Goal: Information Seeking & Learning: Learn about a topic

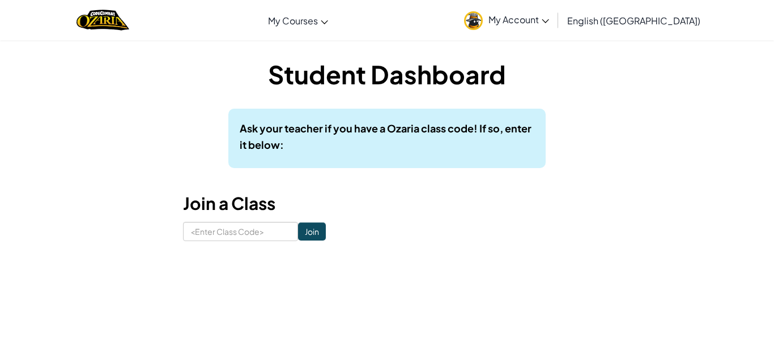
click at [554, 25] on link "My Account" at bounding box center [506, 20] width 96 height 36
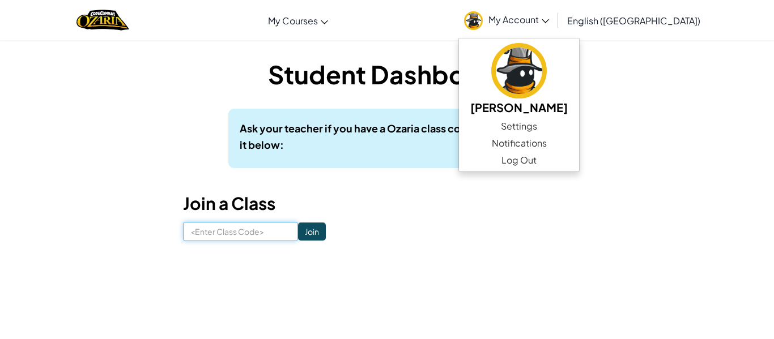
click at [256, 225] on input at bounding box center [240, 231] width 115 height 19
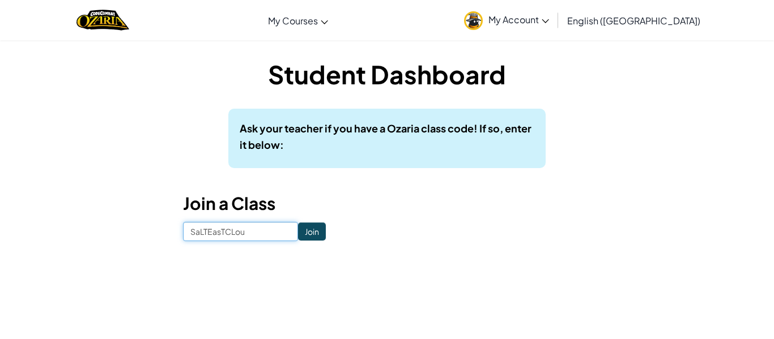
type input "SaLTEasTCLouD"
click at [325, 232] on input "Join" at bounding box center [312, 232] width 28 height 18
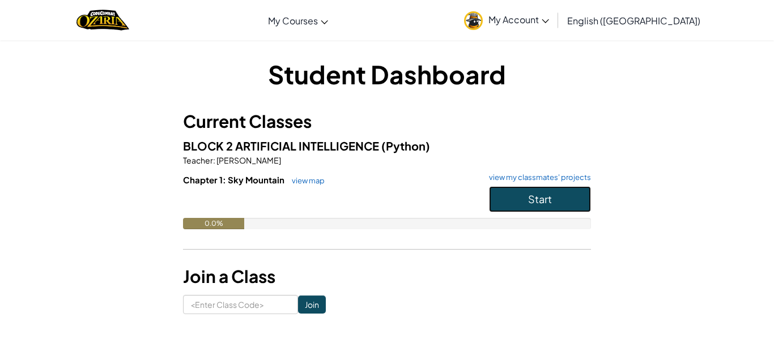
click at [516, 202] on button "Start" at bounding box center [540, 199] width 102 height 26
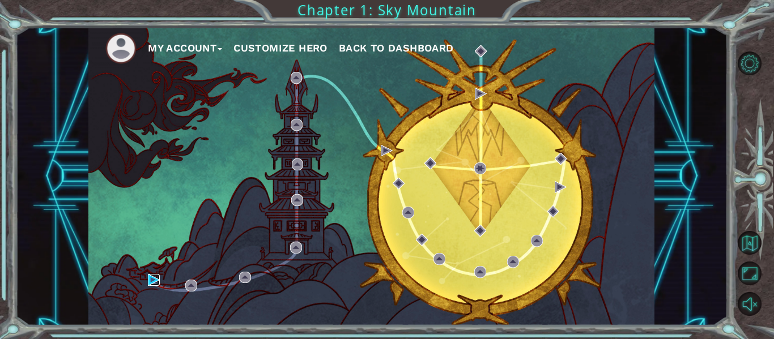
click at [148, 277] on img at bounding box center [154, 280] width 12 height 12
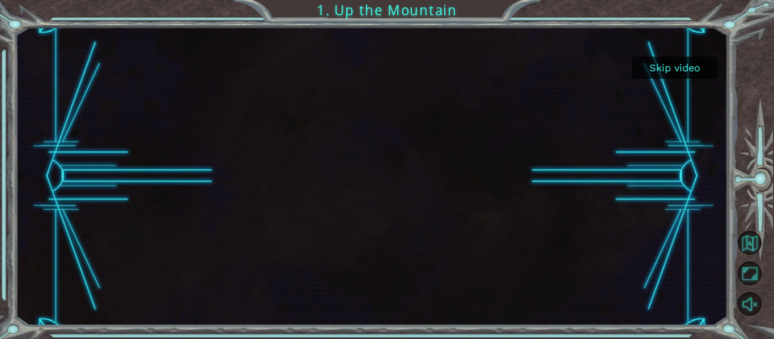
click at [659, 69] on button "Skip video" at bounding box center [674, 68] width 85 height 22
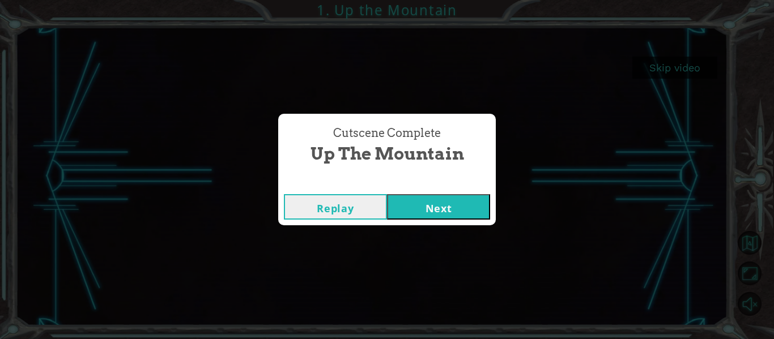
click at [433, 203] on button "Next" at bounding box center [438, 206] width 103 height 25
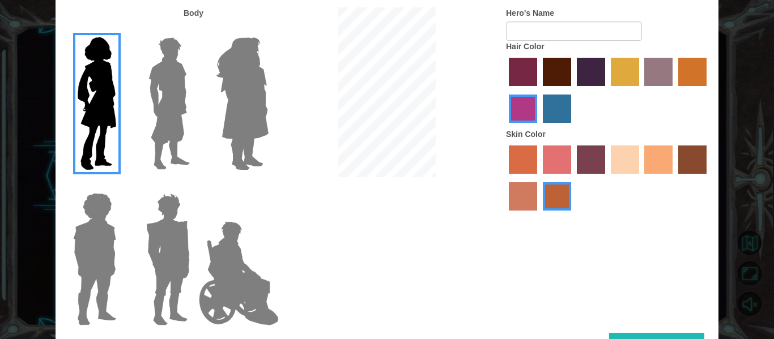
click at [622, 75] on label "tulip tree hair color" at bounding box center [625, 72] width 28 height 28
click at [607, 90] on input "tulip tree hair color" at bounding box center [607, 90] width 0 height 0
click at [228, 93] on img at bounding box center [242, 104] width 62 height 142
click at [268, 30] on input "Hero Amethyst" at bounding box center [268, 30] width 0 height 0
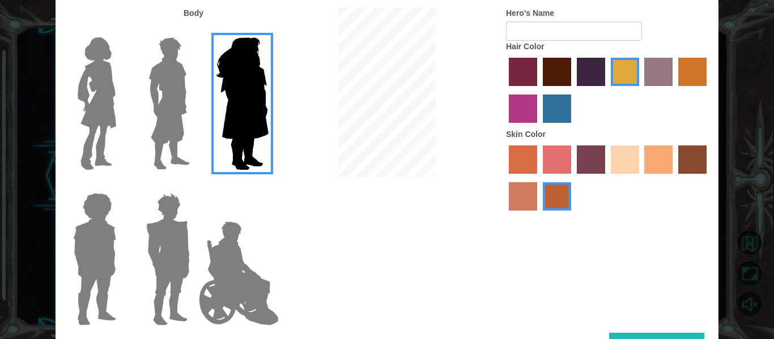
click at [657, 159] on label "tacao skin color" at bounding box center [658, 160] width 28 height 28
click at [641, 178] on input "tacao skin color" at bounding box center [641, 178] width 0 height 0
click at [631, 163] on label "sandy beach skin color" at bounding box center [625, 160] width 28 height 28
click at [607, 178] on input "sandy beach skin color" at bounding box center [607, 178] width 0 height 0
click at [224, 244] on img at bounding box center [238, 273] width 89 height 113
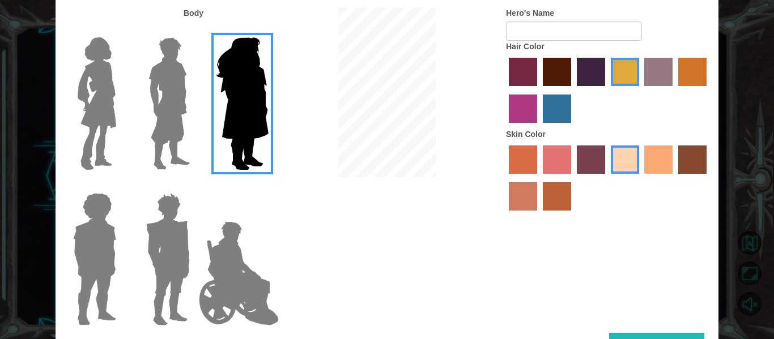
click at [268, 186] on input "Hero Jamie" at bounding box center [268, 186] width 0 height 0
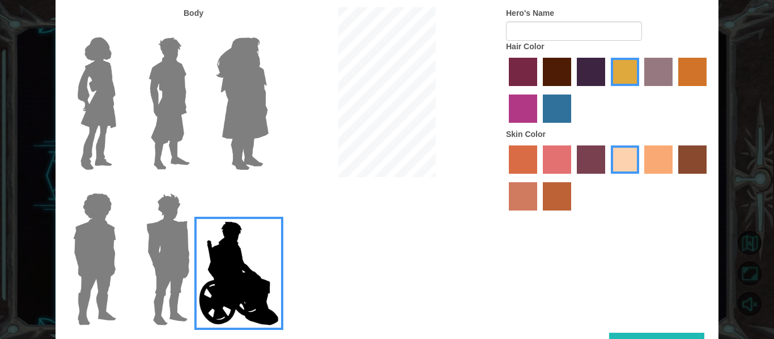
click at [235, 103] on img at bounding box center [242, 104] width 62 height 142
click at [268, 30] on input "Hero Amethyst" at bounding box center [268, 30] width 0 height 0
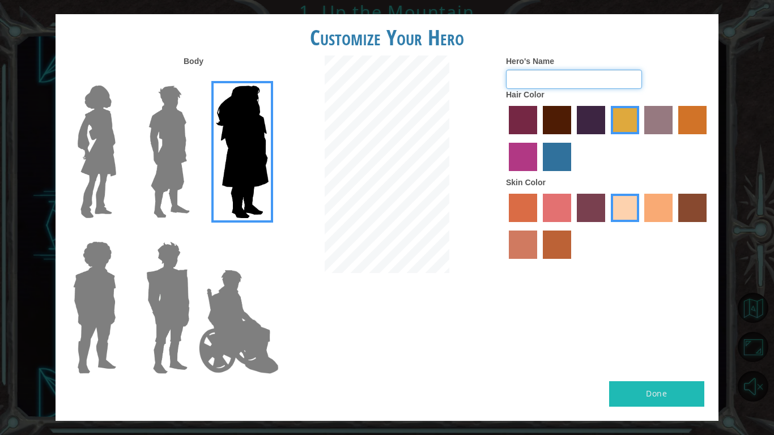
click at [559, 85] on input "Hero's Name" at bounding box center [574, 79] width 136 height 19
click at [577, 71] on input "Hero's Name" at bounding box center [574, 79] width 136 height 19
type input "Chloe"
click at [641, 339] on button "Done" at bounding box center [656, 393] width 95 height 25
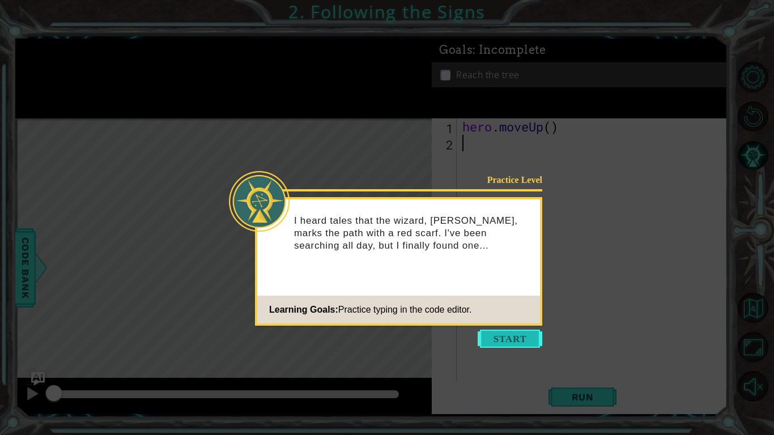
click at [499, 338] on button "Start" at bounding box center [510, 339] width 65 height 18
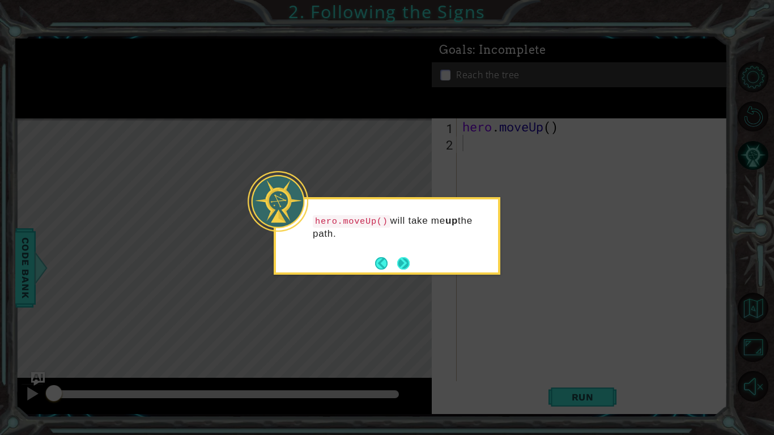
click at [406, 263] on button "Next" at bounding box center [403, 263] width 12 height 12
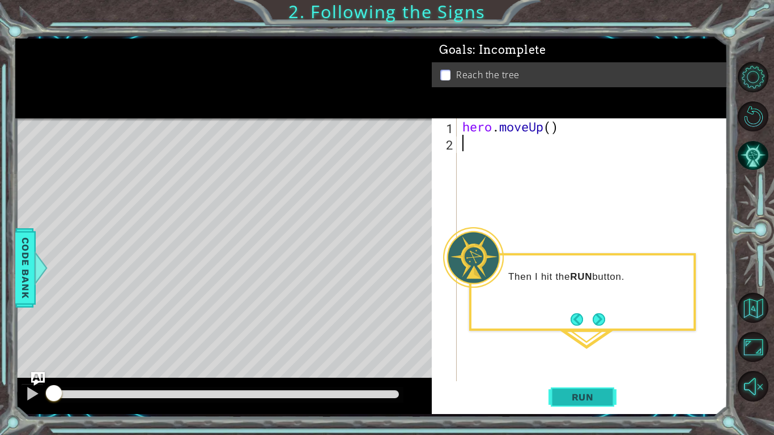
click at [588, 339] on span "Run" at bounding box center [582, 396] width 45 height 11
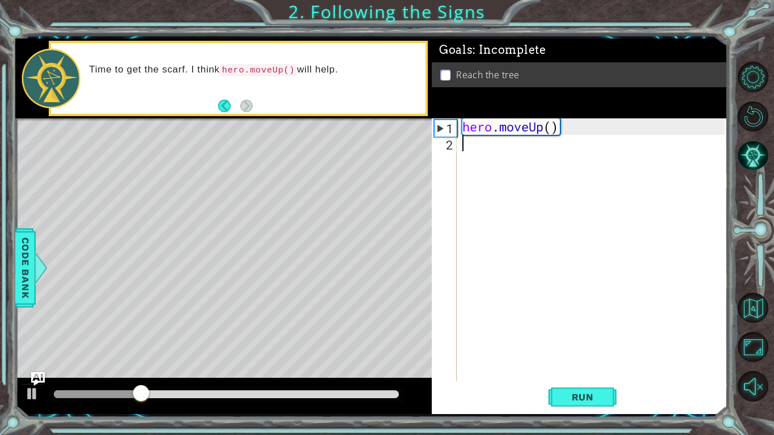
click at [495, 193] on div "hero . moveUp ( )" at bounding box center [595, 266] width 270 height 296
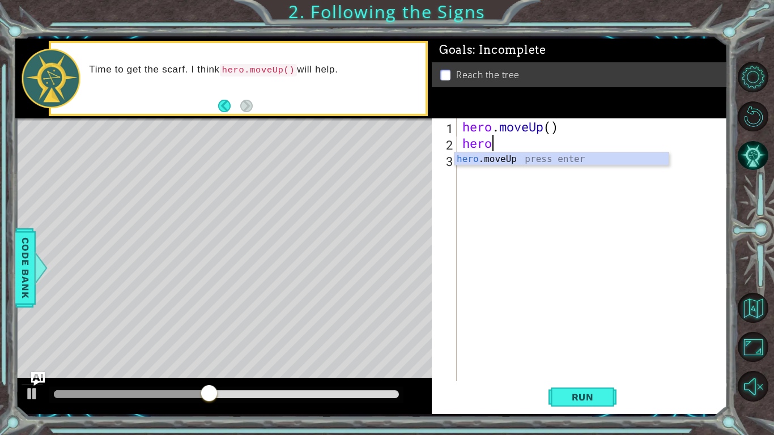
type textarea "hero."
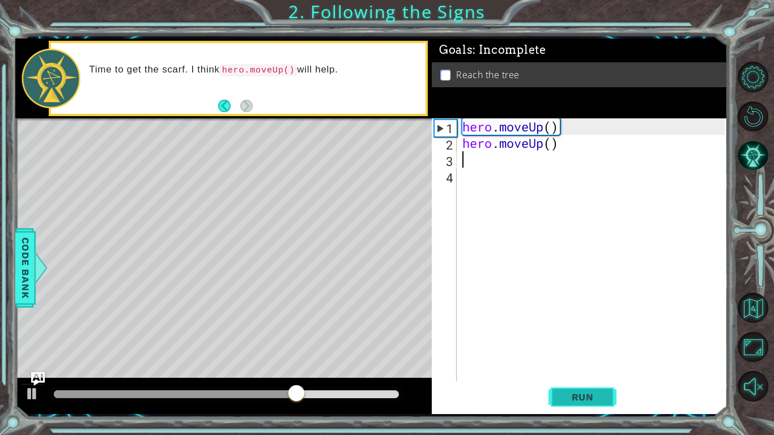
click at [601, 339] on button "Run" at bounding box center [582, 396] width 68 height 29
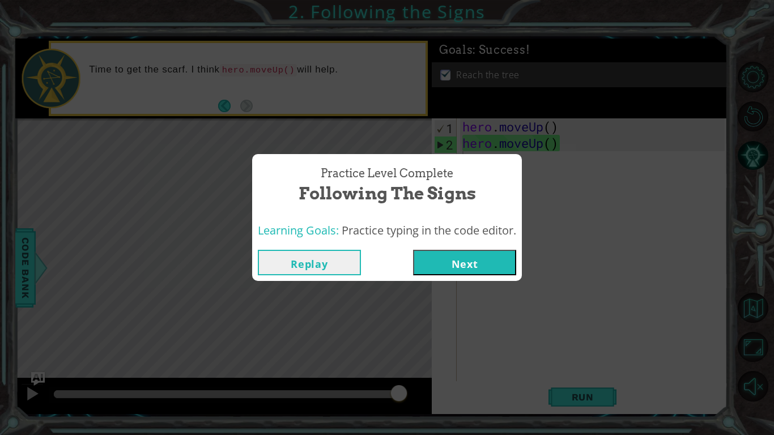
click at [477, 254] on button "Next" at bounding box center [464, 262] width 103 height 25
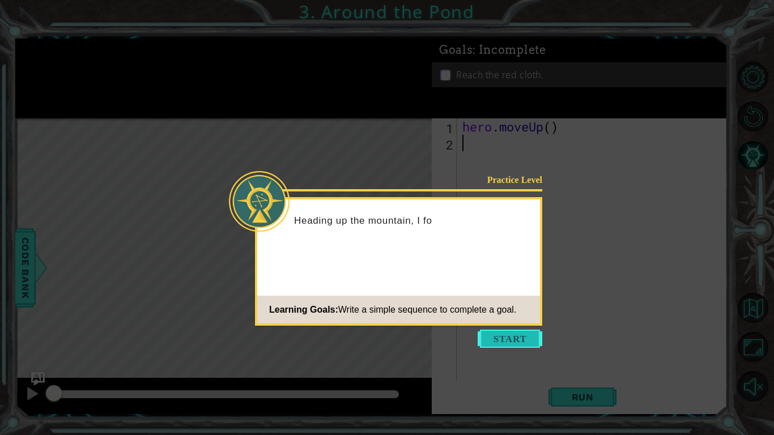
click at [495, 339] on button "Start" at bounding box center [510, 339] width 65 height 18
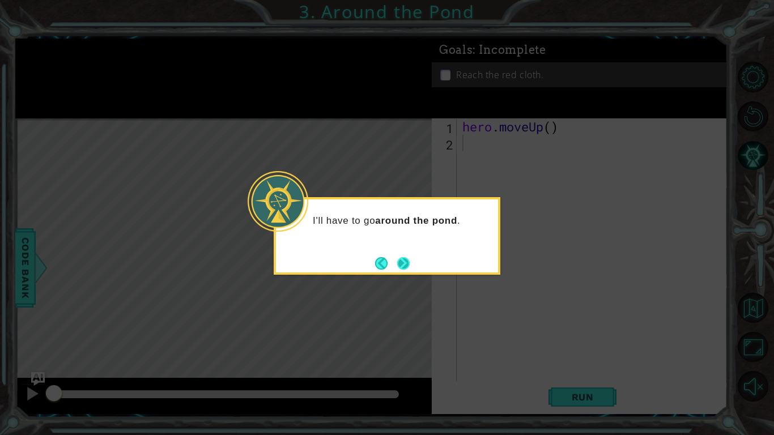
click at [404, 263] on button "Next" at bounding box center [403, 263] width 14 height 14
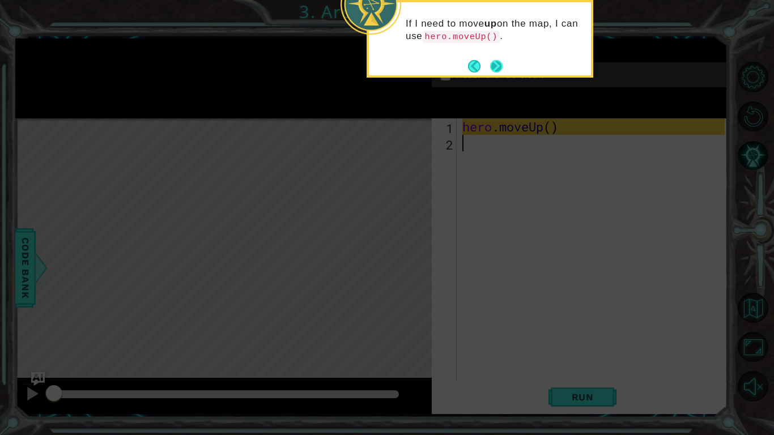
click at [501, 67] on button "Next" at bounding box center [496, 66] width 18 height 18
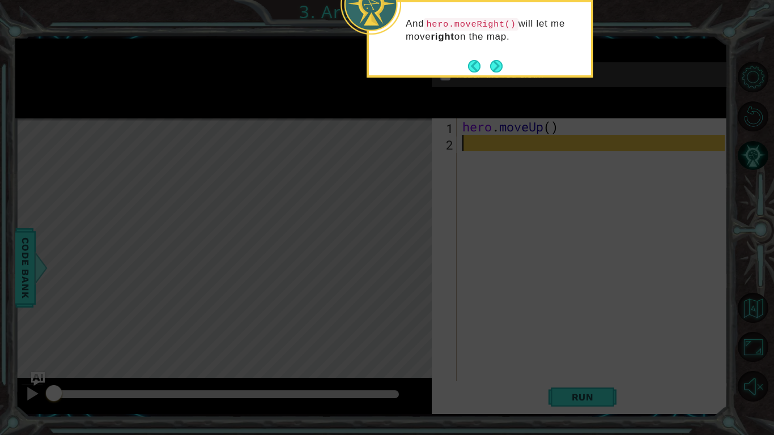
click at [501, 67] on button "Next" at bounding box center [496, 66] width 15 height 15
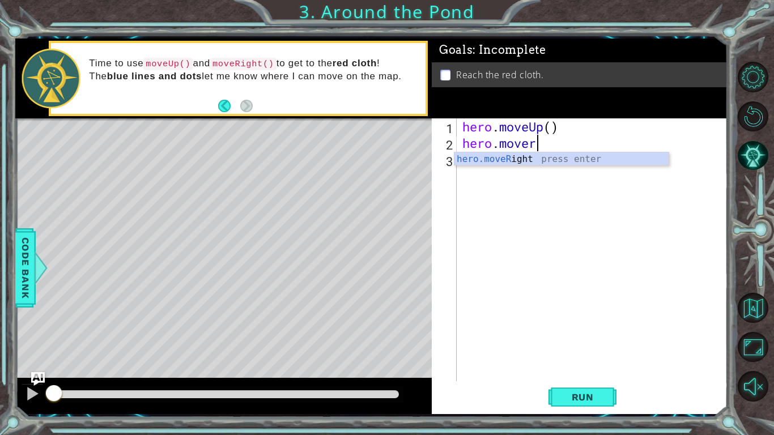
scroll to position [0, 3]
type textarea "hero.moveri"
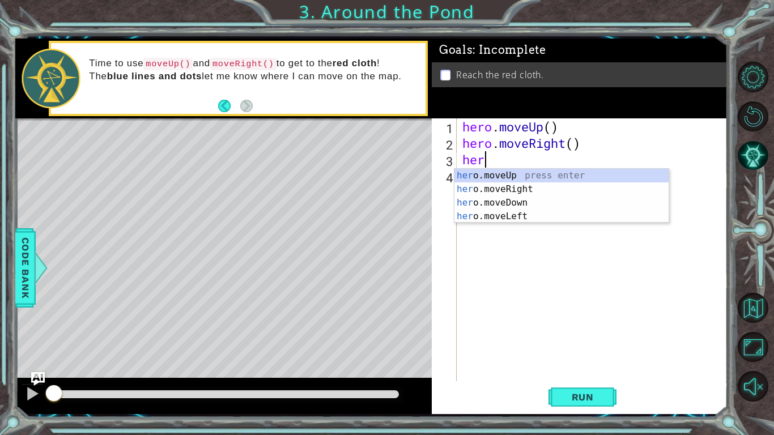
type textarea "hero"
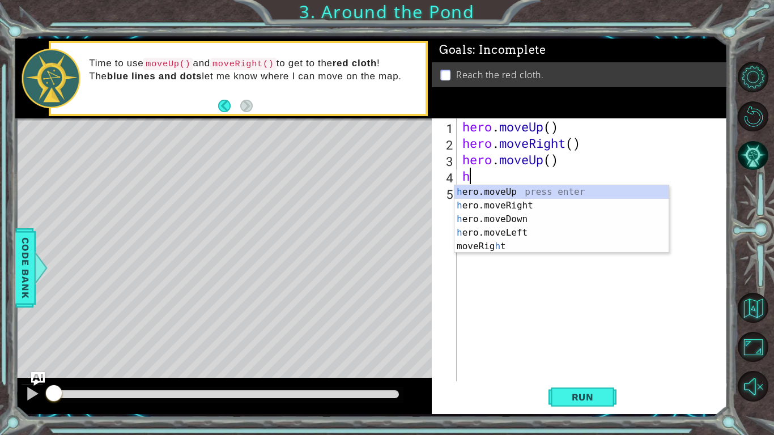
type textarea "her"
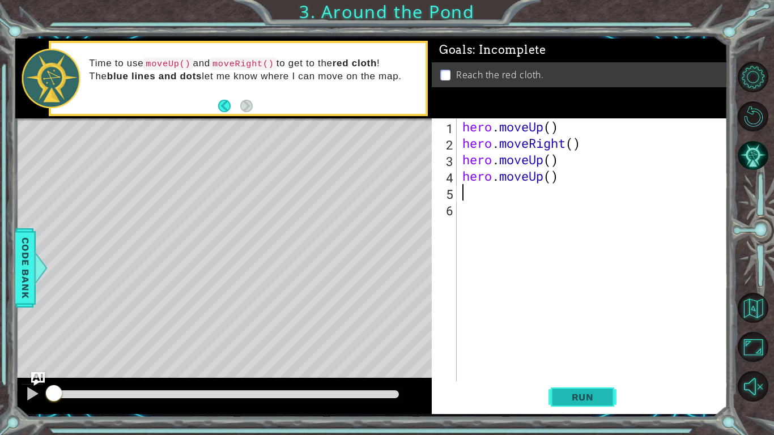
click at [610, 339] on button "Run" at bounding box center [582, 396] width 68 height 29
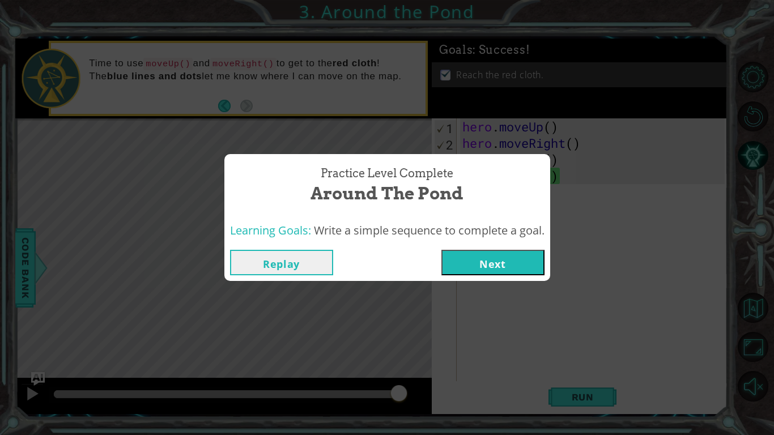
click at [453, 257] on button "Next" at bounding box center [492, 262] width 103 height 25
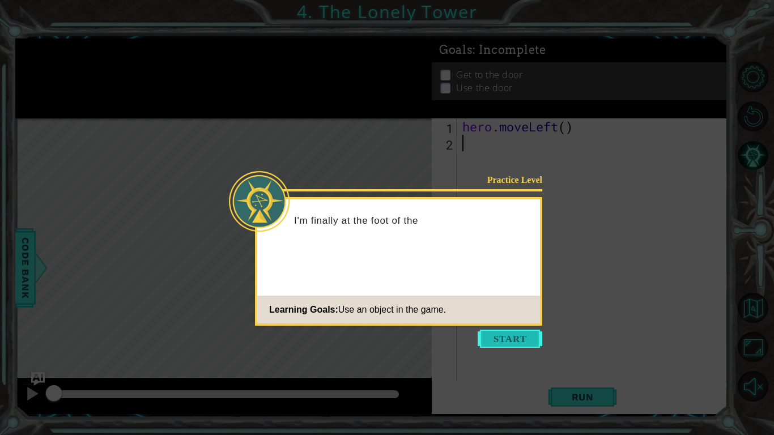
click at [514, 338] on button "Start" at bounding box center [510, 339] width 65 height 18
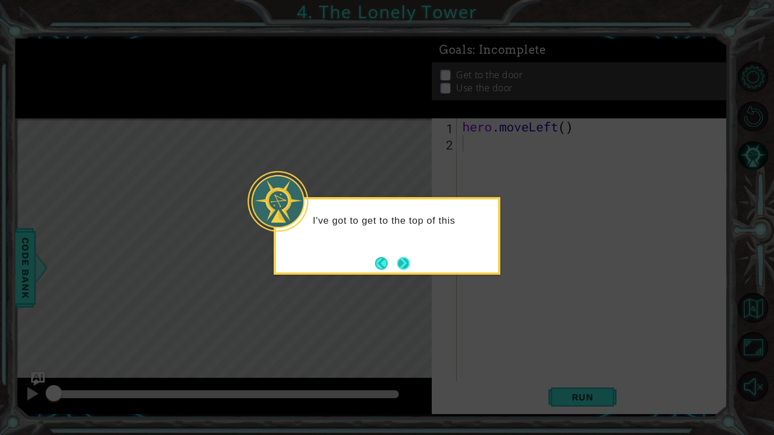
click at [400, 260] on button "Next" at bounding box center [403, 263] width 21 height 21
click at [403, 262] on button "Next" at bounding box center [403, 263] width 15 height 15
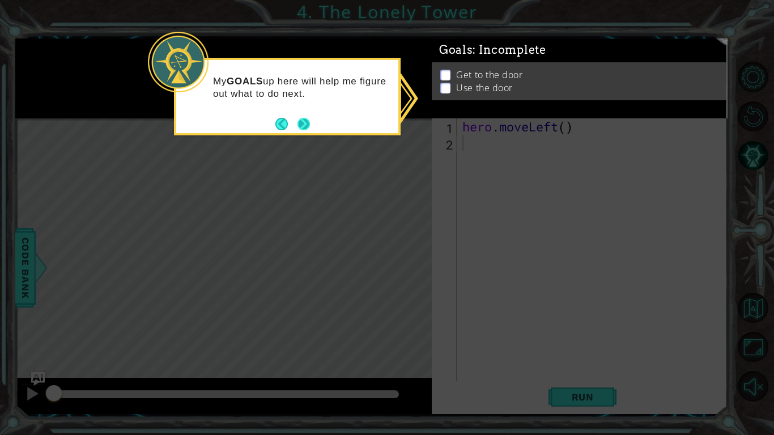
click at [297, 122] on button "Next" at bounding box center [303, 123] width 13 height 13
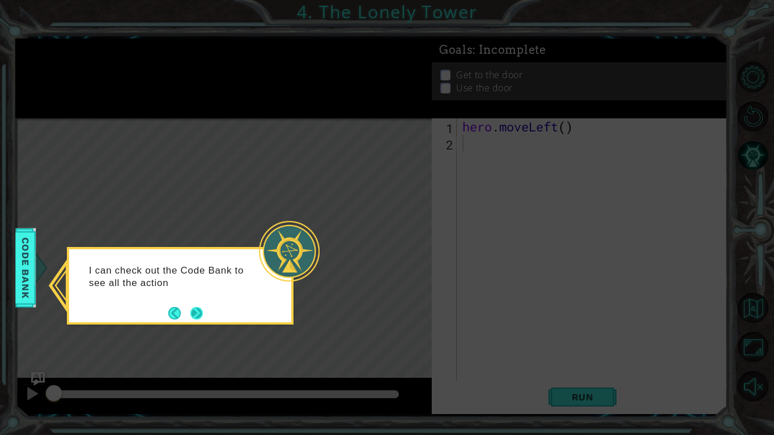
click at [199, 315] on button "Next" at bounding box center [196, 313] width 19 height 19
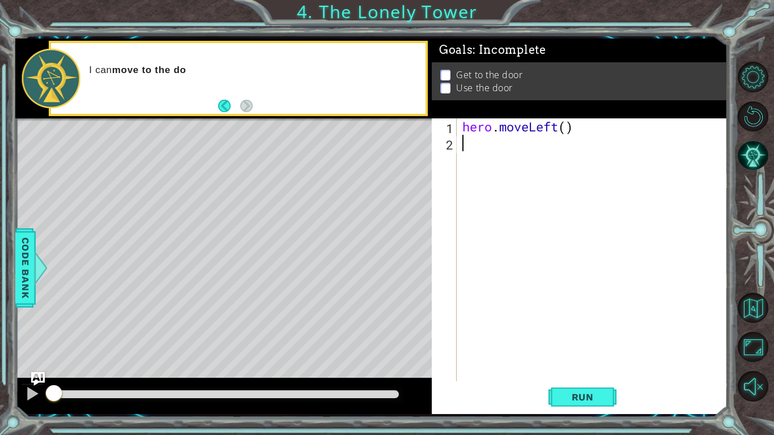
click at [527, 275] on div "hero . moveLeft ( )" at bounding box center [595, 266] width 270 height 296
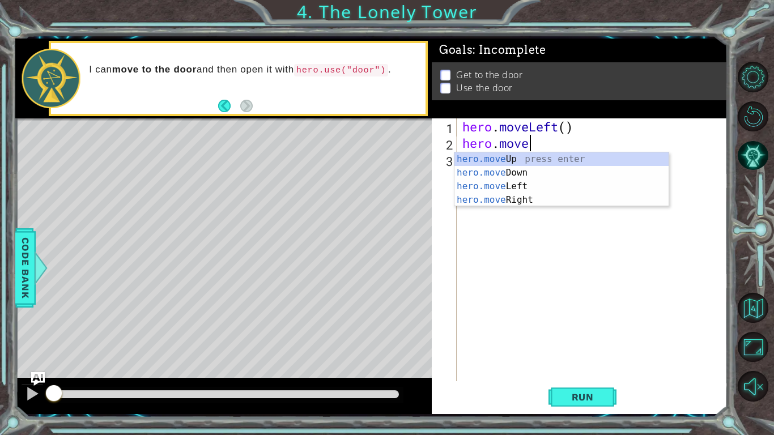
scroll to position [0, 2]
type textarea "hero.movel"
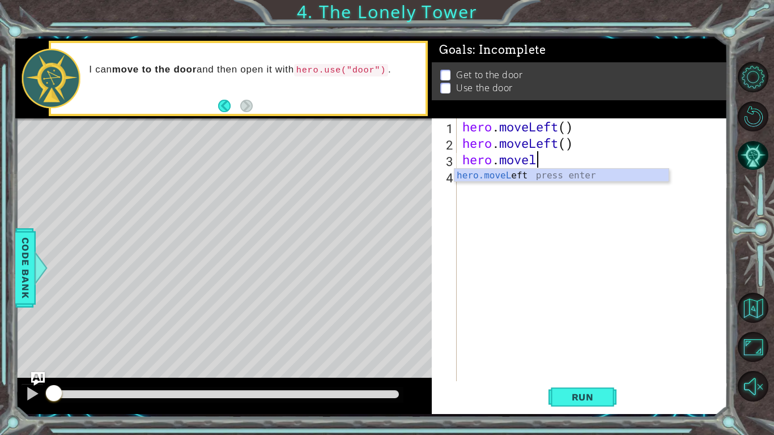
scroll to position [0, 3]
type textarea "hero.moveleft"
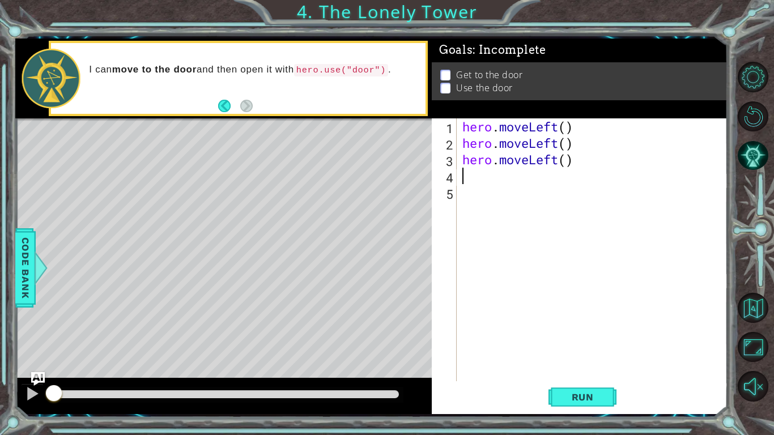
scroll to position [0, 0]
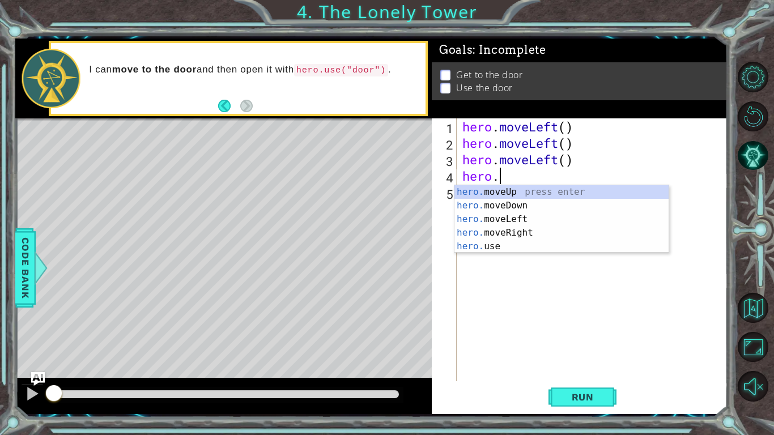
type textarea "hero.move"
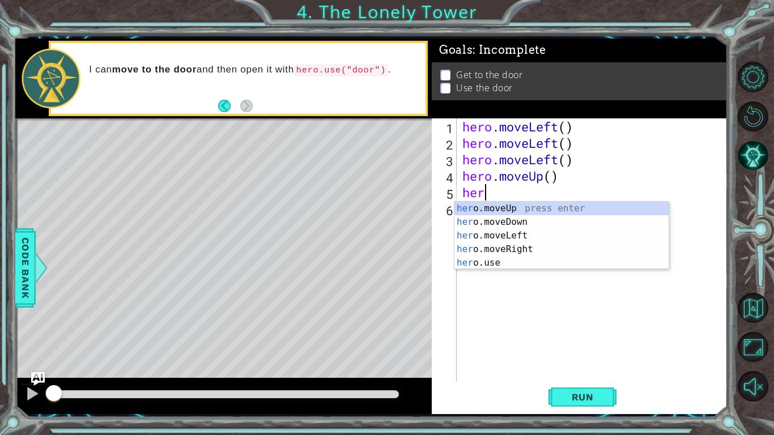
type textarea "hero"
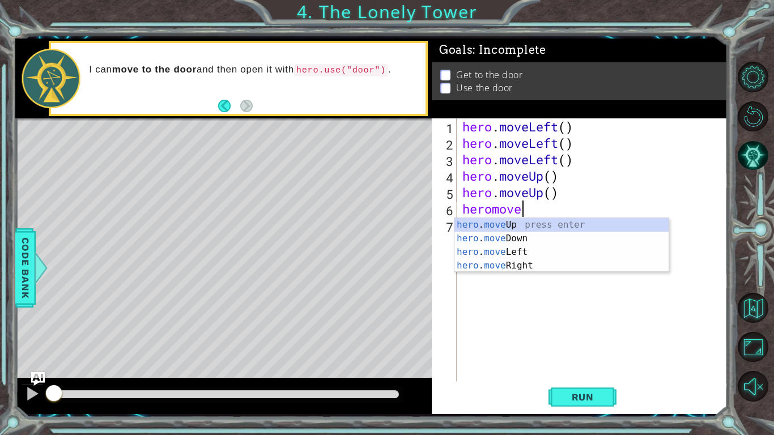
scroll to position [0, 2]
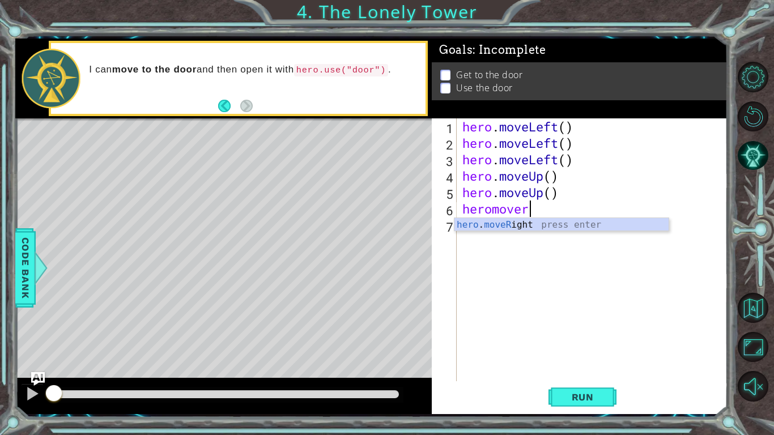
type textarea "heromoverig"
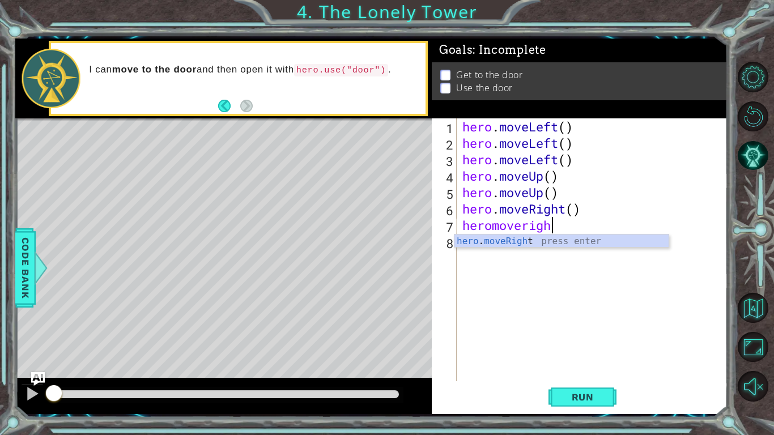
scroll to position [0, 3]
type textarea "heromoveright"
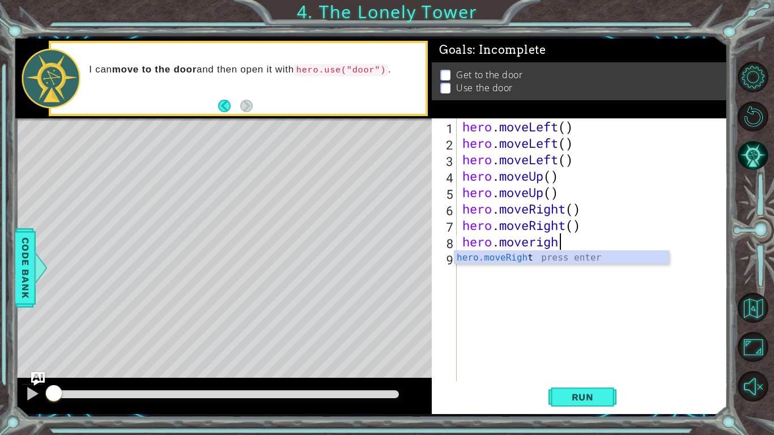
scroll to position [0, 4]
type textarea "hero.moveright"
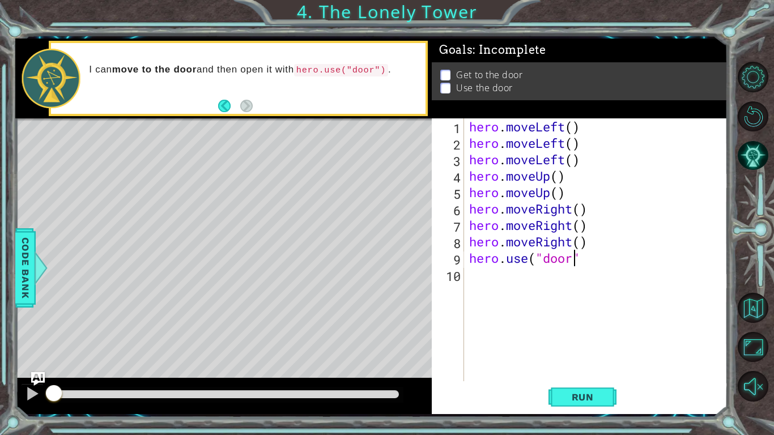
scroll to position [0, 5]
type textarea "hero.use("door")"
click at [585, 339] on button "Run" at bounding box center [582, 396] width 68 height 29
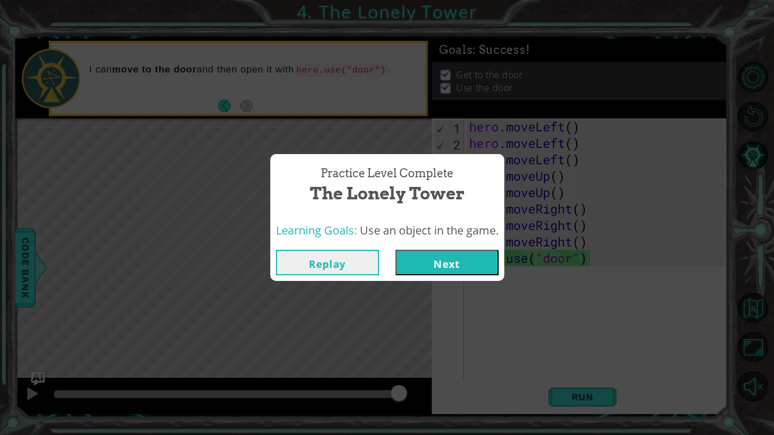
click at [478, 263] on button "Next" at bounding box center [446, 262] width 103 height 25
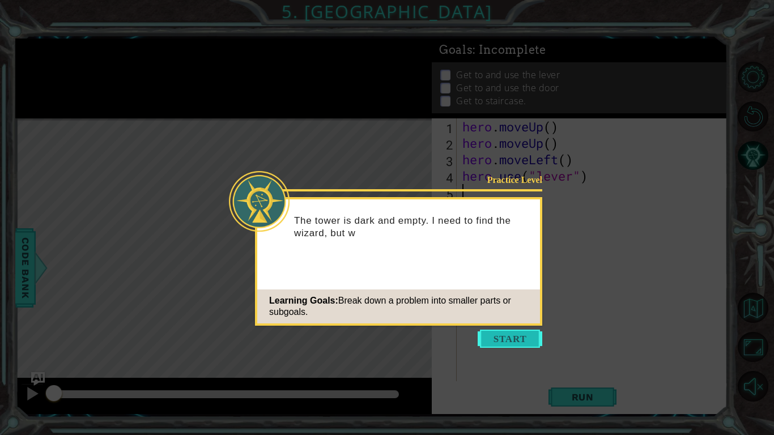
click at [513, 339] on button "Start" at bounding box center [510, 339] width 65 height 18
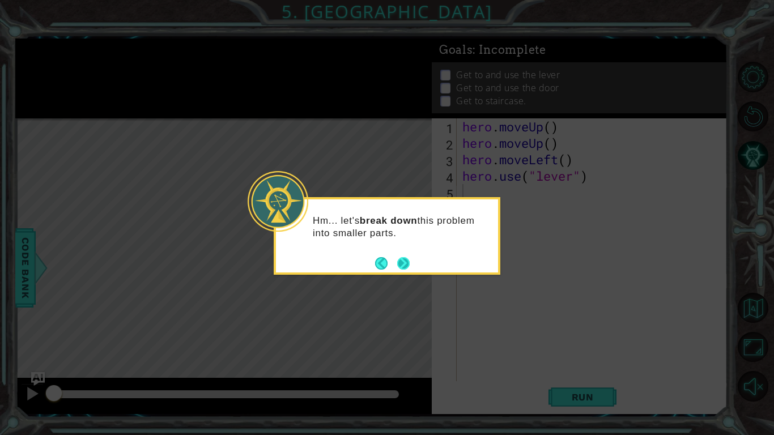
click at [405, 263] on button "Next" at bounding box center [403, 263] width 12 height 12
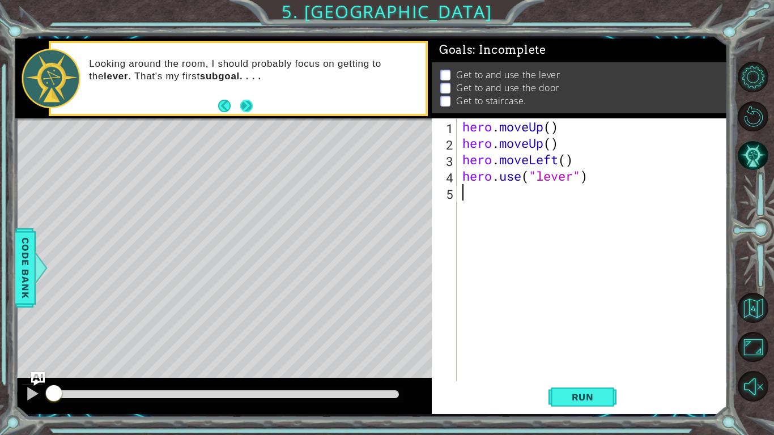
click at [249, 110] on button "Next" at bounding box center [246, 106] width 20 height 20
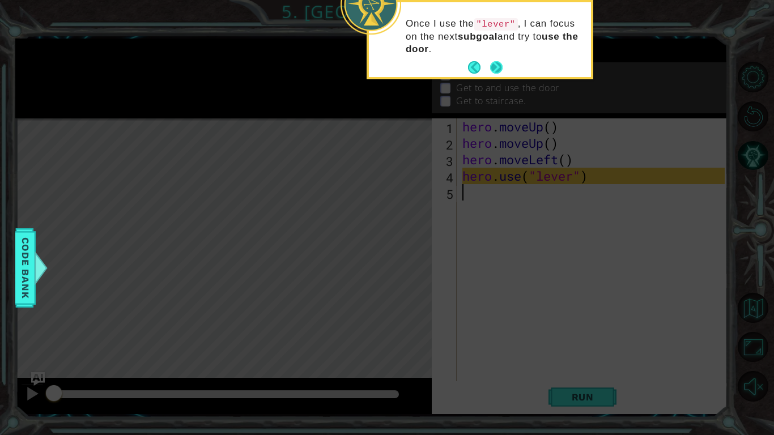
click at [501, 71] on button "Next" at bounding box center [496, 67] width 17 height 17
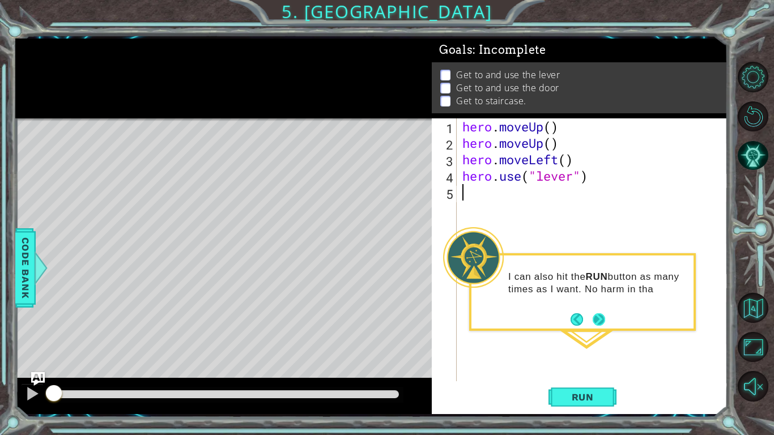
click at [593, 321] on button "Next" at bounding box center [598, 319] width 21 height 21
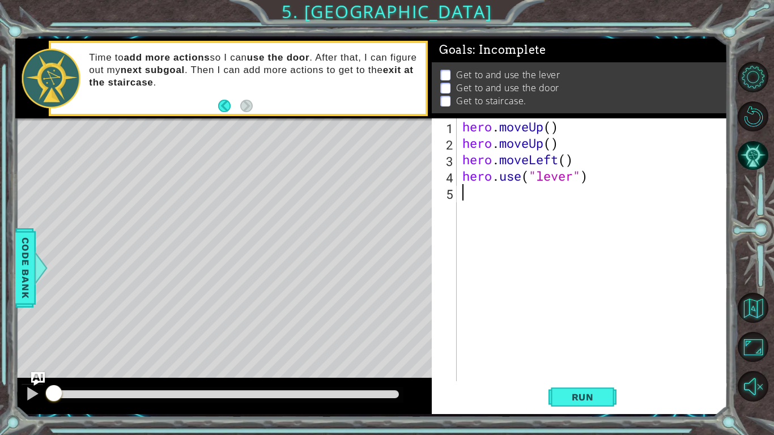
click at [538, 294] on div "hero . moveUp ( ) hero . moveUp ( ) hero . moveLeft ( ) hero . use ( "lever" )" at bounding box center [595, 266] width 270 height 296
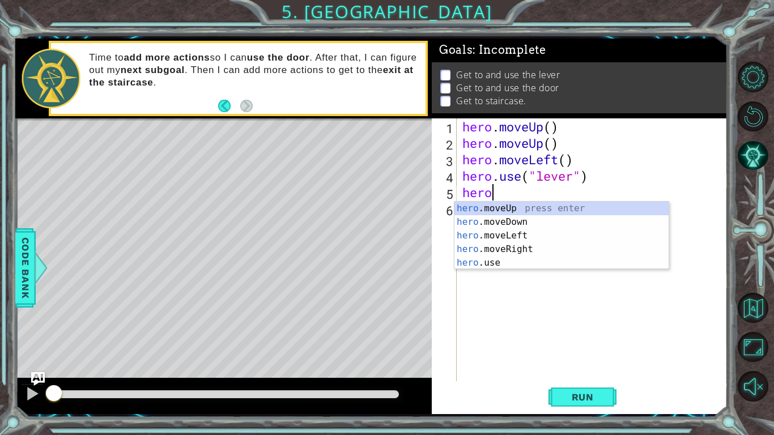
scroll to position [0, 1]
type textarea "h"
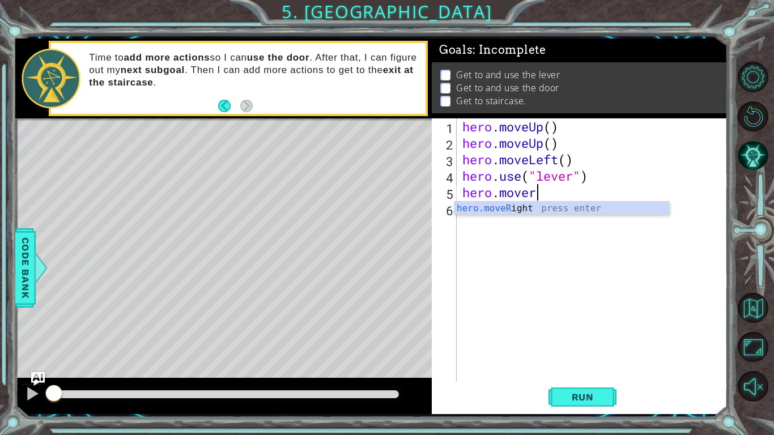
type textarea "hero.moveri"
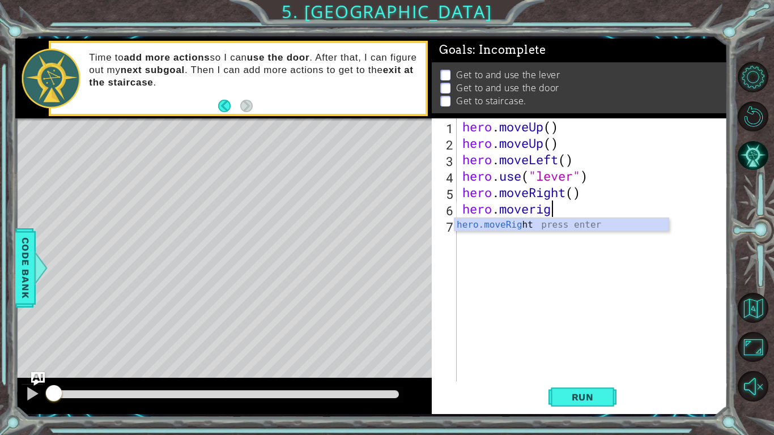
type textarea "hero.moveright"
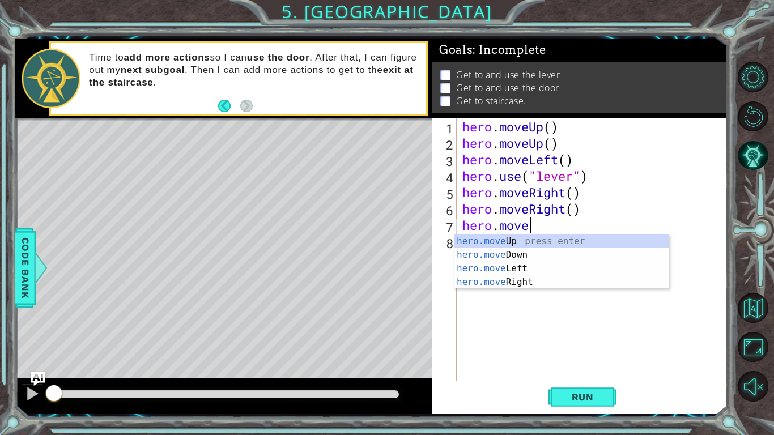
scroll to position [0, 2]
type textarea "hero.moveri"
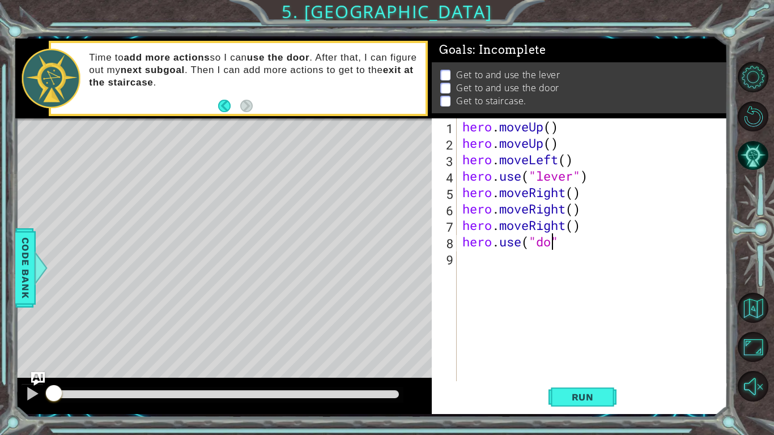
scroll to position [0, 5]
type textarea "hero.use("door")"
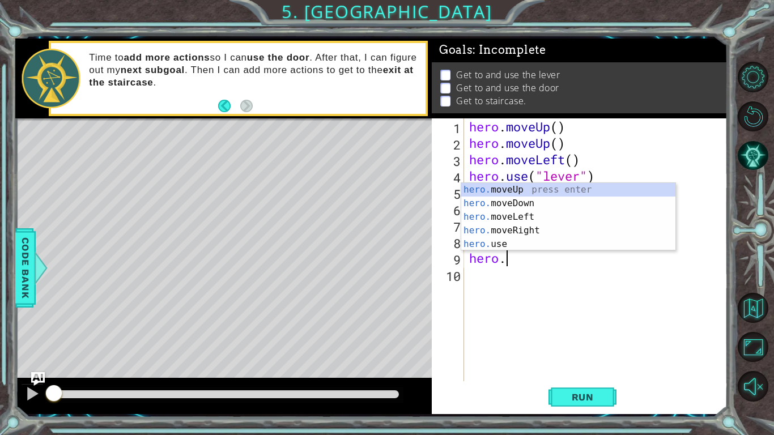
type textarea "hero.move"
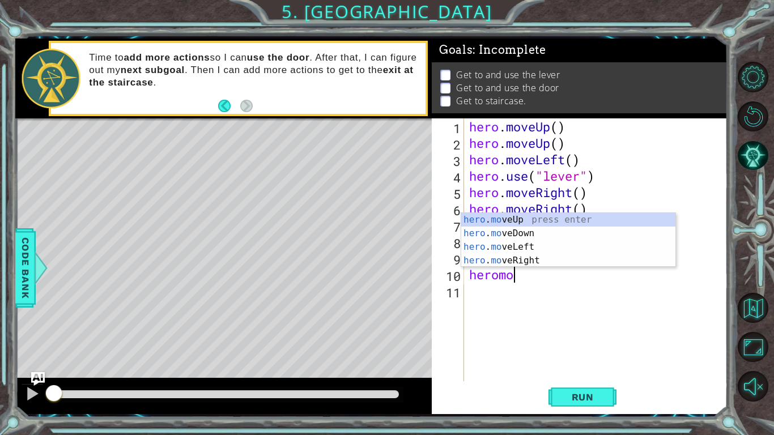
scroll to position [0, 2]
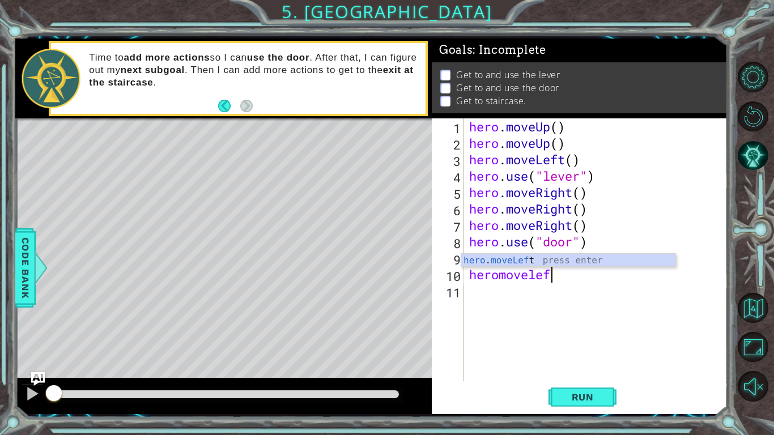
type textarea "heromoveleft"
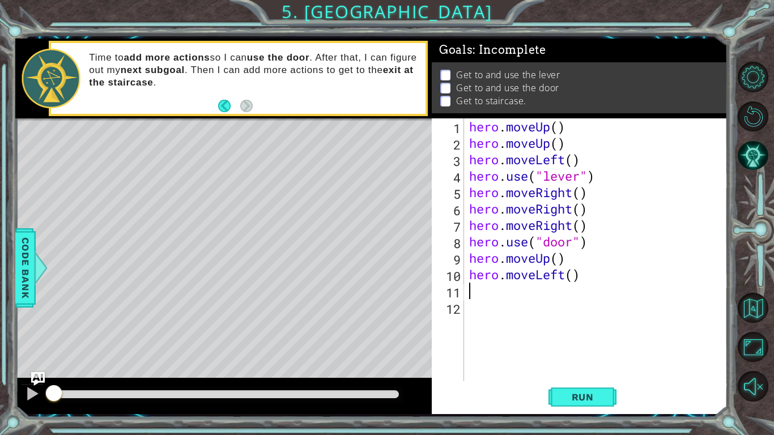
scroll to position [0, 0]
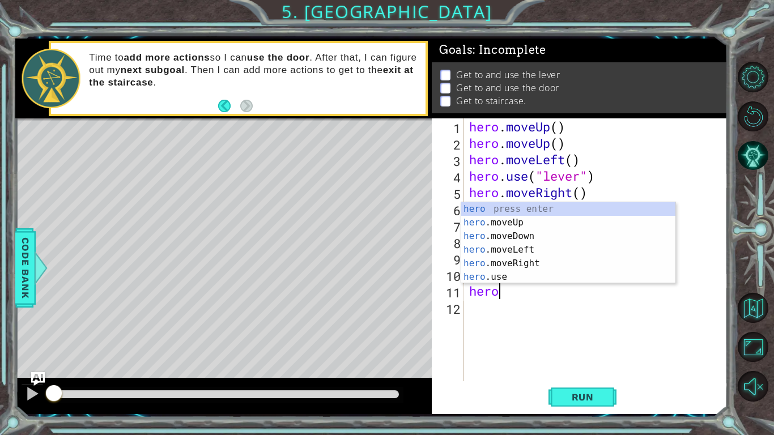
type textarea "heromo"
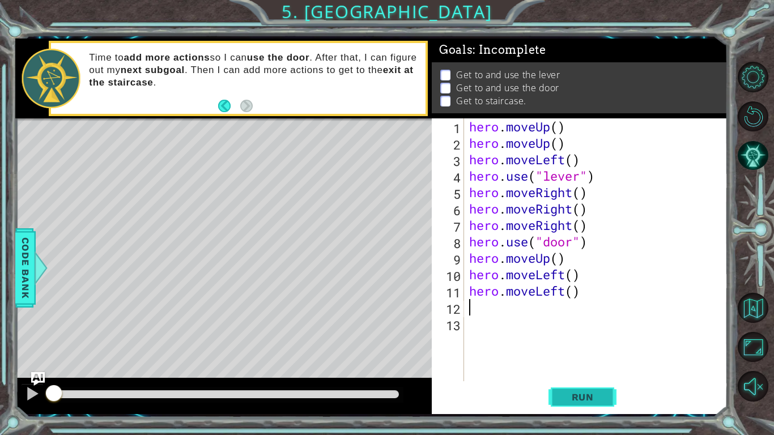
click at [605, 339] on span "Run" at bounding box center [582, 396] width 45 height 11
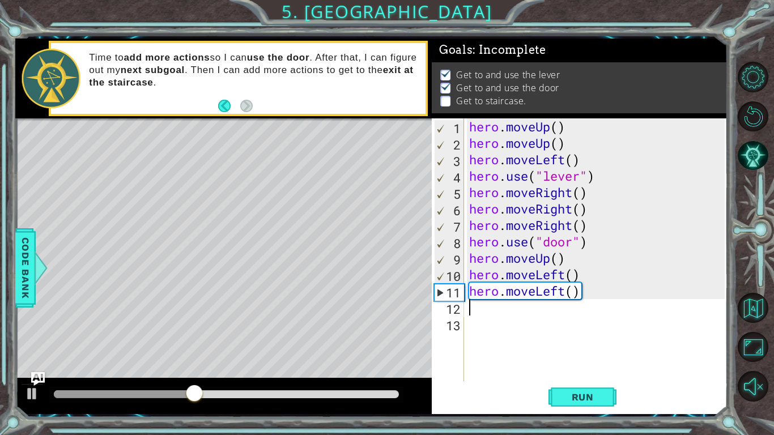
click at [575, 256] on div "hero . moveUp ( ) hero . moveUp ( ) hero . moveLeft ( ) hero . use ( "lever" ) …" at bounding box center [598, 266] width 263 height 296
type textarea "hero.moveUp()"
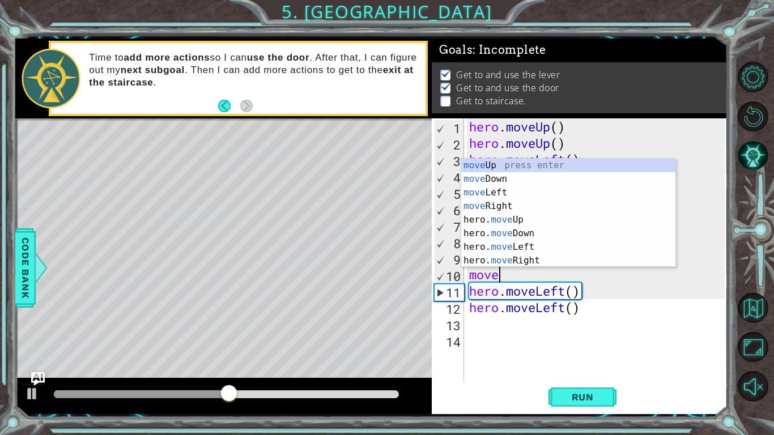
type textarea "moveup"
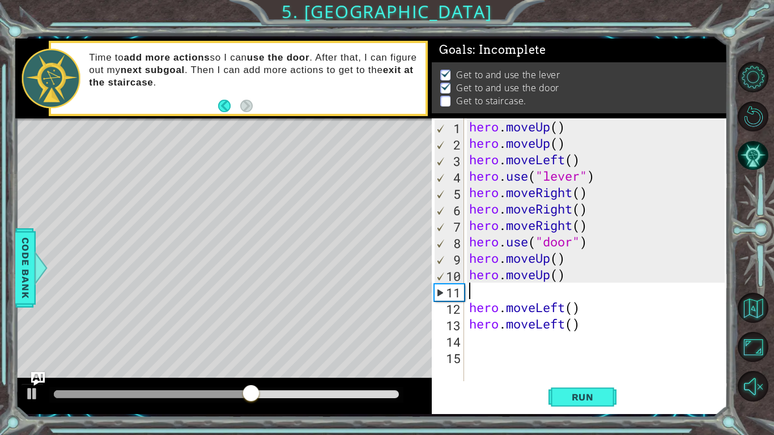
type textarea "hero.moveUp()"
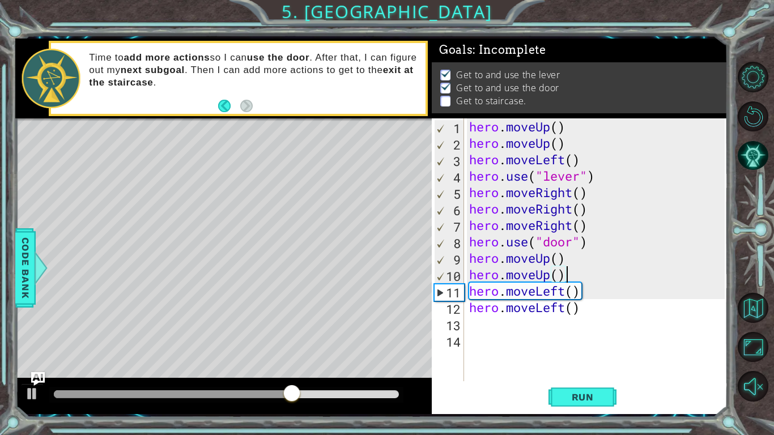
click at [609, 316] on div "hero . moveUp ( ) hero . moveUp ( ) hero . moveLeft ( ) hero . use ( "lever" ) …" at bounding box center [598, 266] width 263 height 296
click at [510, 321] on div "hero . moveUp ( ) hero . moveUp ( ) hero . moveLeft ( ) hero . use ( "lever" ) …" at bounding box center [598, 266] width 263 height 296
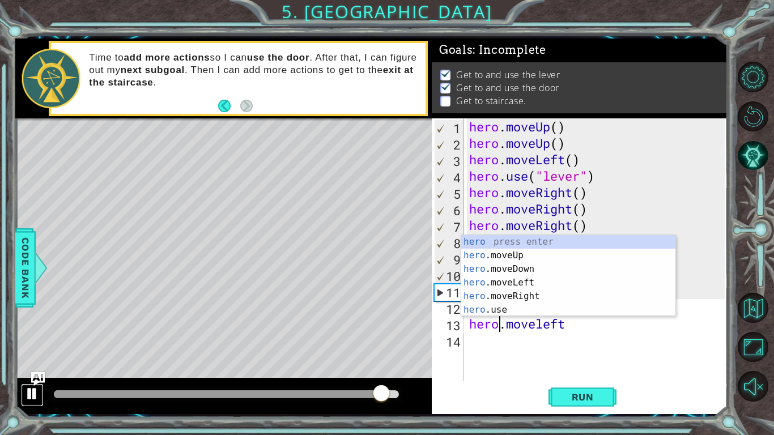
click at [36, 339] on button at bounding box center [32, 395] width 23 height 23
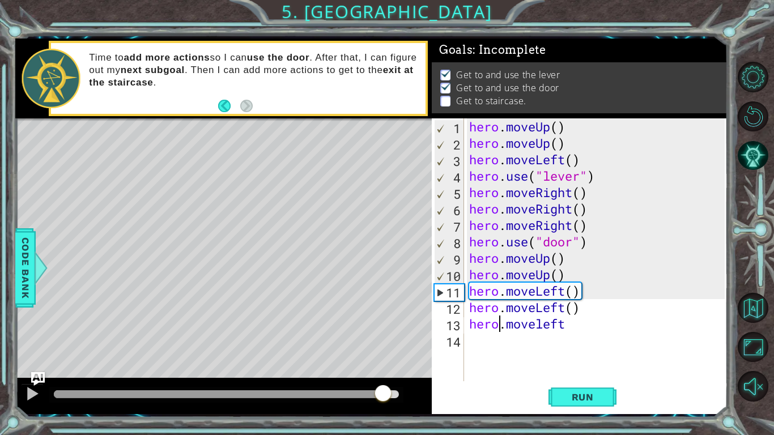
click at [585, 325] on div "hero . moveUp ( ) hero . moveUp ( ) hero . moveLeft ( ) hero . use ( "lever" ) …" at bounding box center [598, 266] width 263 height 296
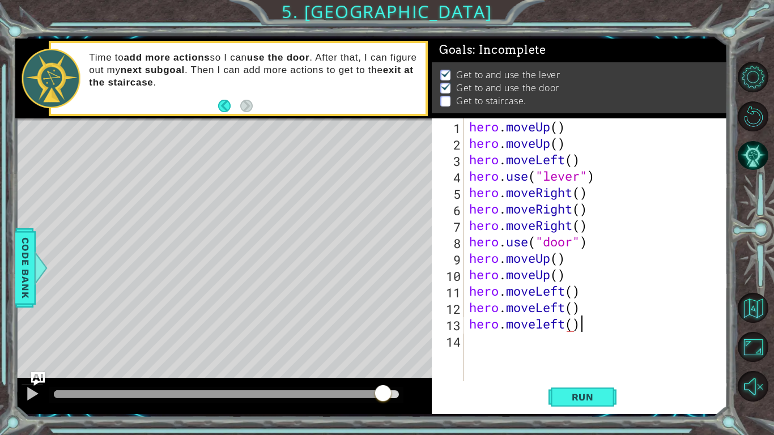
scroll to position [0, 5]
click at [578, 339] on span "Run" at bounding box center [582, 396] width 45 height 11
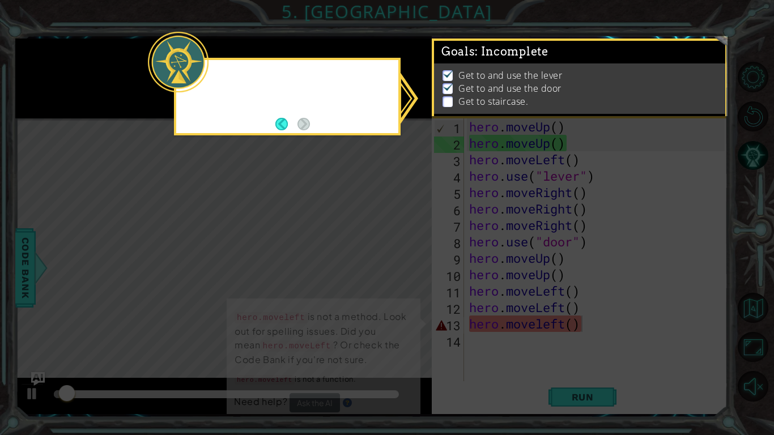
scroll to position [2, 0]
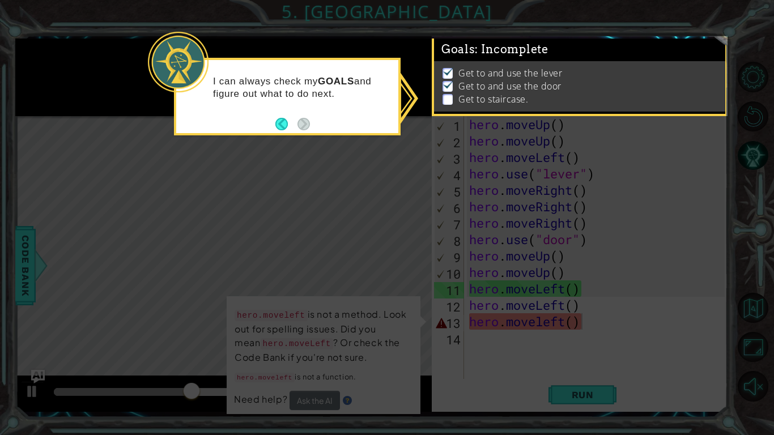
click at [433, 287] on icon at bounding box center [387, 217] width 774 height 435
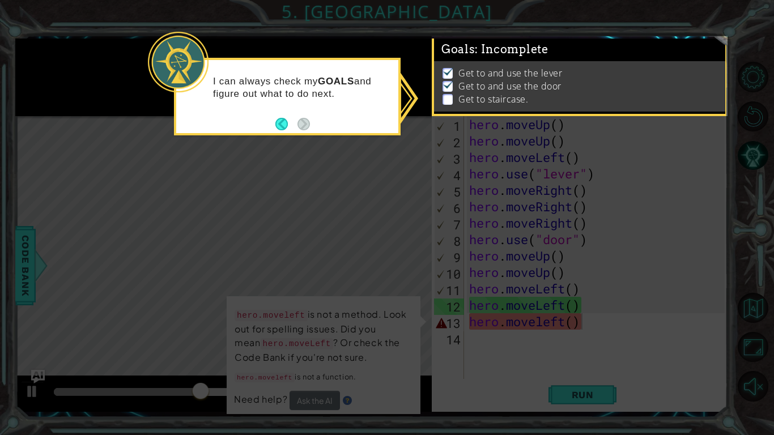
click at [600, 173] on icon at bounding box center [387, 217] width 774 height 435
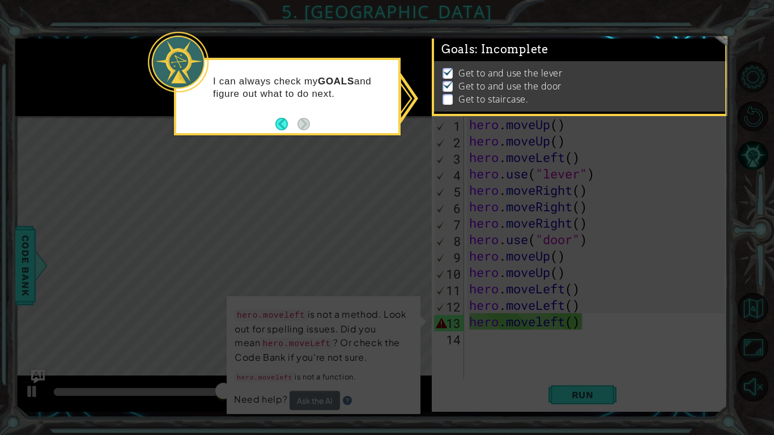
click at [461, 126] on icon at bounding box center [387, 217] width 774 height 435
click at [280, 128] on button "Back" at bounding box center [286, 124] width 22 height 12
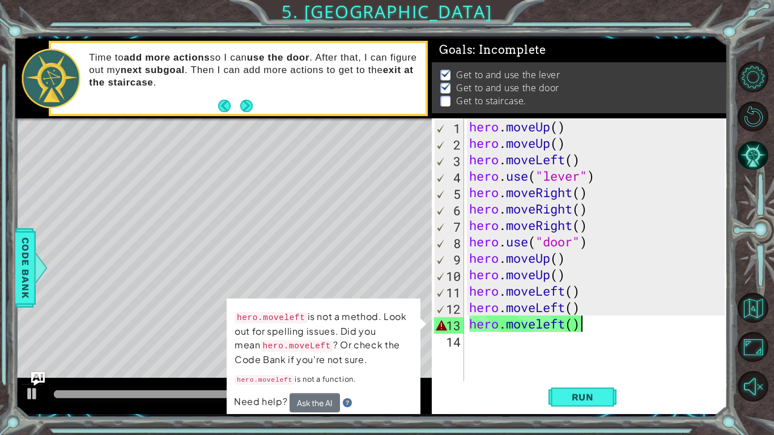
scroll to position [0, 4]
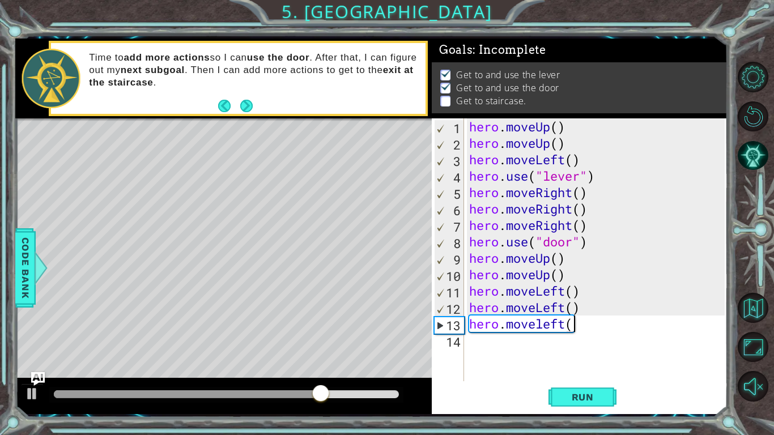
type textarea "hero.moveleft"
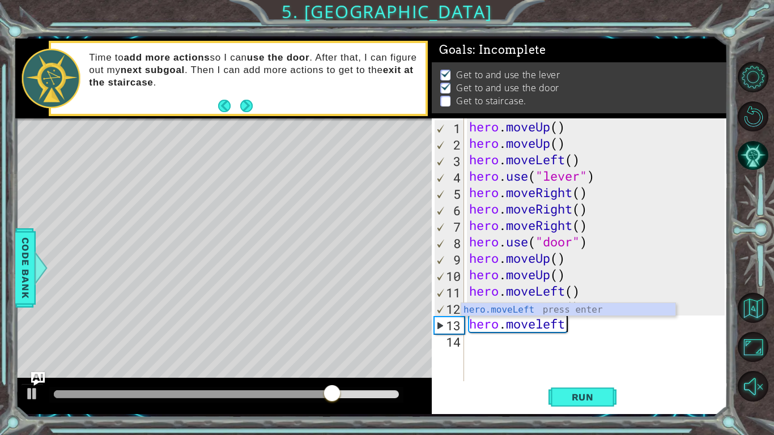
scroll to position [0, 0]
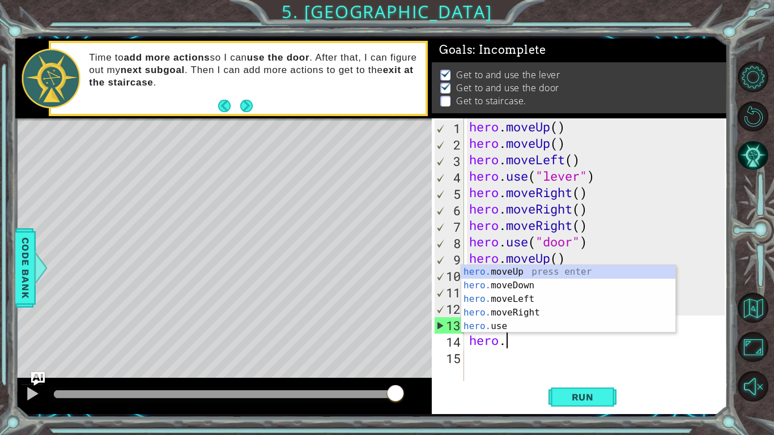
type textarea "hero.move"
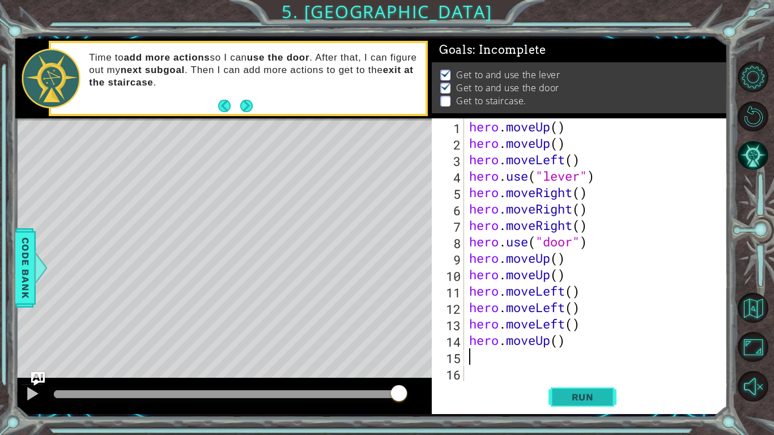
click at [595, 339] on span "Run" at bounding box center [582, 396] width 45 height 11
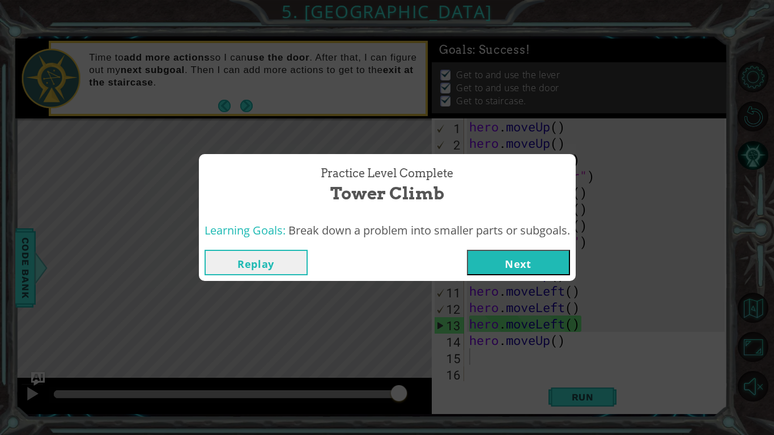
click at [505, 273] on button "Next" at bounding box center [518, 262] width 103 height 25
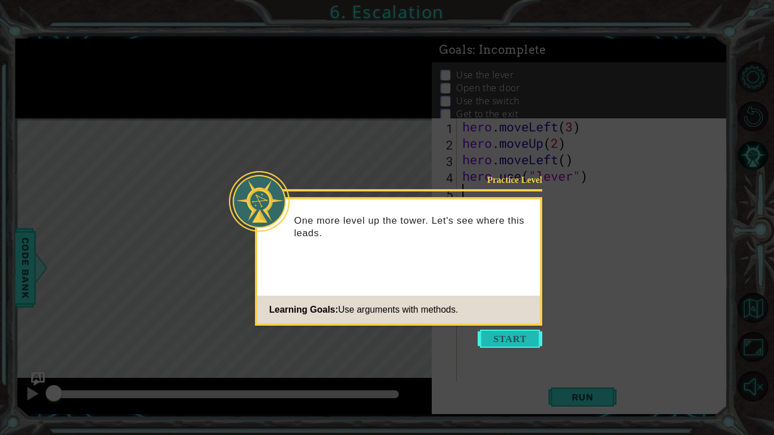
click at [505, 339] on button "Start" at bounding box center [510, 339] width 65 height 18
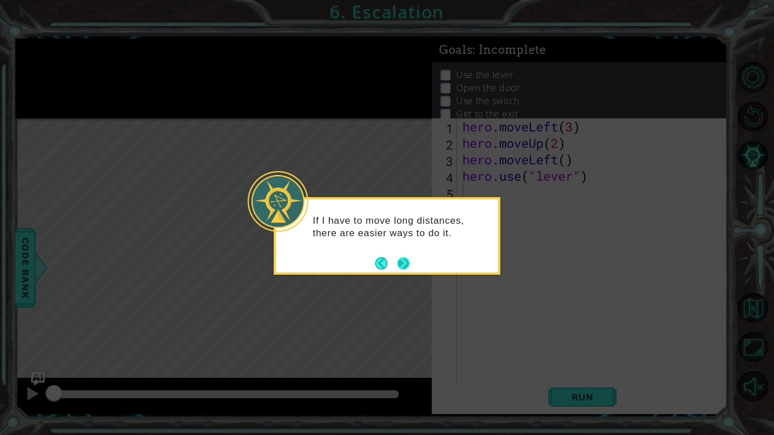
click at [401, 259] on button "Next" at bounding box center [403, 263] width 19 height 19
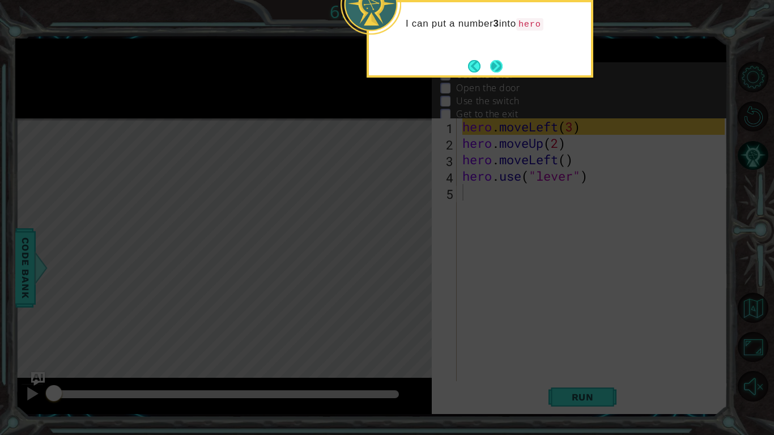
click at [494, 61] on button "Next" at bounding box center [496, 66] width 15 height 15
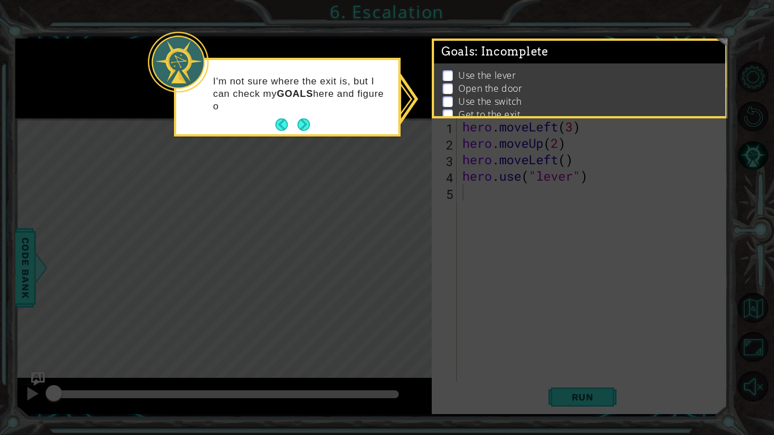
click at [275, 117] on footer at bounding box center [292, 124] width 35 height 17
click at [279, 125] on button "Back" at bounding box center [286, 124] width 22 height 12
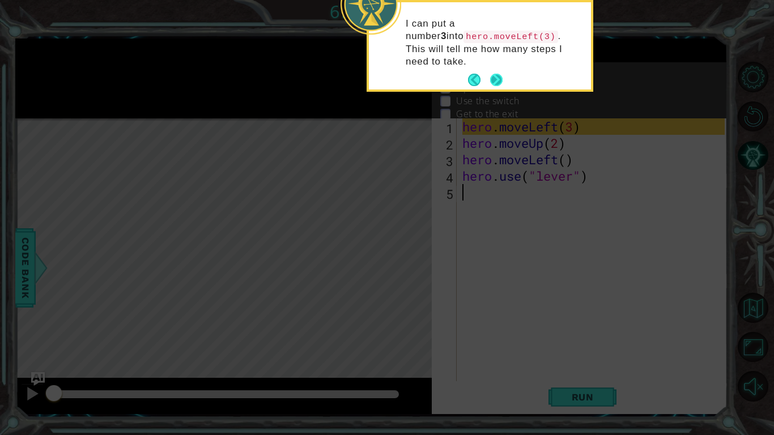
click at [499, 70] on button "Next" at bounding box center [496, 80] width 20 height 20
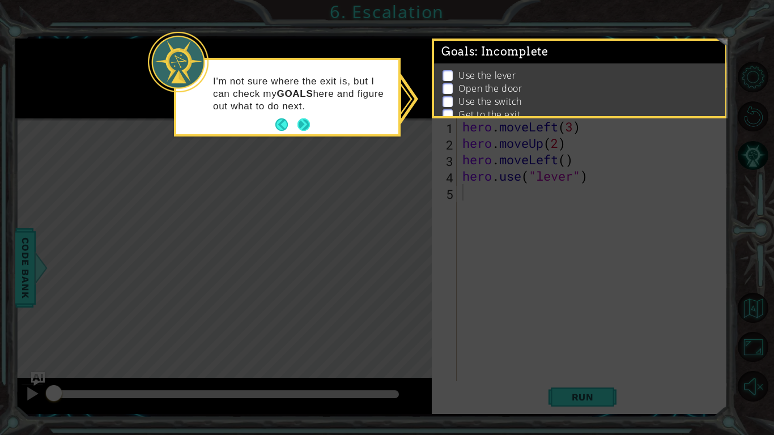
click at [308, 124] on button "Next" at bounding box center [303, 124] width 21 height 21
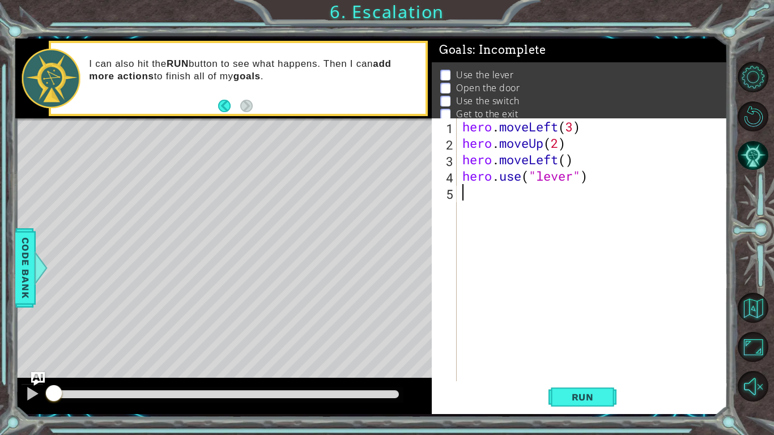
click at [497, 193] on div "hero . moveLeft ( 3 ) hero . moveUp ( 2 ) hero . moveLeft ( ) hero . use ( "lev…" at bounding box center [595, 266] width 270 height 296
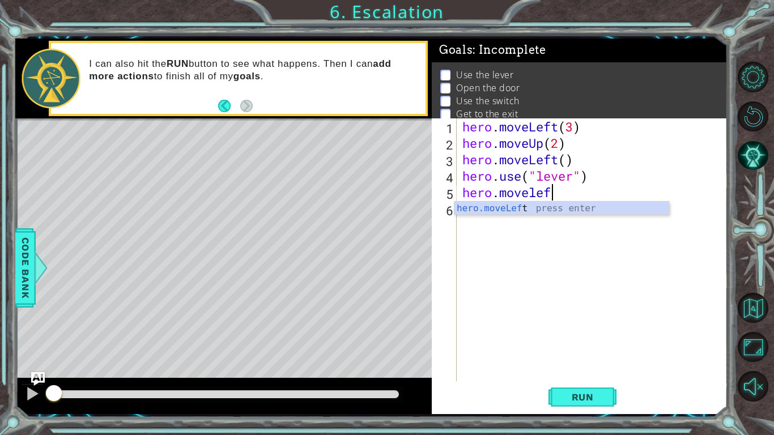
scroll to position [0, 3]
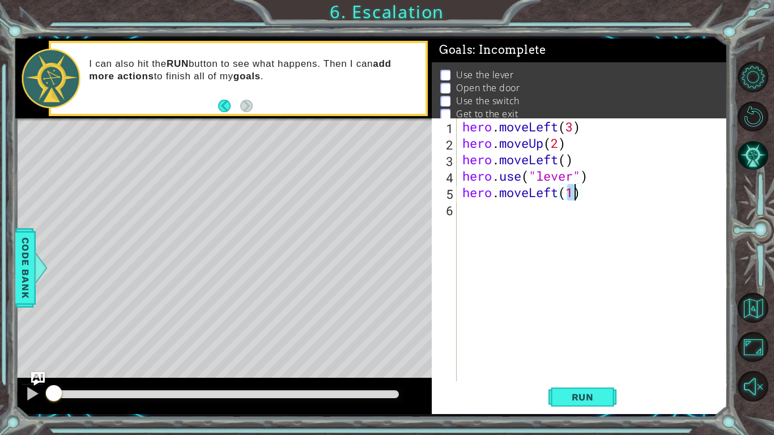
type textarea "hero.moveLeft(3)"
click at [606, 244] on div "hero . moveLeft ( 3 ) hero . moveUp ( 2 ) hero . moveLeft ( ) hero . use ( "lev…" at bounding box center [595, 266] width 270 height 296
click at [530, 213] on div "hero . moveLeft ( 3 ) hero . moveUp ( 2 ) hero . moveLeft ( ) hero . use ( "lev…" at bounding box center [595, 266] width 270 height 296
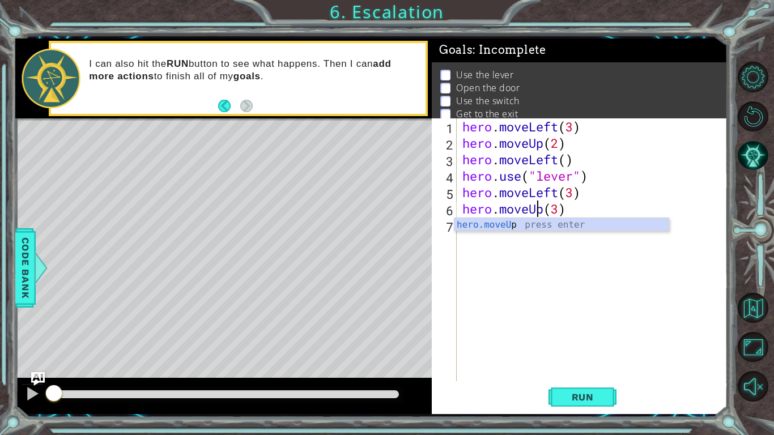
scroll to position [0, 3]
click at [611, 213] on div "hero . moveLeft ( 3 ) hero . moveUp ( 2 ) hero . moveLeft ( ) hero . use ( "lev…" at bounding box center [595, 266] width 270 height 296
click at [560, 212] on div "hero . moveLeft ( 3 ) hero . moveUp ( 2 ) hero . moveLeft ( ) hero . use ( "lev…" at bounding box center [595, 266] width 270 height 296
type textarea "hero.moveUp(2)"
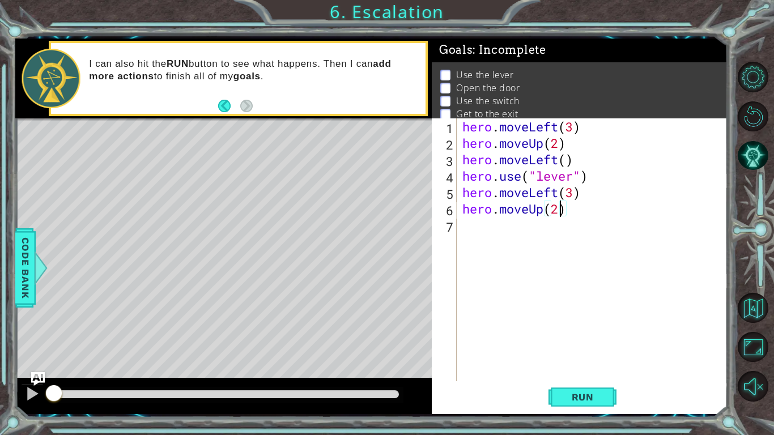
click at [594, 207] on div "hero . moveLeft ( 3 ) hero . moveUp ( 2 ) hero . moveLeft ( ) hero . use ( "lev…" at bounding box center [595, 266] width 270 height 296
click at [589, 237] on div "hero . moveLeft ( 3 ) hero . moveUp ( 2 ) hero . moveLeft ( ) hero . use ( "lev…" at bounding box center [595, 266] width 270 height 296
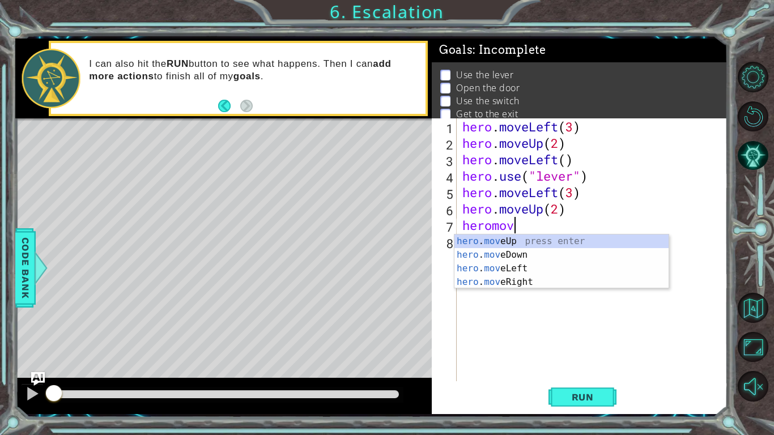
scroll to position [0, 2]
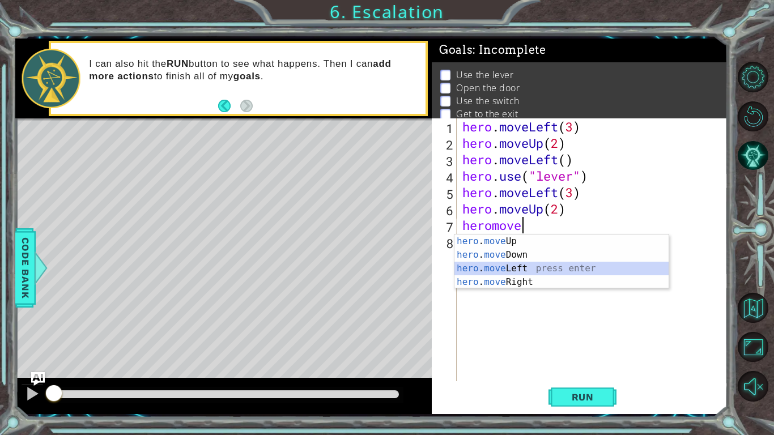
type textarea "hero.moveLeft(1)"
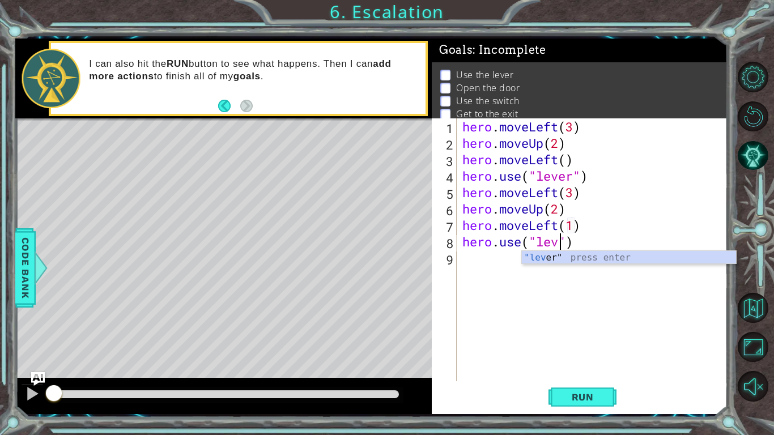
type textarea "hero.use("lever")"
click at [650, 236] on div "hero . moveLeft ( 3 ) hero . moveUp ( 2 ) hero . moveLeft ( ) hero . use ( "lev…" at bounding box center [595, 266] width 270 height 296
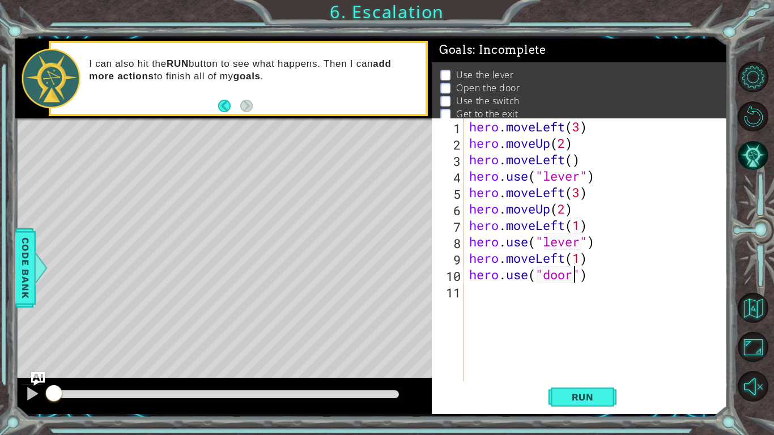
scroll to position [0, 5]
click at [587, 339] on span "Run" at bounding box center [582, 396] width 45 height 11
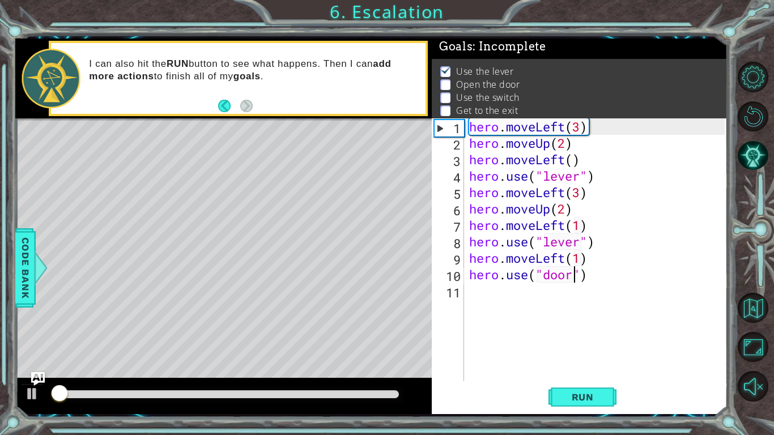
scroll to position [4, 0]
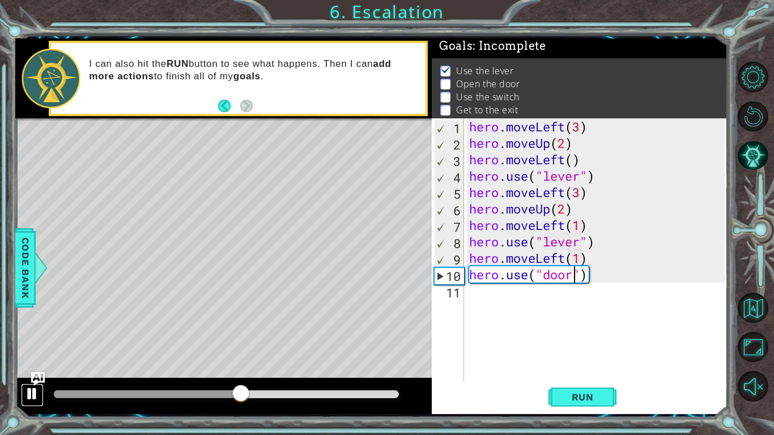
click at [42, 339] on button at bounding box center [32, 395] width 23 height 23
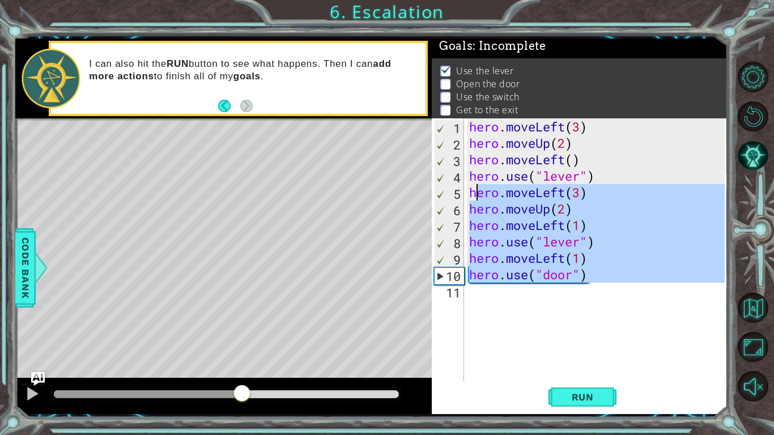
drag, startPoint x: 657, startPoint y: 299, endPoint x: 476, endPoint y: 194, distance: 208.4
click at [476, 194] on div "hero . moveLeft ( 3 ) hero . moveUp ( 2 ) hero . moveLeft ( ) hero . use ( "lev…" at bounding box center [598, 266] width 263 height 296
type textarea "h"
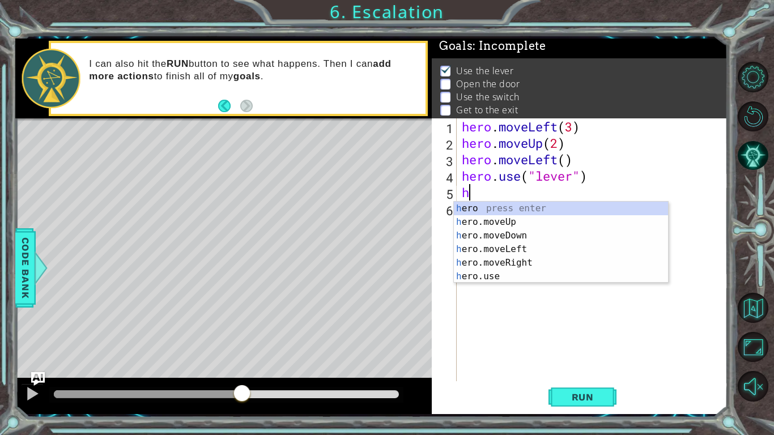
scroll to position [0, 0]
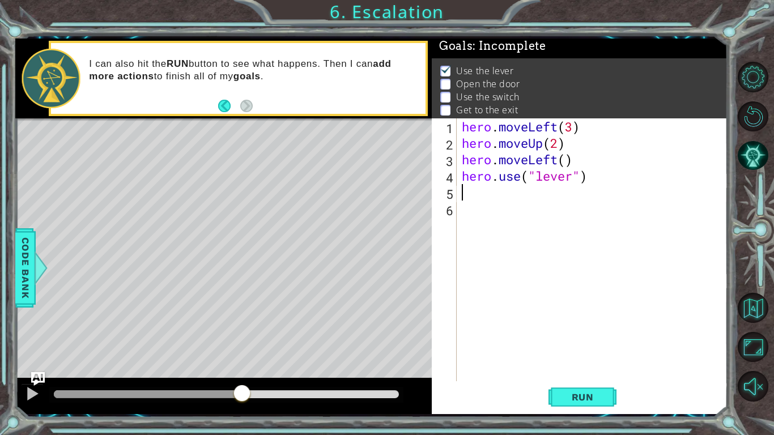
type textarea "hero.use("lever")"
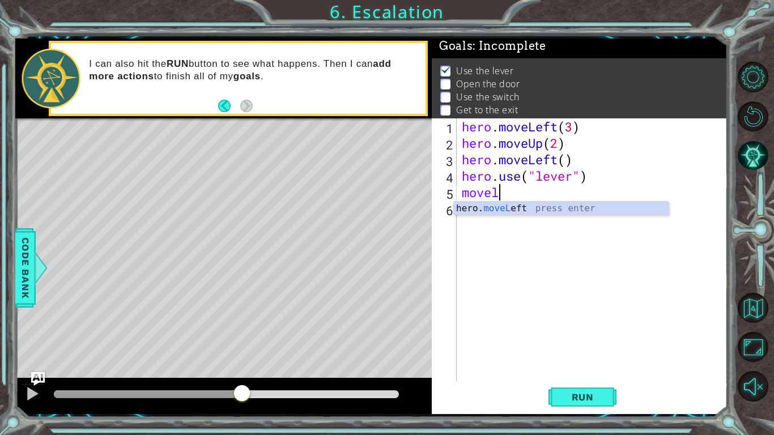
scroll to position [0, 2]
type textarea "hero.moveLeft(1)"
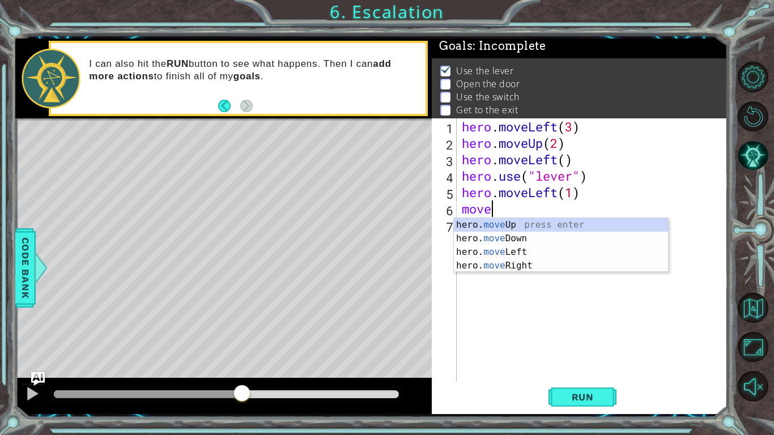
scroll to position [0, 1]
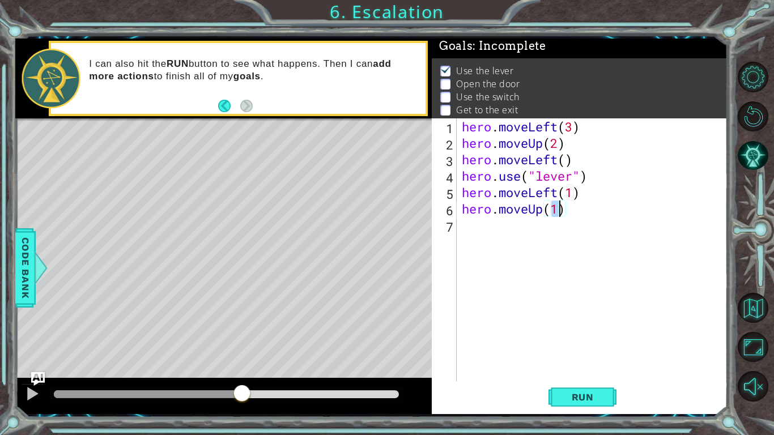
type textarea "hero.moveUp(2)"
type textarea "hero.moveRight(2)"
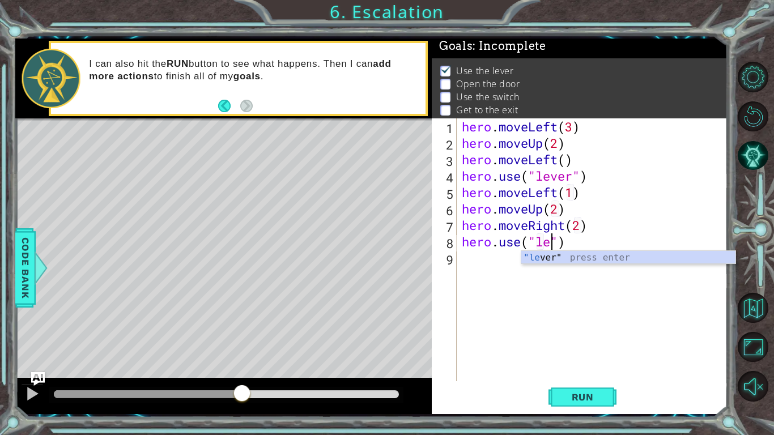
scroll to position [0, 5]
type textarea "hero.use("lever")"
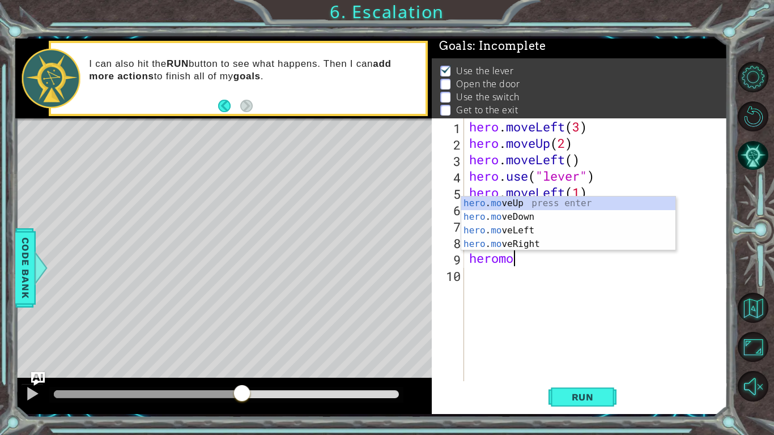
scroll to position [0, 2]
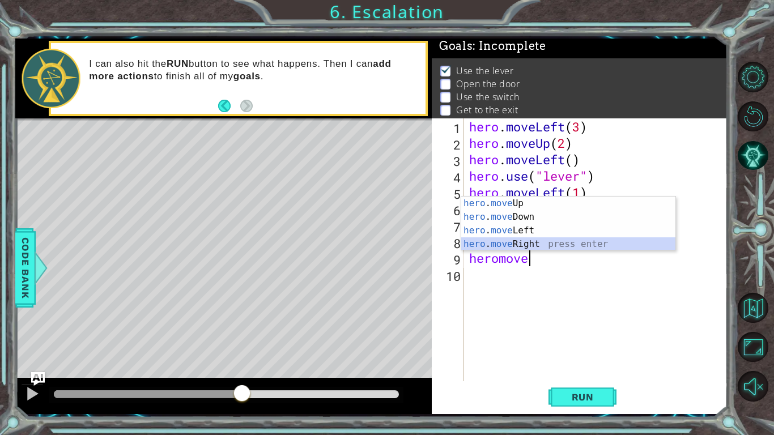
type textarea "hero.moveRight(1)"
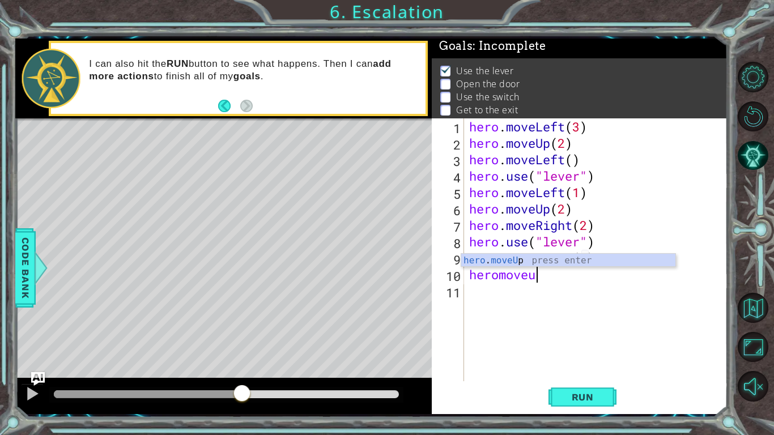
scroll to position [0, 3]
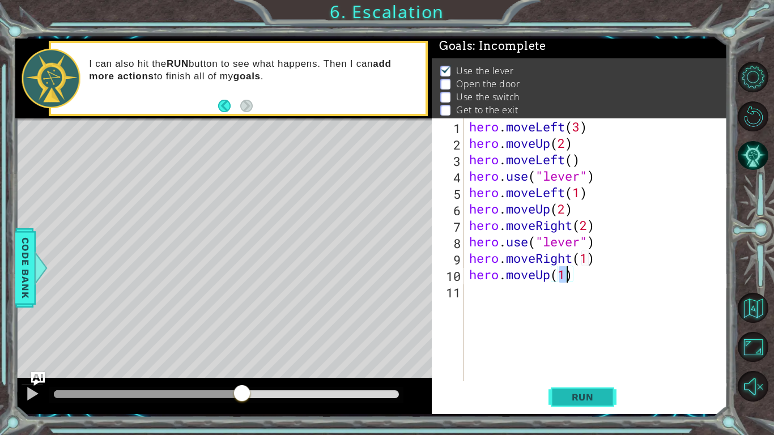
click at [567, 339] on span "Run" at bounding box center [582, 396] width 45 height 11
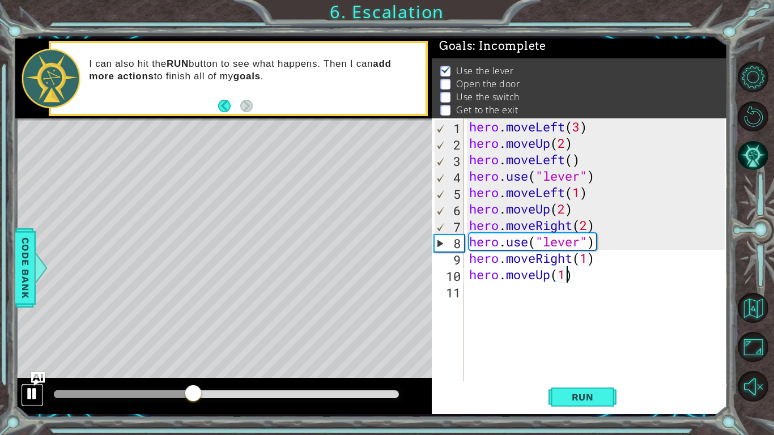
click at [36, 339] on div at bounding box center [32, 393] width 15 height 15
click at [629, 199] on div "hero . moveLeft ( 3 ) hero . moveUp ( 2 ) hero . moveLeft ( ) hero . use ( "lev…" at bounding box center [598, 266] width 263 height 296
type textarea "hero.moveLeft(1)"
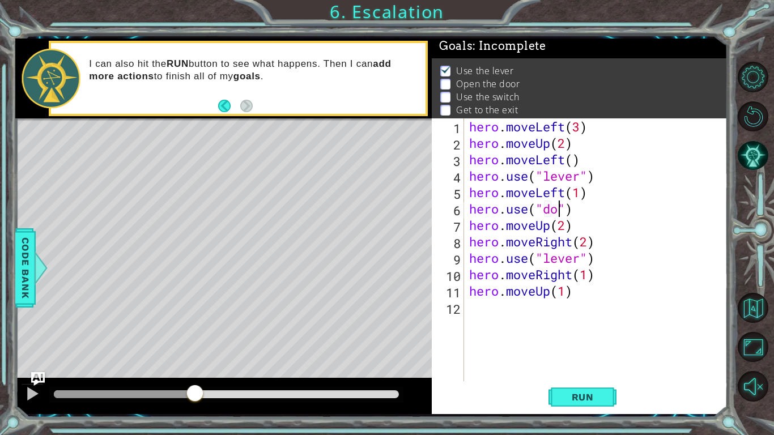
scroll to position [0, 5]
click at [564, 339] on span "Run" at bounding box center [582, 396] width 45 height 11
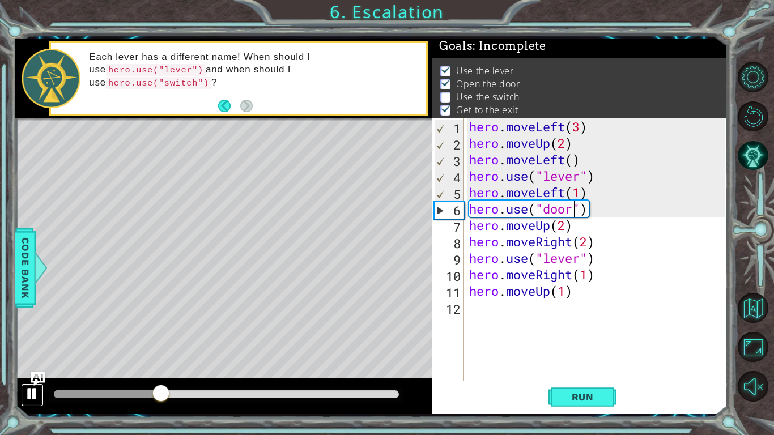
click at [26, 339] on div at bounding box center [32, 393] width 15 height 15
click at [549, 257] on div "hero . moveLeft ( 3 ) hero . moveUp ( 2 ) hero . moveLeft ( ) hero . use ( "lev…" at bounding box center [598, 266] width 263 height 296
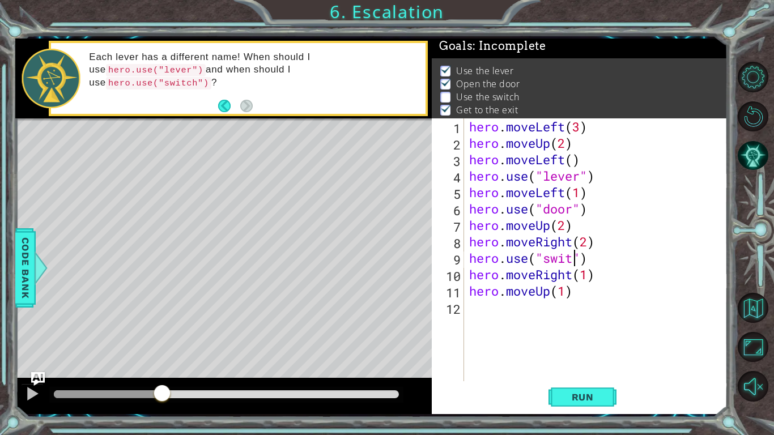
scroll to position [0, 5]
type textarea "hero.use("switch")"
click at [581, 339] on span "Run" at bounding box center [582, 396] width 45 height 11
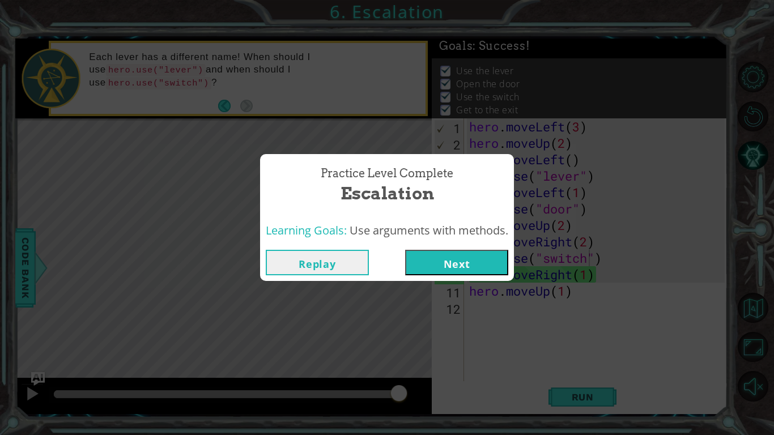
click at [490, 270] on button "Next" at bounding box center [456, 262] width 103 height 25
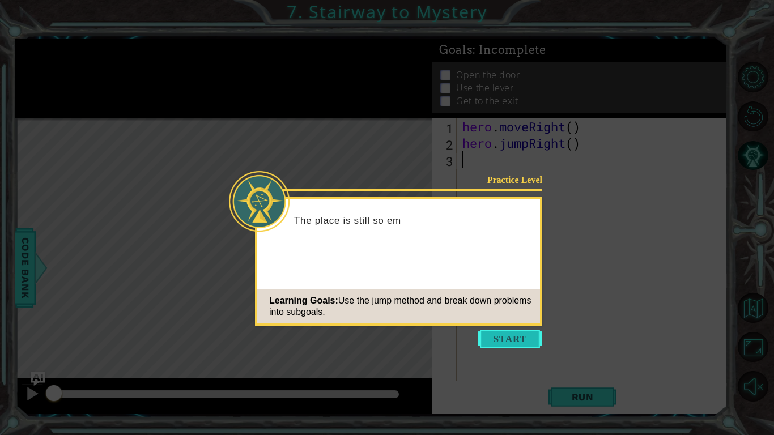
click at [497, 339] on button "Start" at bounding box center [510, 339] width 65 height 18
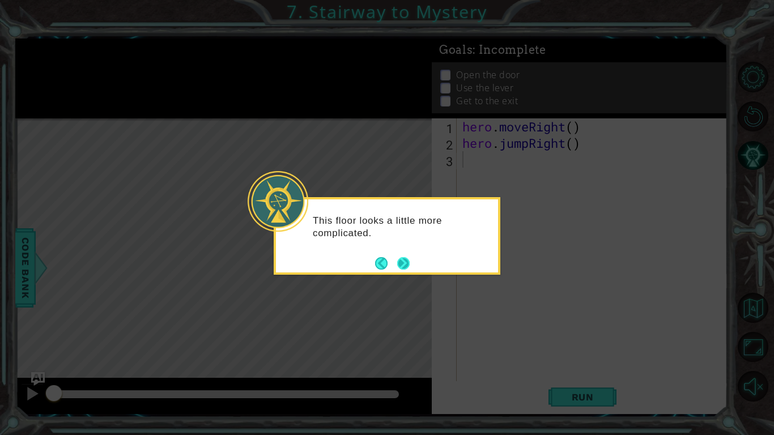
click at [407, 259] on button "Next" at bounding box center [403, 263] width 21 height 21
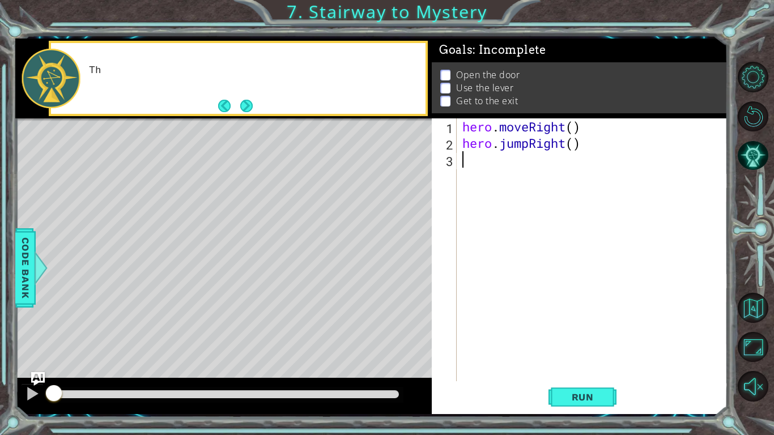
click at [627, 303] on div "hero . moveRight ( ) hero . jumpRight ( )" at bounding box center [595, 266] width 270 height 296
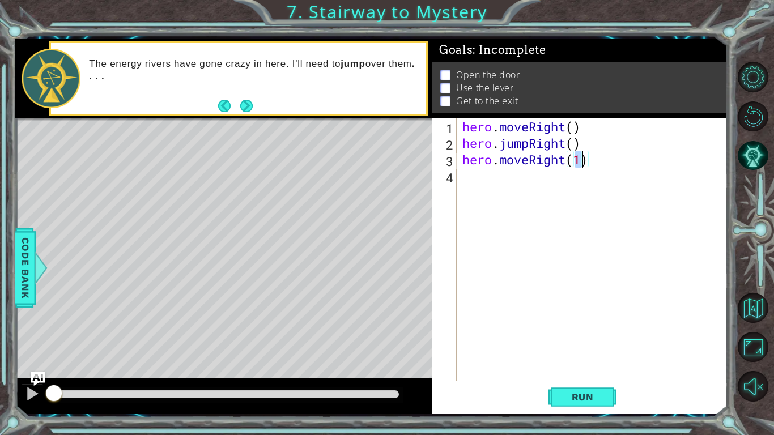
type textarea "hero.moveRight(2)"
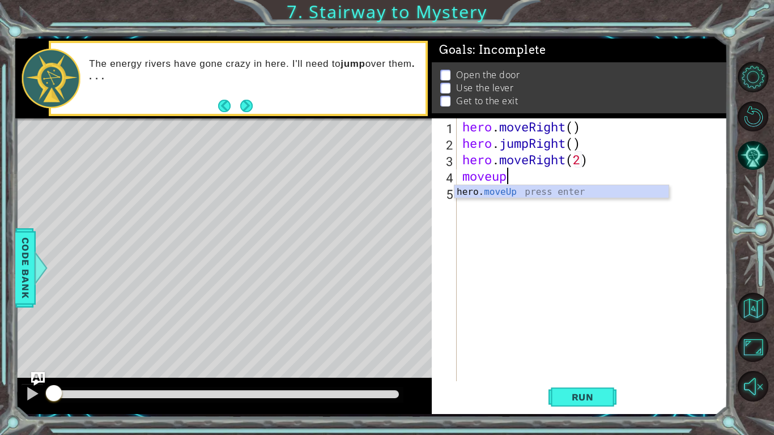
scroll to position [0, 1]
type textarea "hero.moveUp(1)"
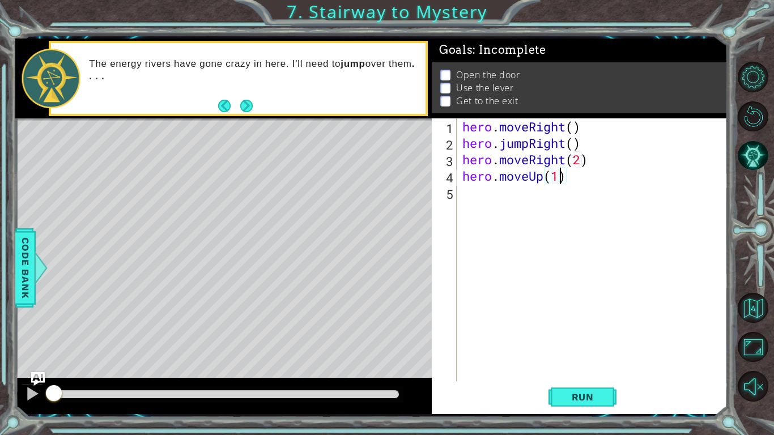
scroll to position [0, 0]
type textarea "hero.use("door")"
click at [654, 262] on div "hero . moveRight ( ) hero . jumpRight ( ) hero . moveRight ( 2 ) hero . moveUp …" at bounding box center [595, 266] width 270 height 296
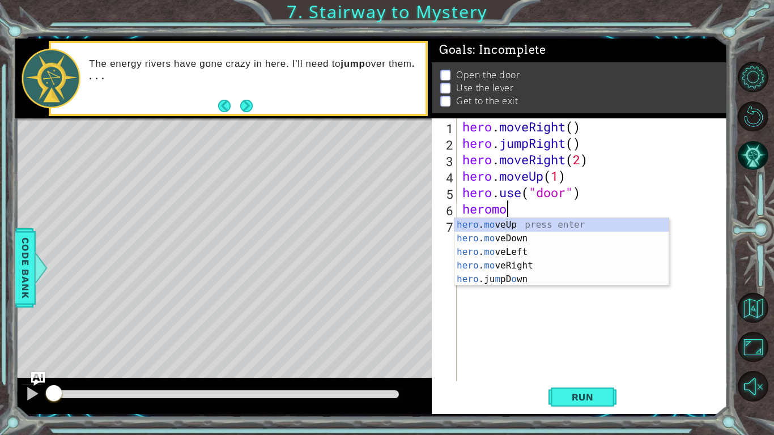
scroll to position [0, 2]
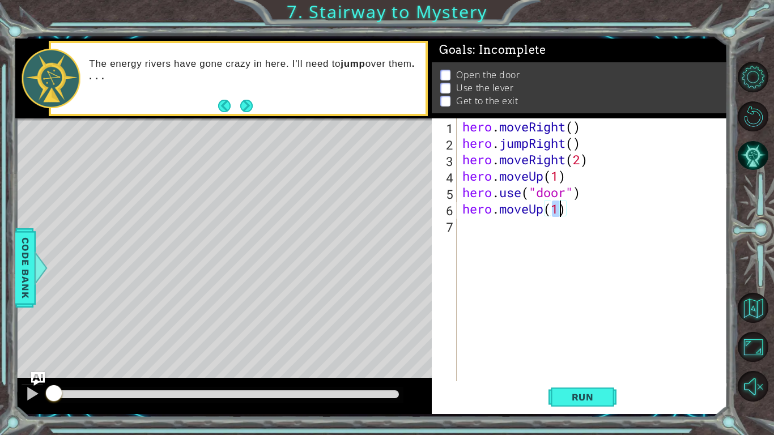
type textarea "hero.moveUp(2)"
type textarea "hero.moveUp(1)"
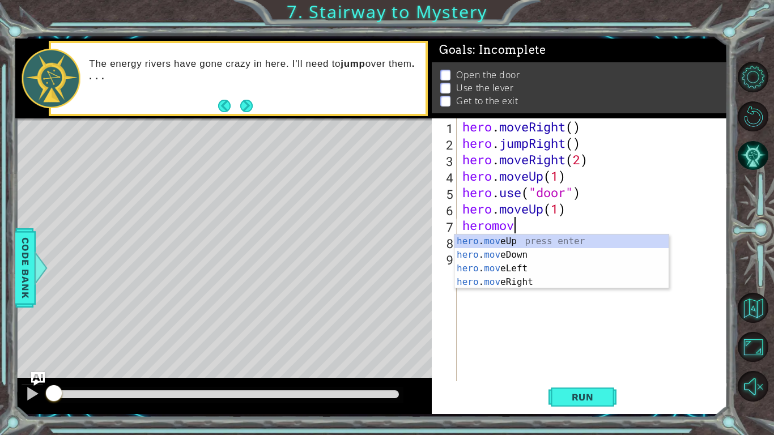
scroll to position [0, 2]
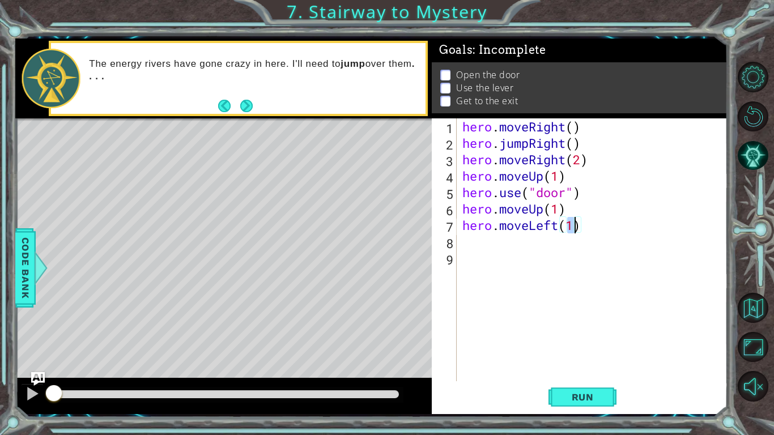
type textarea "hero.moveLeft(2)"
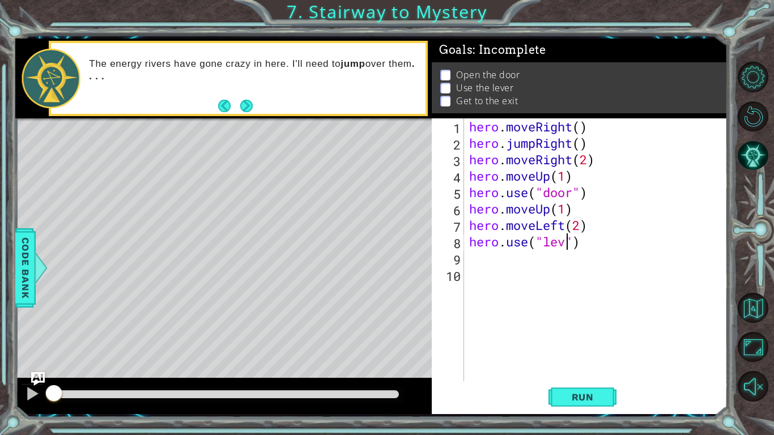
type textarea "hero.use("lever")"
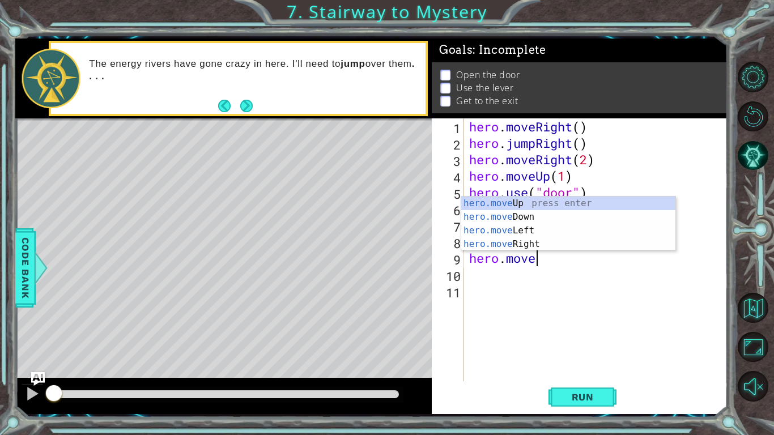
scroll to position [0, 3]
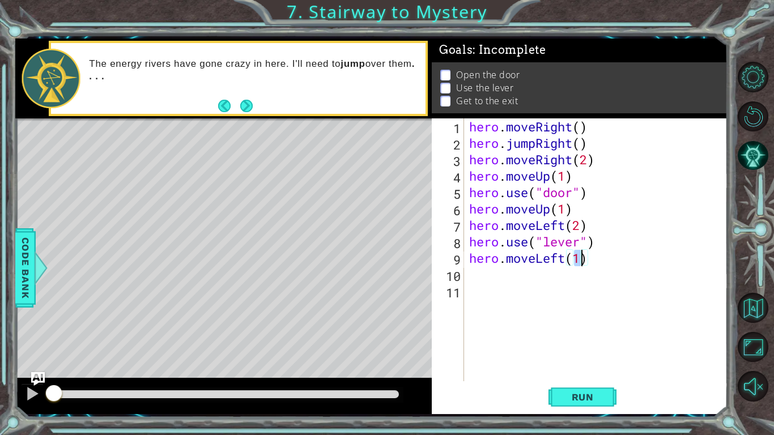
type textarea "hero.moveLeft(2)"
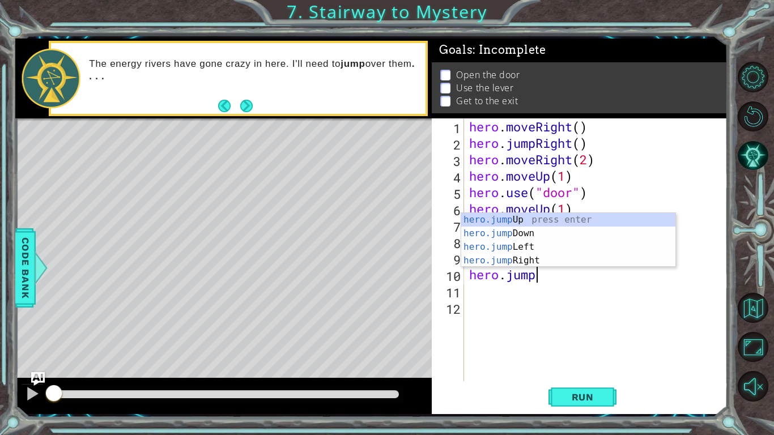
type textarea "hero.jumpup"
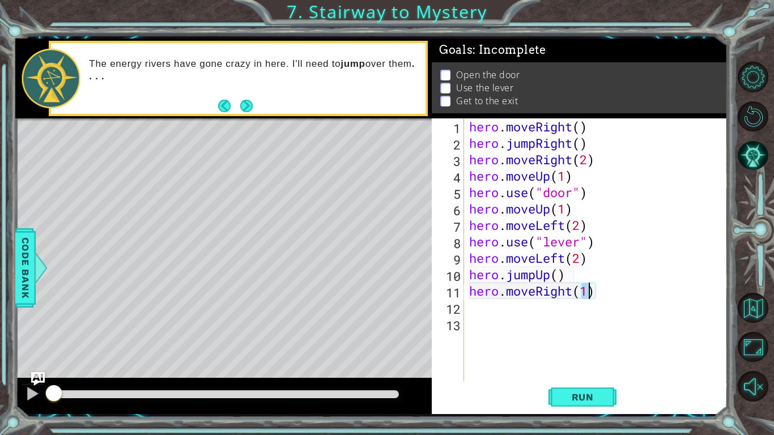
scroll to position [0, 5]
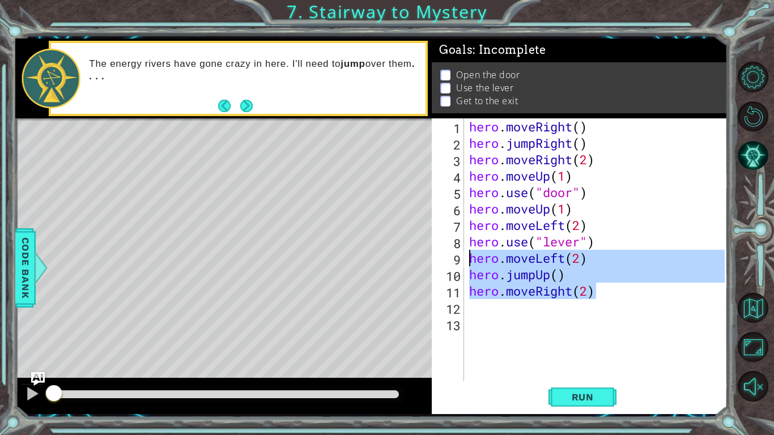
drag, startPoint x: 606, startPoint y: 294, endPoint x: 469, endPoint y: 257, distance: 142.1
click at [469, 257] on div "hero . moveRight ( ) hero . jumpRight ( ) hero . moveRight ( 2 ) hero . moveUp …" at bounding box center [598, 266] width 263 height 296
type textarea "hero.moveLeft(2) hero.jumpUp()"
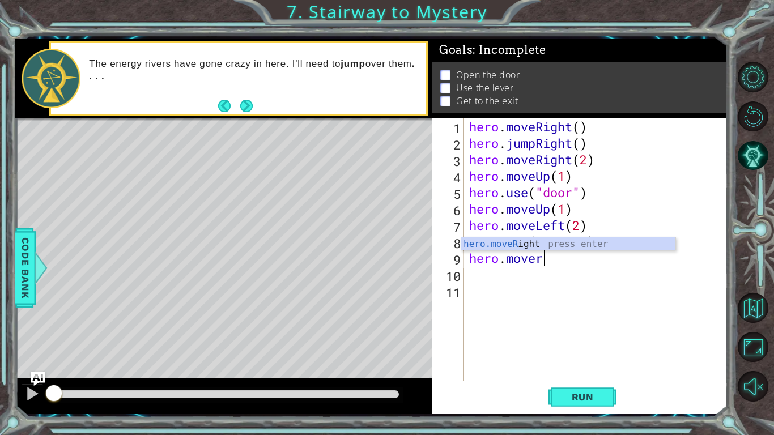
scroll to position [0, 3]
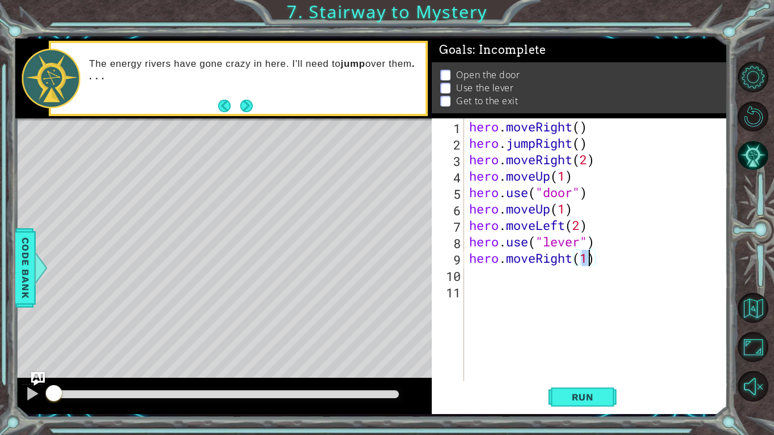
type textarea "hero.moveRight(2)"
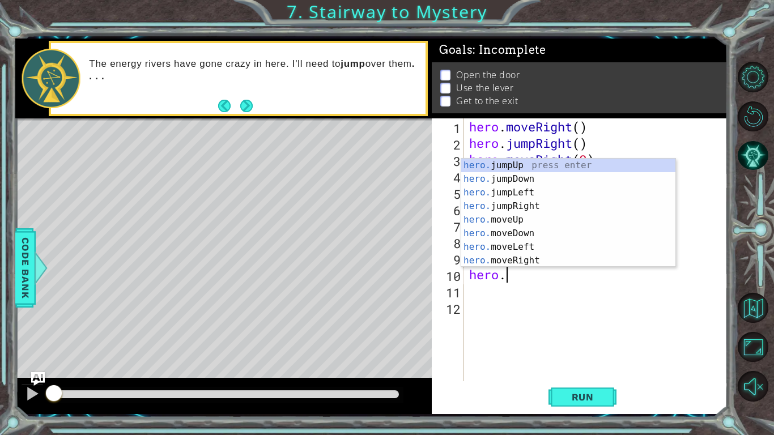
scroll to position [0, 1]
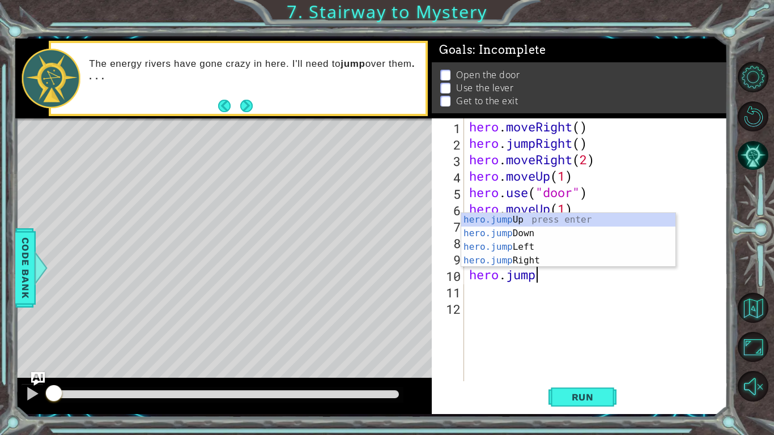
type textarea "hero.jumpup"
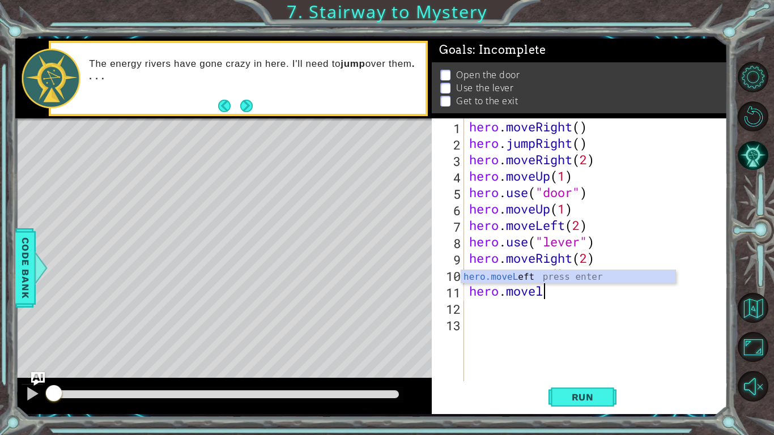
scroll to position [0, 3]
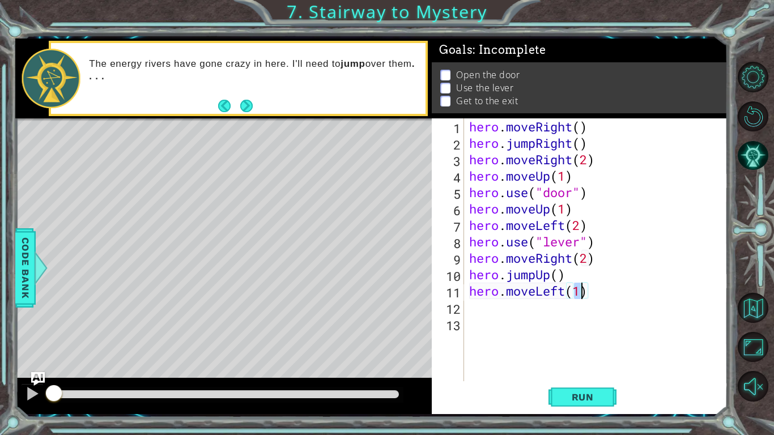
type textarea "hero.moveLeft(2)"
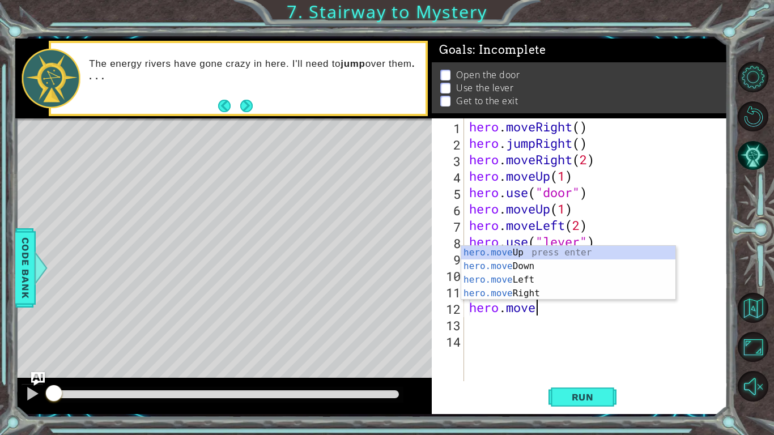
scroll to position [0, 3]
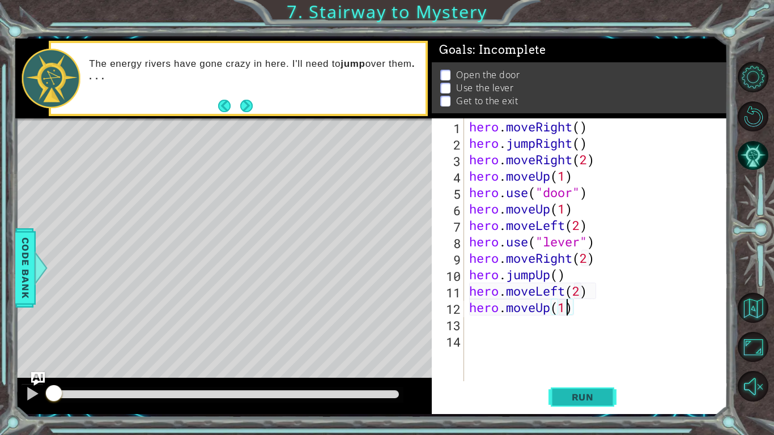
click at [585, 339] on span "Run" at bounding box center [582, 396] width 45 height 11
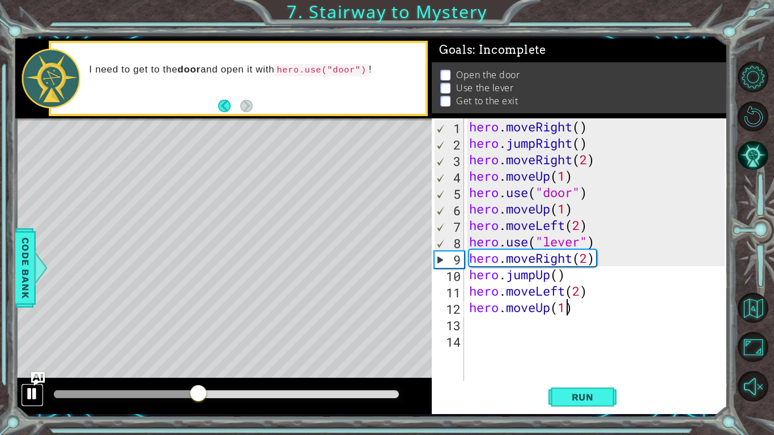
click at [43, 339] on button at bounding box center [32, 395] width 23 height 23
click at [73, 339] on div at bounding box center [127, 394] width 146 height 8
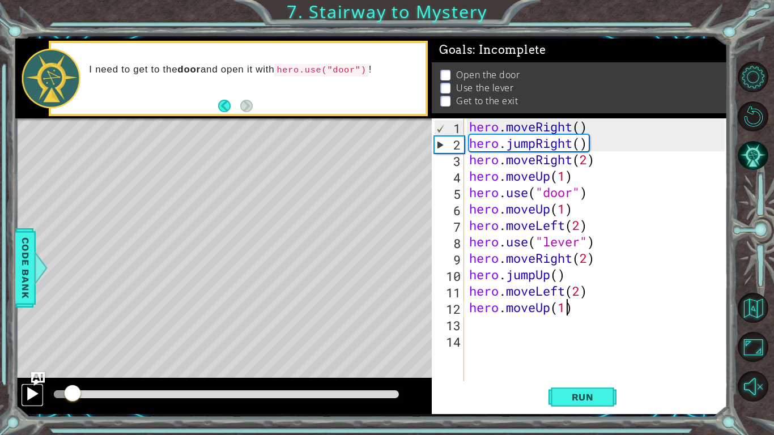
click at [35, 339] on div at bounding box center [32, 393] width 15 height 15
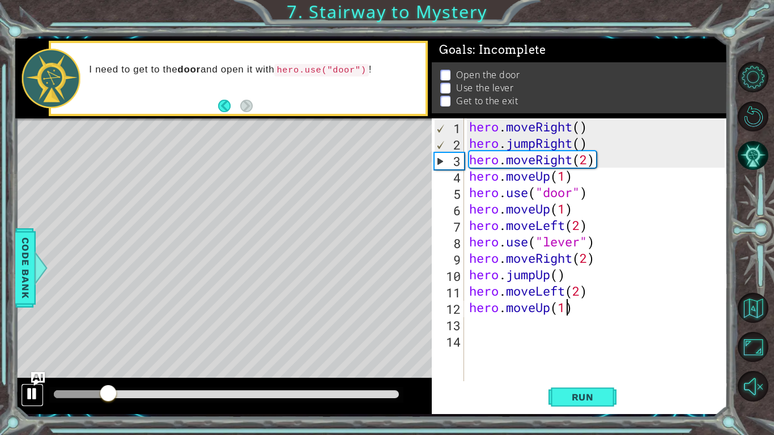
click at [35, 339] on div at bounding box center [32, 393] width 15 height 15
click at [584, 158] on div "hero . moveRight ( ) hero . jumpRight ( ) hero . moveRight ( 2 ) hero . moveUp …" at bounding box center [598, 266] width 263 height 296
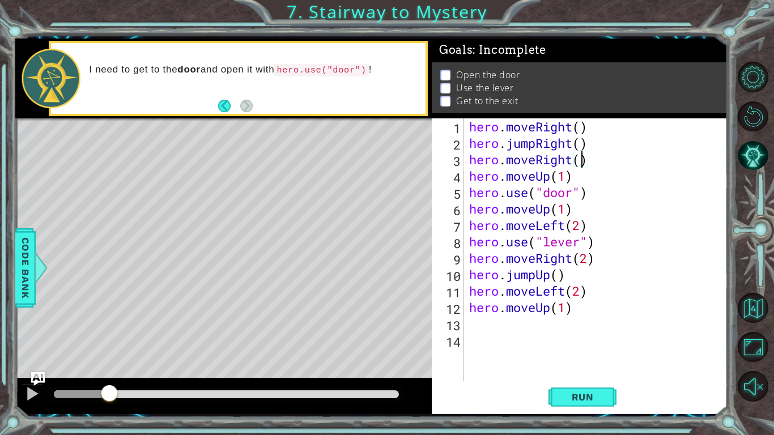
scroll to position [0, 5]
click at [589, 339] on button "Run" at bounding box center [582, 396] width 68 height 29
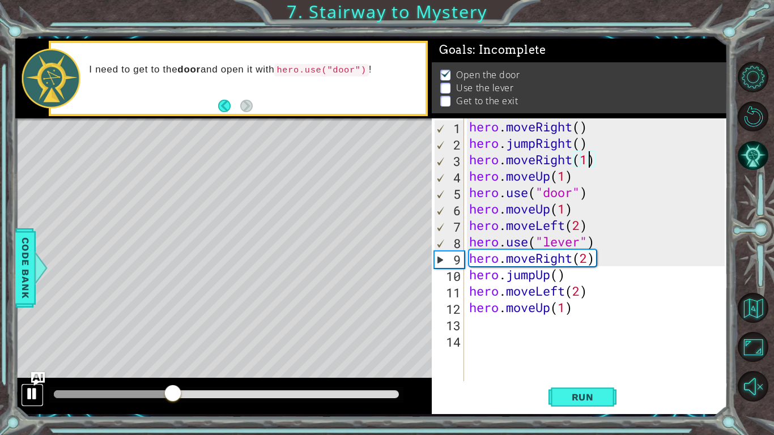
click at [24, 339] on button at bounding box center [32, 395] width 23 height 23
click at [581, 225] on div "hero . moveRight ( ) hero . jumpRight ( ) hero . moveRight ( 1 ) hero . moveUp …" at bounding box center [598, 266] width 263 height 296
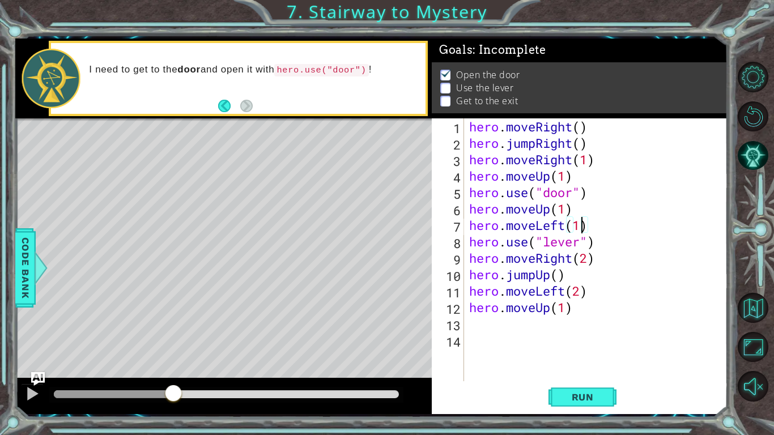
scroll to position [0, 4]
type textarea "hero.moveUp(2)"
click at [603, 339] on span "Run" at bounding box center [582, 396] width 45 height 11
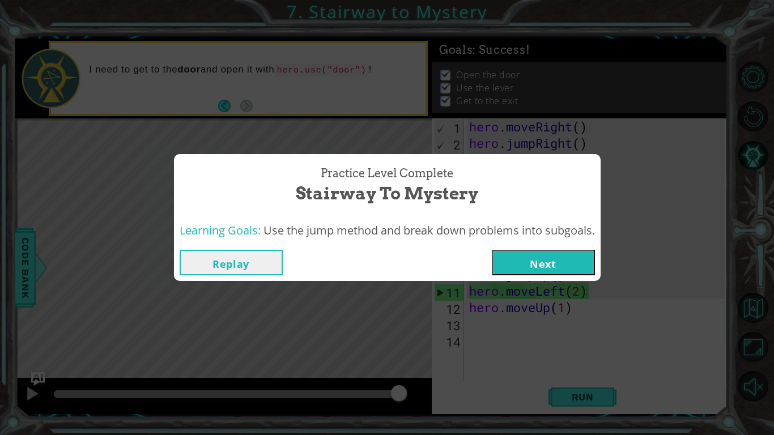
click at [589, 273] on button "Next" at bounding box center [543, 262] width 103 height 25
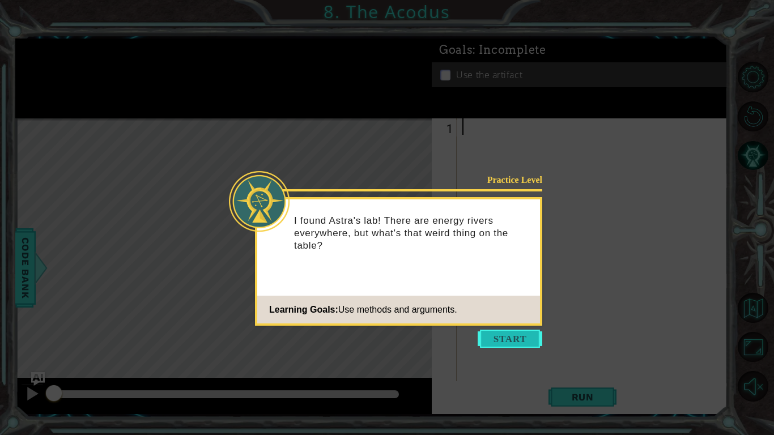
click at [500, 339] on button "Start" at bounding box center [510, 339] width 65 height 18
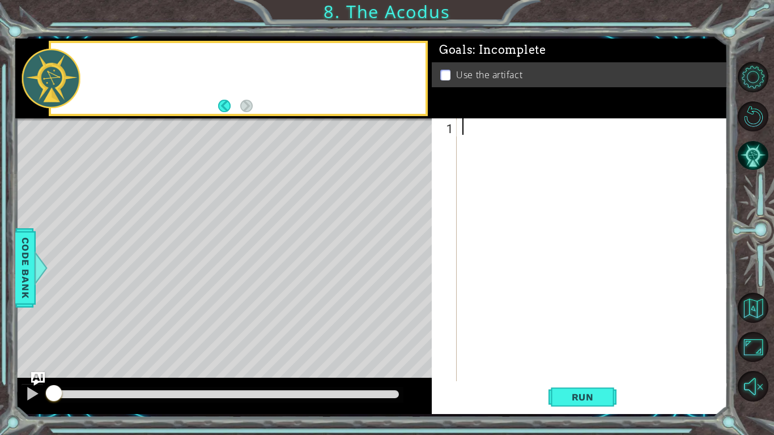
click at [500, 339] on div at bounding box center [595, 266] width 270 height 296
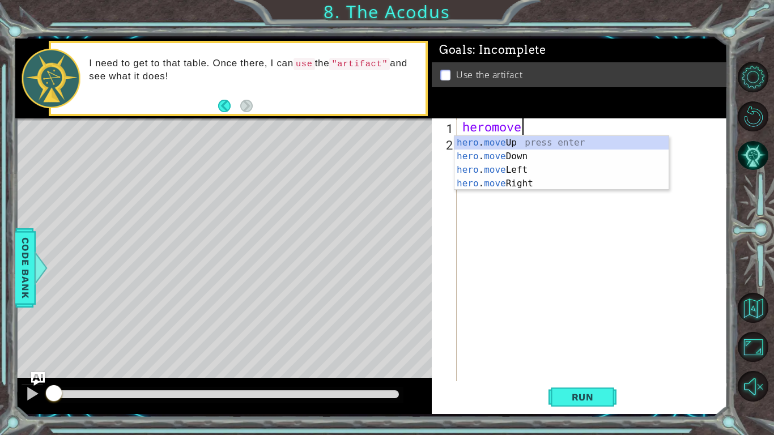
scroll to position [0, 3]
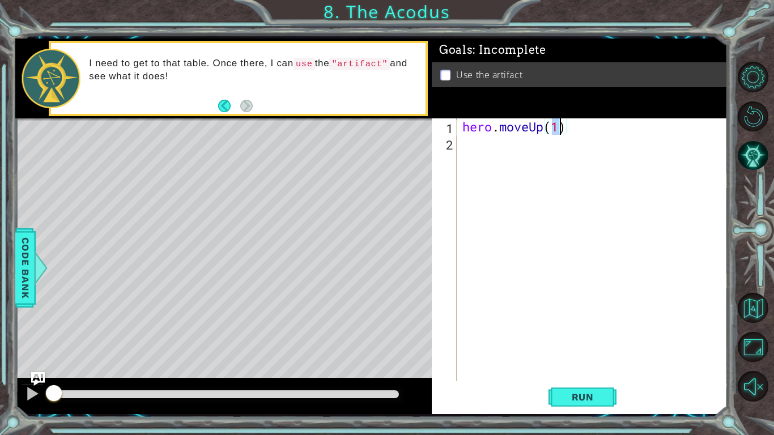
type textarea "hero.moveUp(2)"
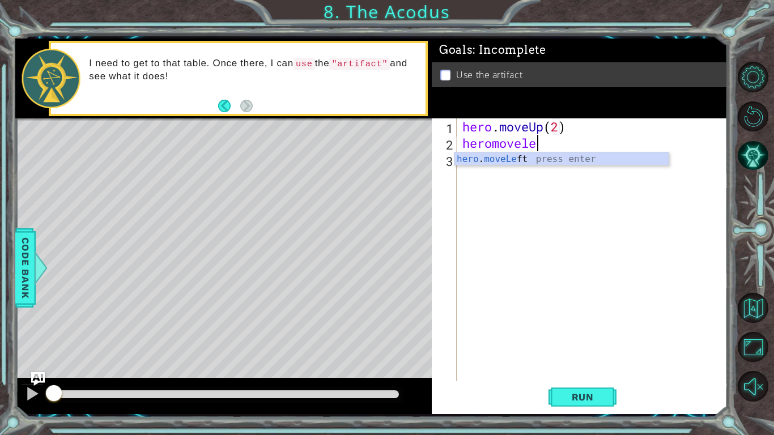
type textarea "hero.moveLeft(1)"
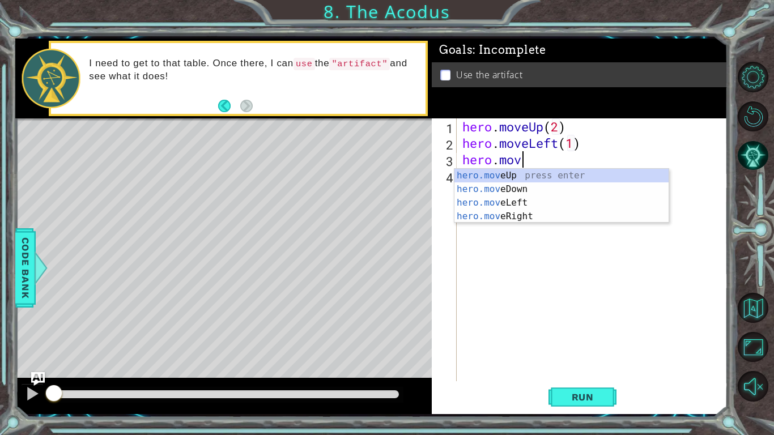
scroll to position [0, 2]
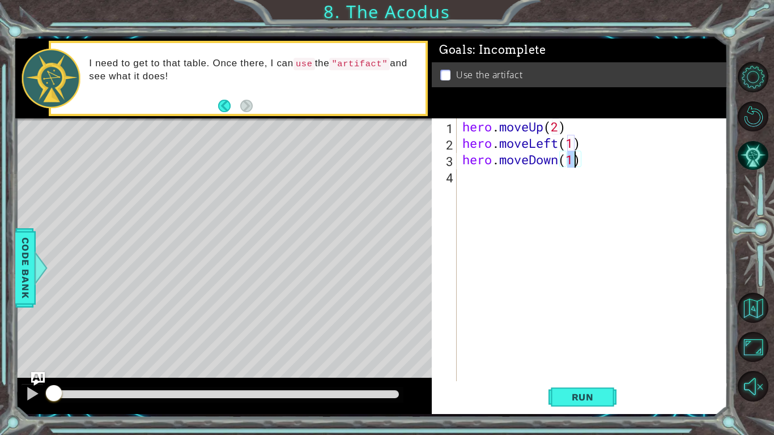
type textarea "hero.moveDown(2)"
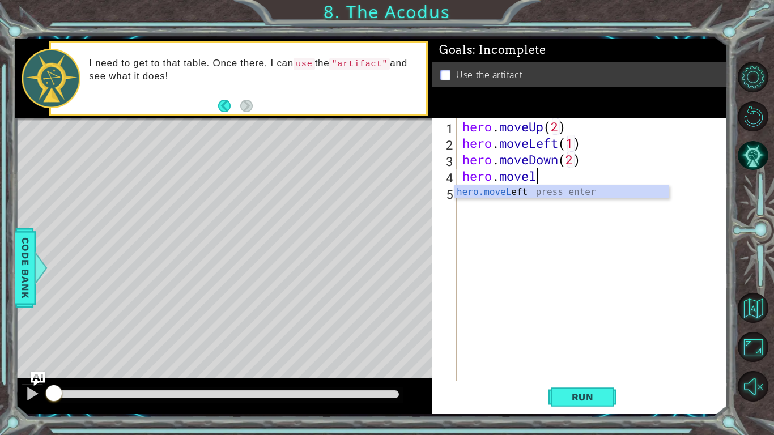
scroll to position [0, 3]
type textarea "hero.moveLeft(1)"
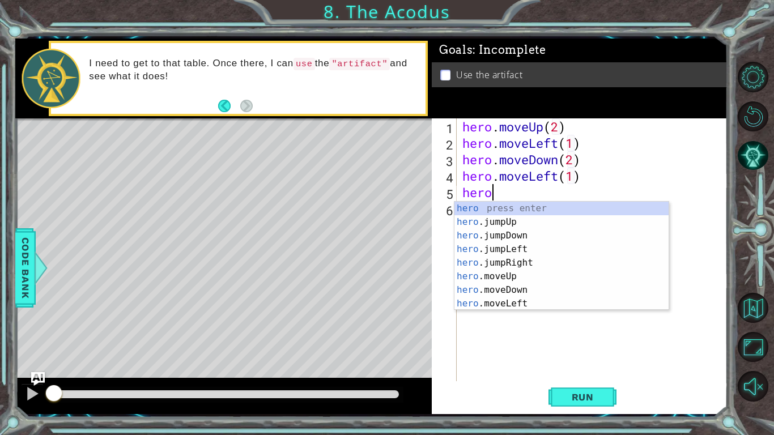
scroll to position [0, 2]
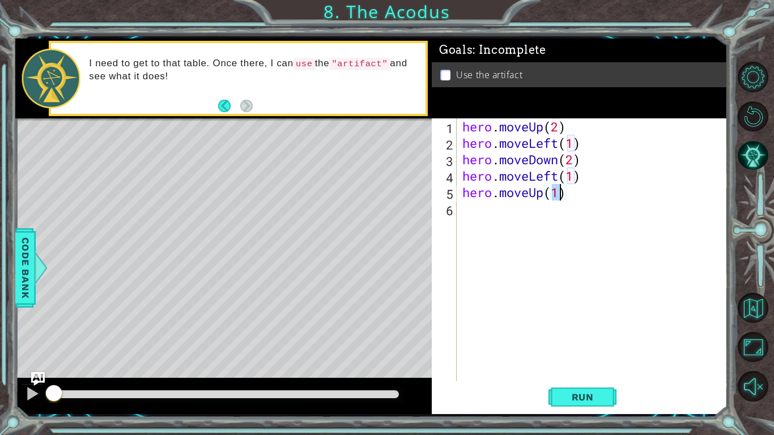
type textarea "hero.moveUp(2)"
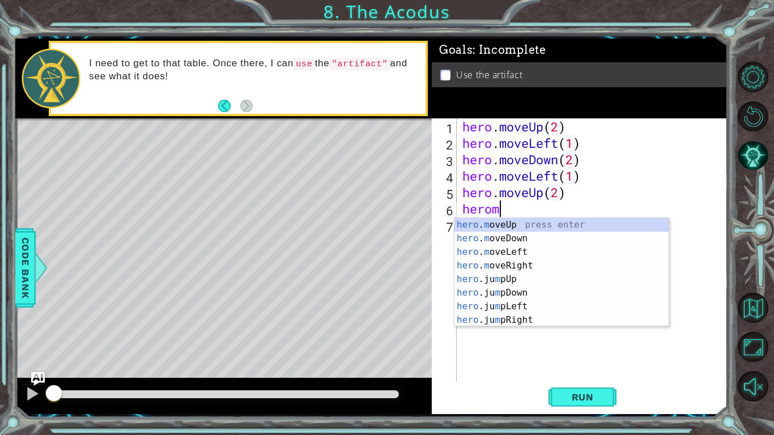
type textarea "heromove"
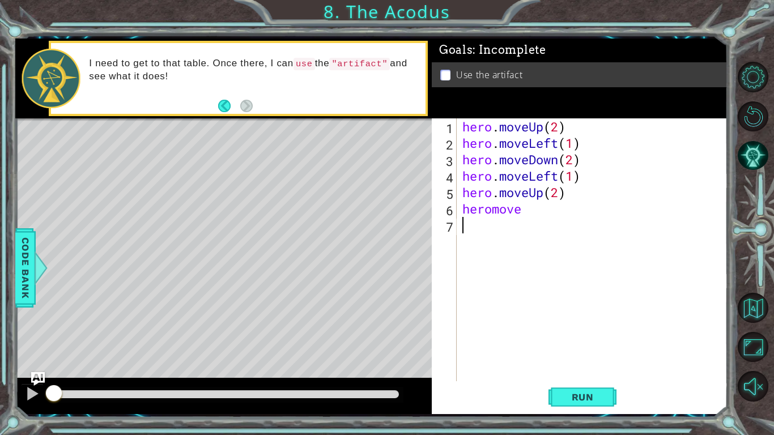
scroll to position [0, 0]
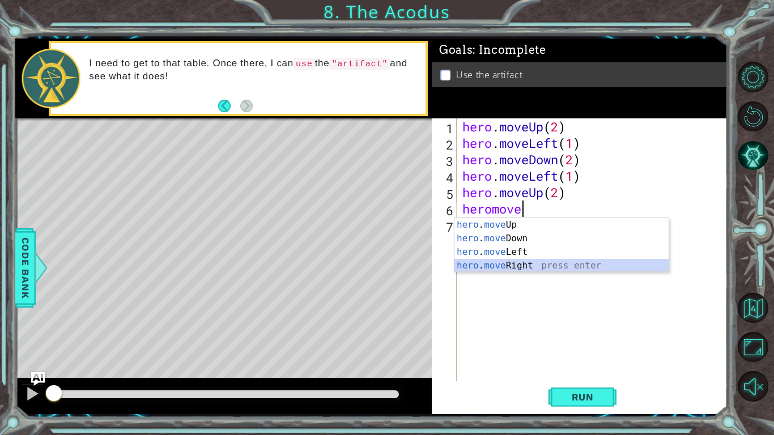
type textarea "hero.moveRight(1)"
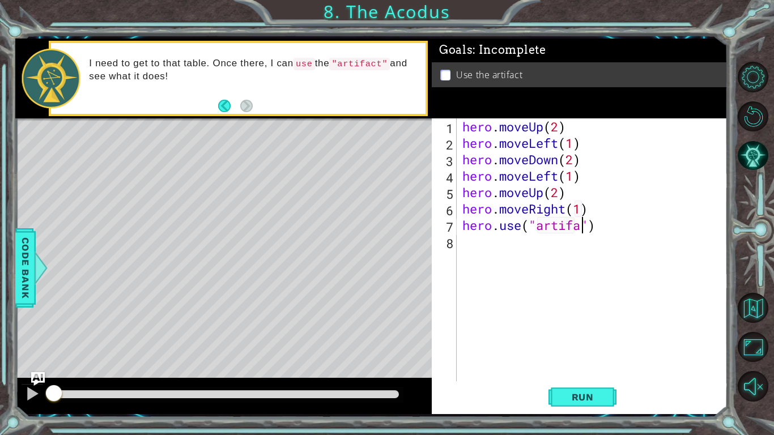
scroll to position [0, 6]
click at [599, 339] on span "Run" at bounding box center [582, 396] width 45 height 11
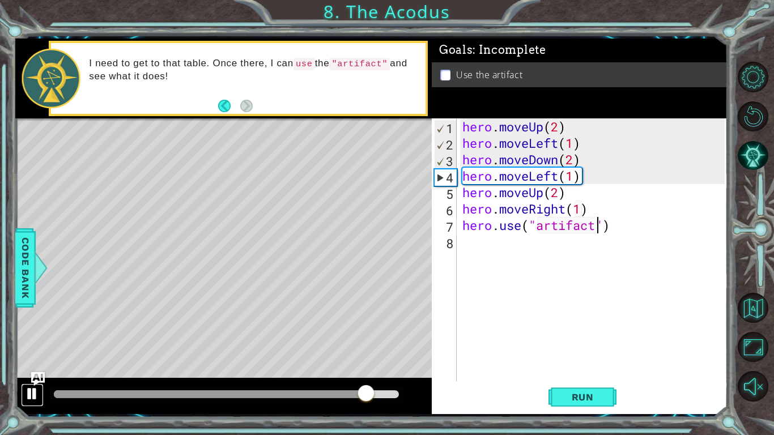
click at [39, 339] on div at bounding box center [32, 393] width 15 height 15
click at [585, 176] on div "hero . moveUp ( 2 ) hero . moveLeft ( 1 ) hero . moveDown ( 2 ) hero . moveLeft…" at bounding box center [595, 266] width 270 height 296
drag, startPoint x: 585, startPoint y: 176, endPoint x: 500, endPoint y: 172, distance: 85.1
click at [500, 172] on div "hero . moveUp ( 2 ) hero . moveLeft ( 1 ) hero . moveDown ( 2 ) hero . moveLeft…" at bounding box center [595, 266] width 270 height 296
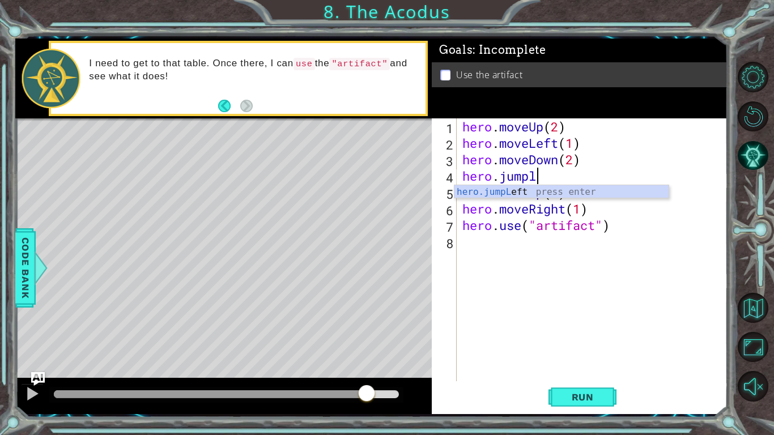
scroll to position [0, 3]
type textarea "hero.jumpleft"
click at [605, 186] on div "hero.jumpLeft press enter" at bounding box center [561, 205] width 214 height 41
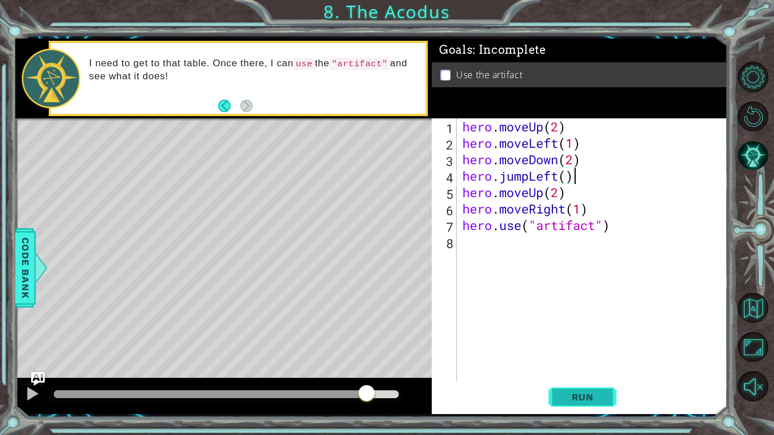
type textarea "hero.jumpLeft()"
click at [585, 339] on span "Run" at bounding box center [582, 396] width 45 height 11
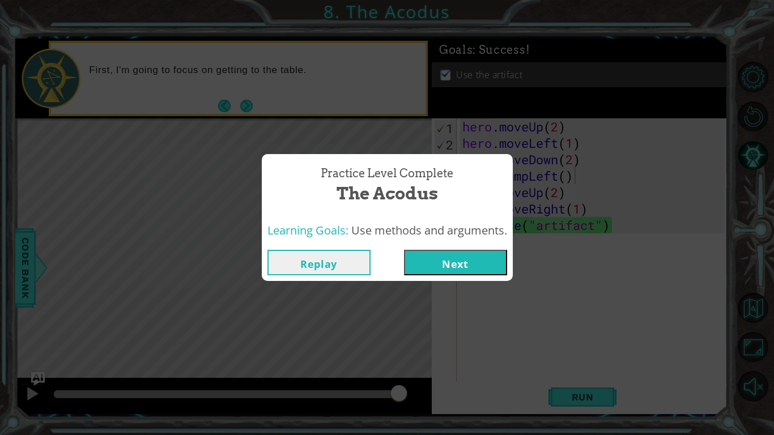
click at [487, 257] on button "Next" at bounding box center [455, 262] width 103 height 25
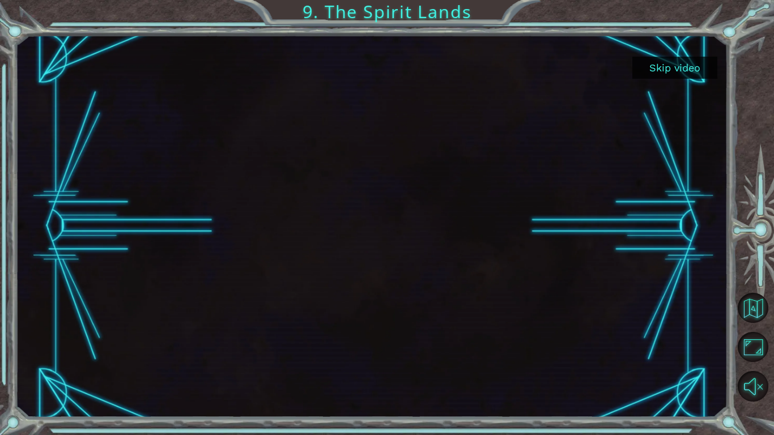
click at [661, 66] on button "Skip video" at bounding box center [674, 68] width 85 height 22
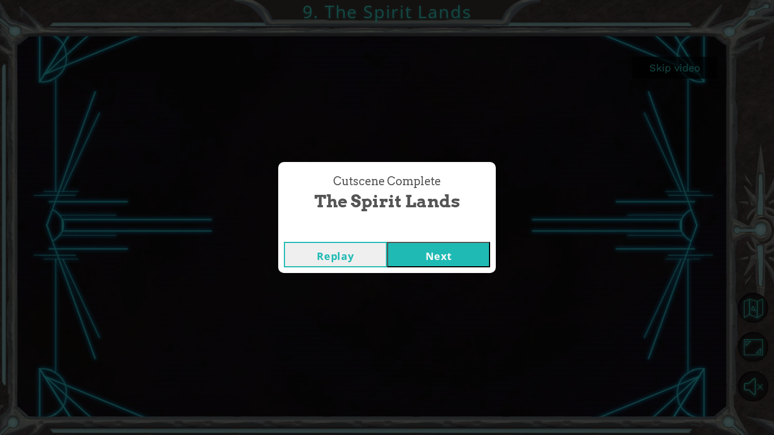
click at [431, 259] on button "Next" at bounding box center [438, 254] width 103 height 25
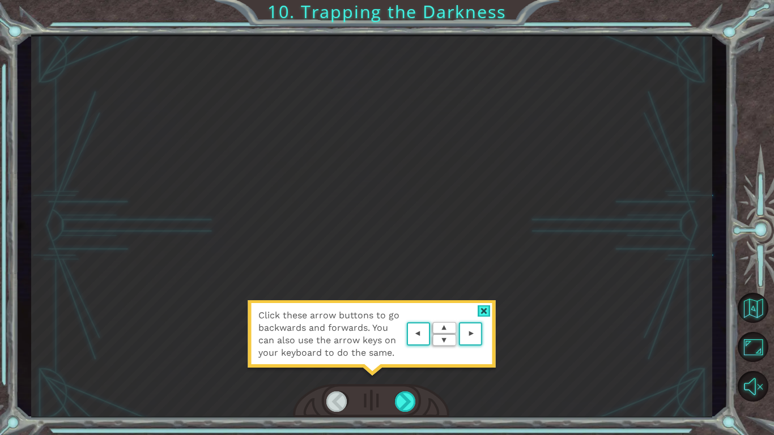
click at [487, 308] on div at bounding box center [484, 311] width 13 height 12
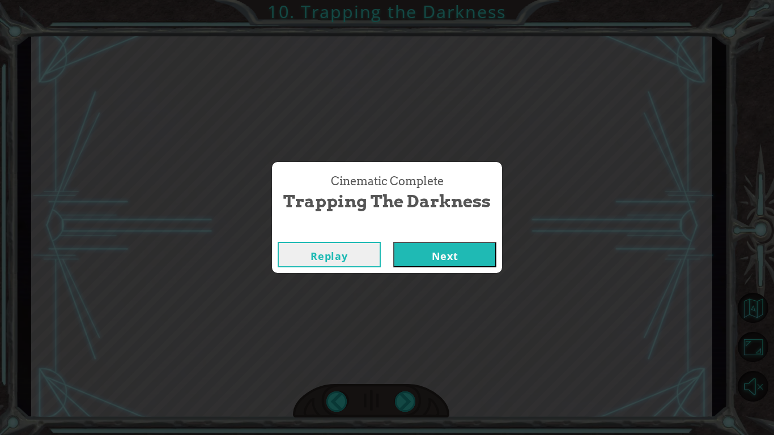
click at [480, 261] on button "Next" at bounding box center [444, 254] width 103 height 25
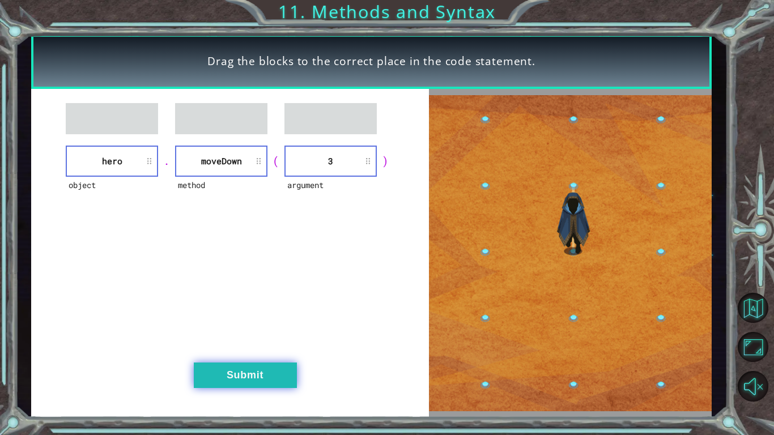
click at [220, 339] on button "Submit" at bounding box center [245, 375] width 103 height 25
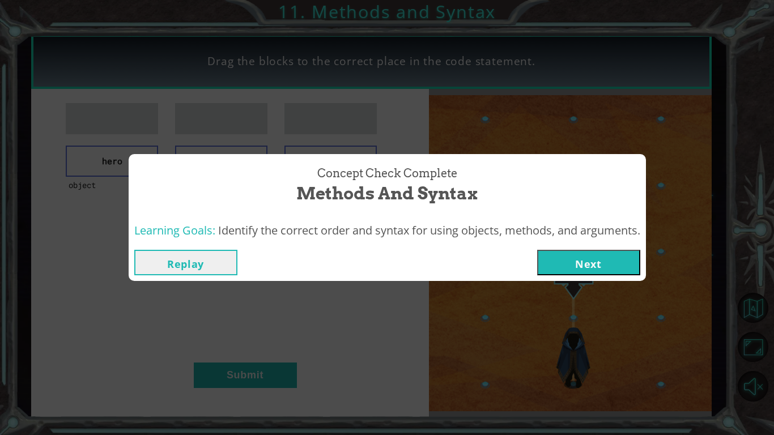
click at [581, 257] on button "Next" at bounding box center [588, 262] width 103 height 25
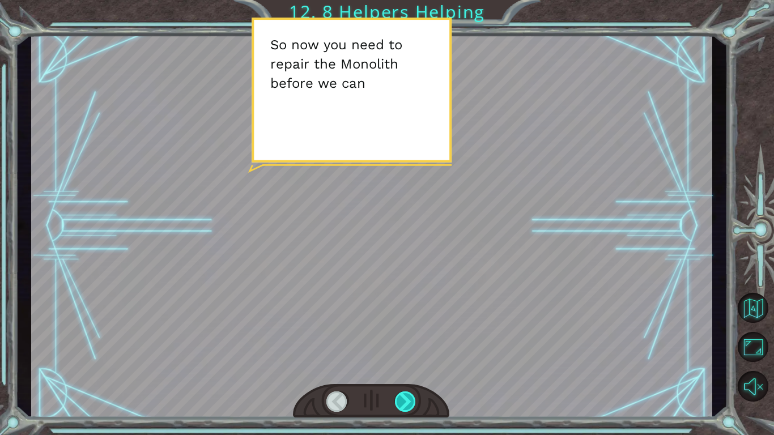
click at [408, 339] on div at bounding box center [406, 401] width 22 height 20
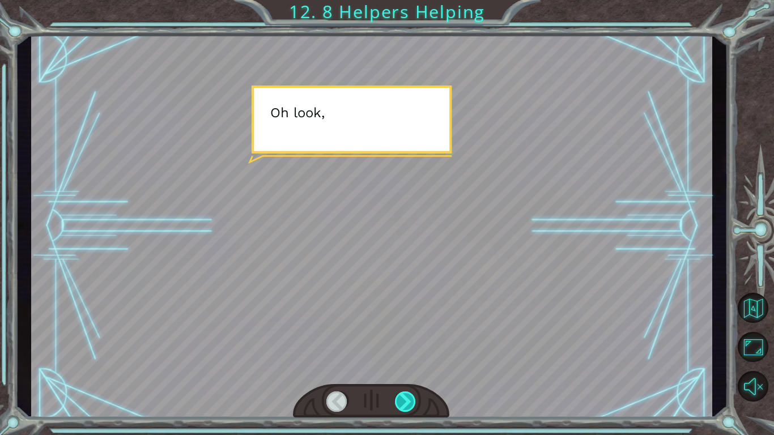
click at [408, 339] on div at bounding box center [406, 401] width 22 height 20
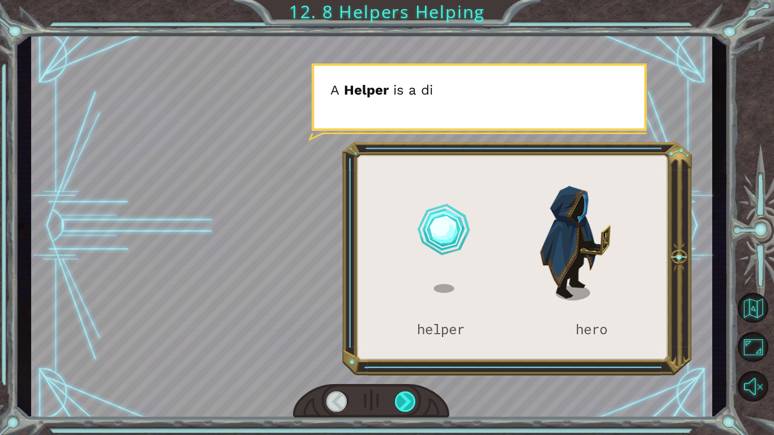
click at [408, 339] on div at bounding box center [406, 401] width 22 height 20
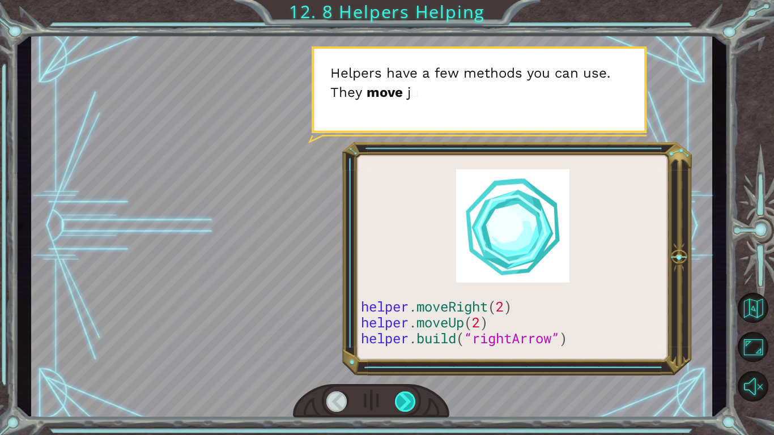
click at [408, 339] on div at bounding box center [406, 401] width 22 height 20
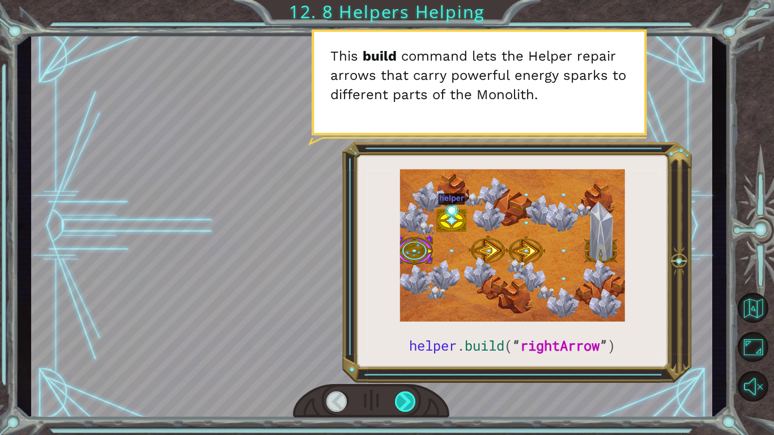
click at [408, 339] on div at bounding box center [406, 401] width 22 height 20
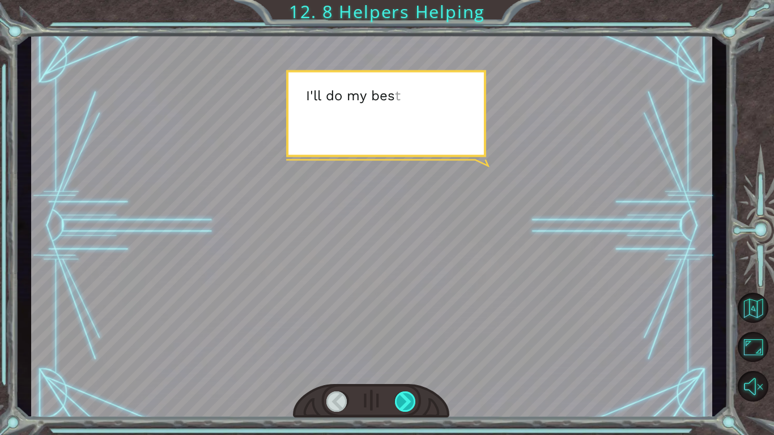
click at [408, 339] on div at bounding box center [406, 401] width 22 height 20
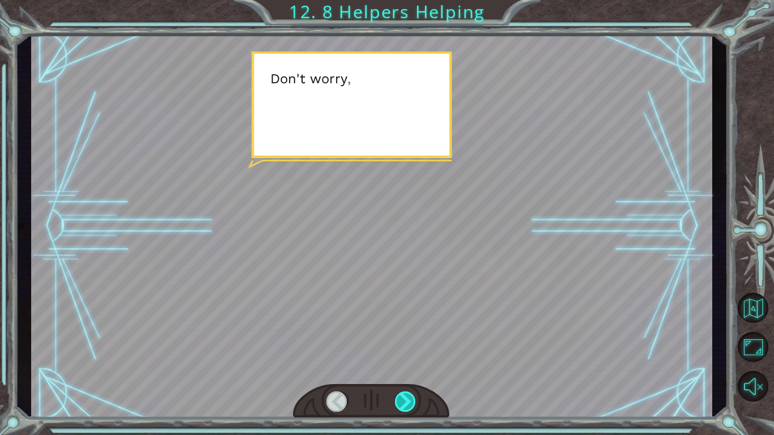
click at [408, 339] on div at bounding box center [406, 401] width 22 height 20
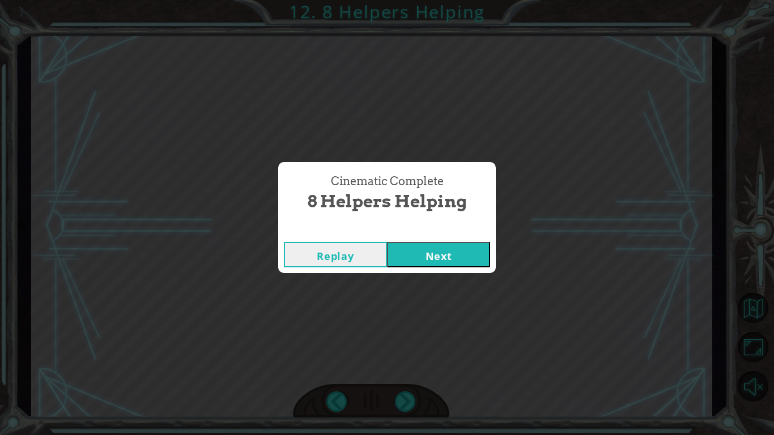
click at [425, 254] on button "Next" at bounding box center [438, 254] width 103 height 25
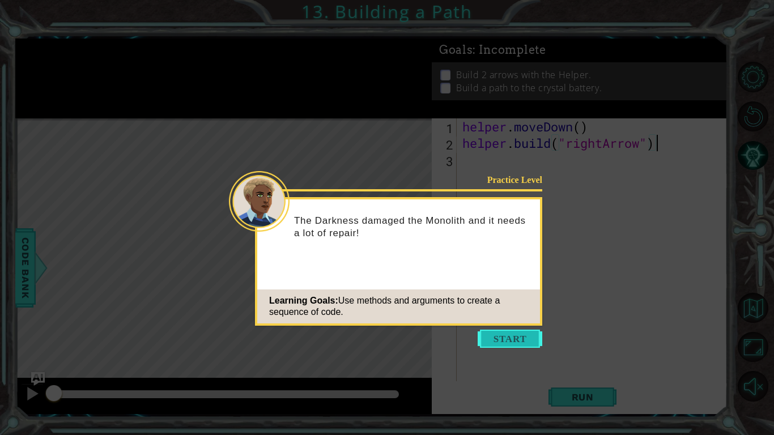
click at [505, 331] on button "Start" at bounding box center [510, 339] width 65 height 18
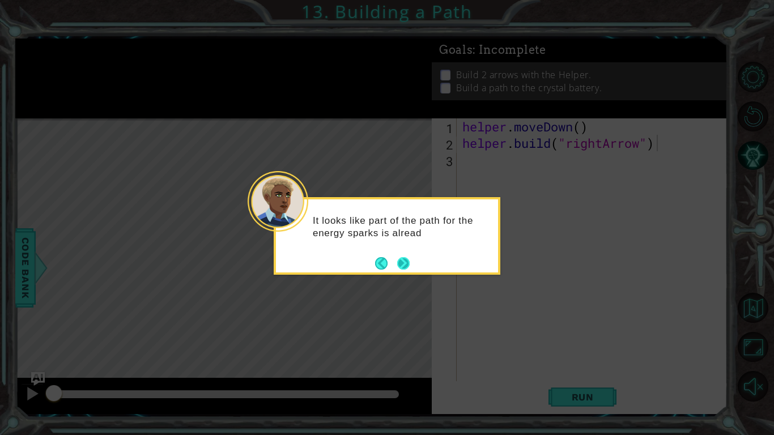
click at [402, 264] on button "Next" at bounding box center [403, 263] width 14 height 14
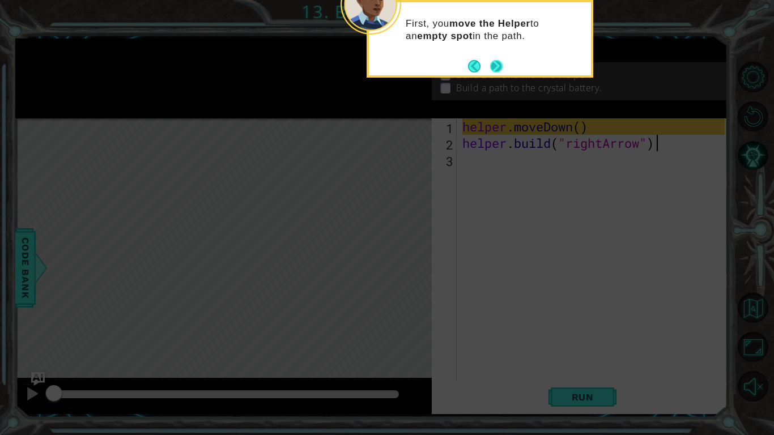
click at [502, 66] on button "Next" at bounding box center [496, 66] width 21 height 21
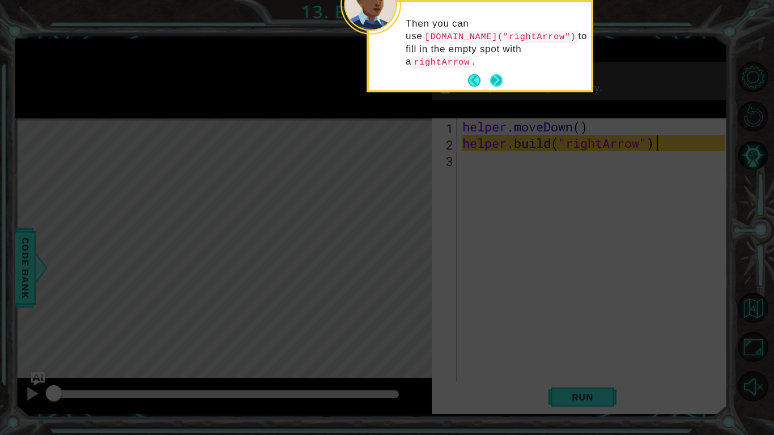
click at [500, 70] on button "Next" at bounding box center [496, 80] width 21 height 21
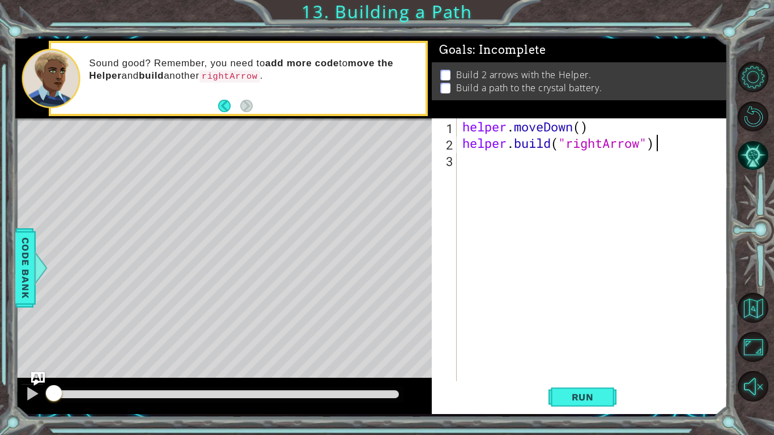
click at [508, 160] on div "helper . moveDown ( ) helper . build ( "rightArrow" )" at bounding box center [595, 266] width 270 height 296
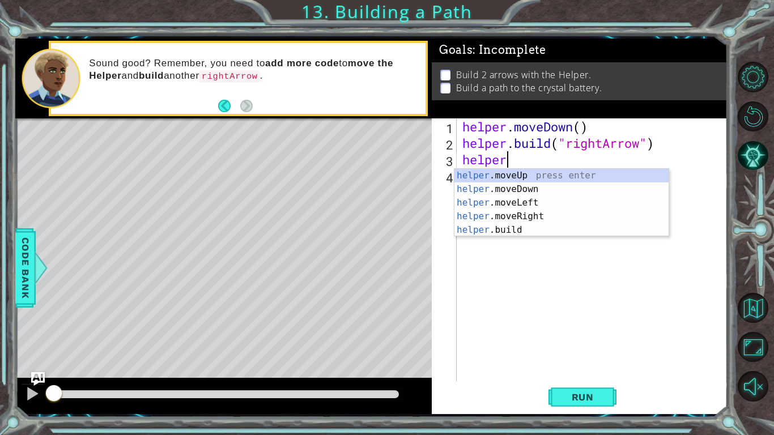
scroll to position [0, 2]
click at [514, 214] on div "helper. moveUp press enter helper. moveDown press enter helper. moveLeft press …" at bounding box center [561, 216] width 214 height 95
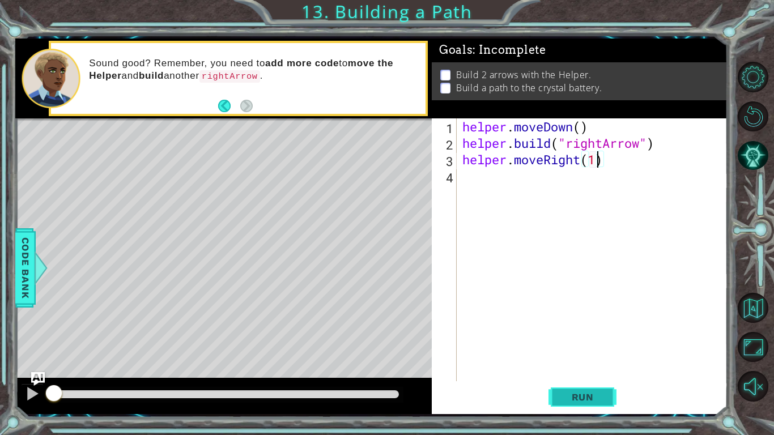
click at [576, 339] on span "Run" at bounding box center [582, 396] width 45 height 11
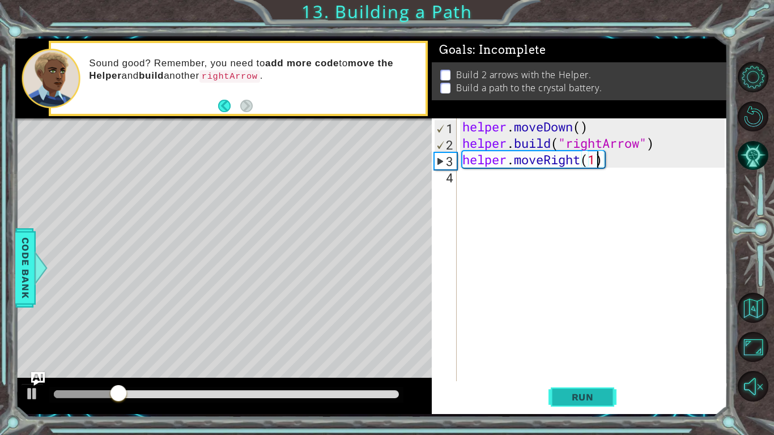
click at [576, 339] on span "Run" at bounding box center [582, 396] width 45 height 11
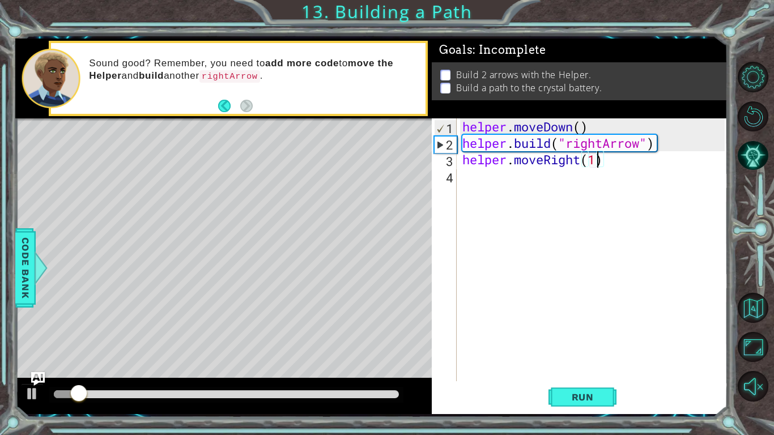
click at [598, 164] on div "helper . moveDown ( ) helper . build ( "rightArrow" ) helper . moveRight ( 1 )" at bounding box center [595, 266] width 270 height 296
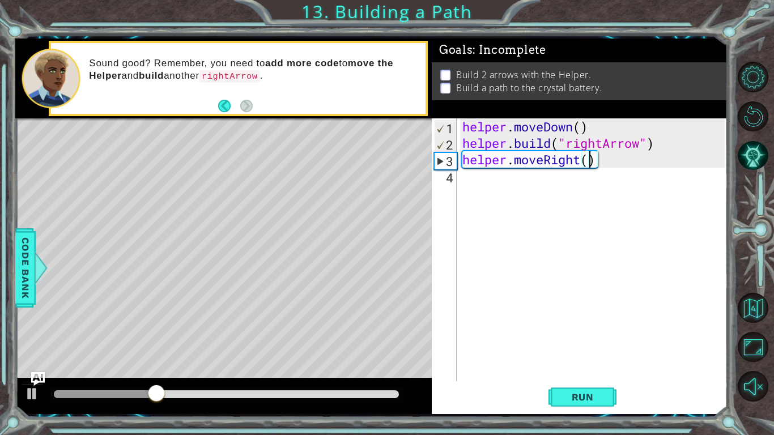
type textarea "helper.moveRight(2)"
click at [605, 185] on div "helper . moveDown ( ) helper . build ( "rightArrow" ) helper . moveRight ( 2 )" at bounding box center [595, 266] width 270 height 296
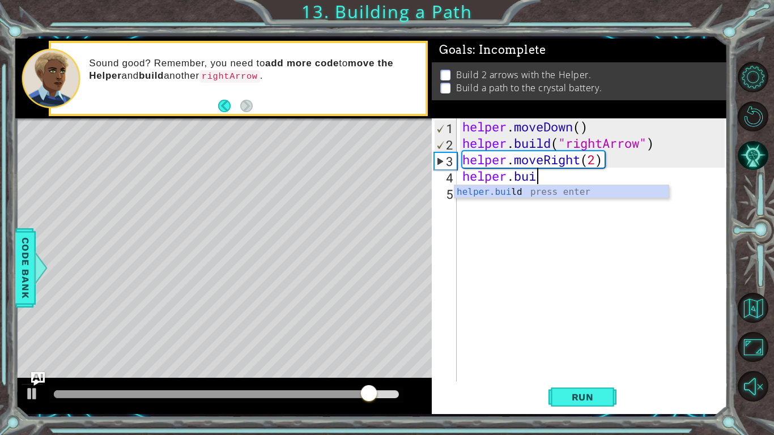
scroll to position [0, 3]
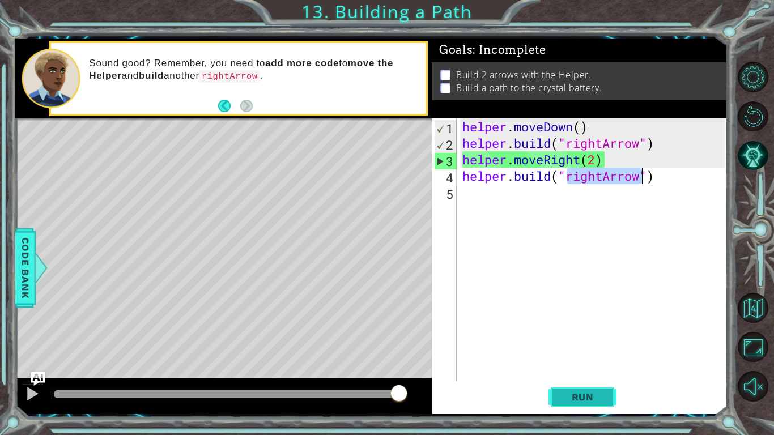
click at [595, 339] on button "Run" at bounding box center [582, 396] width 68 height 29
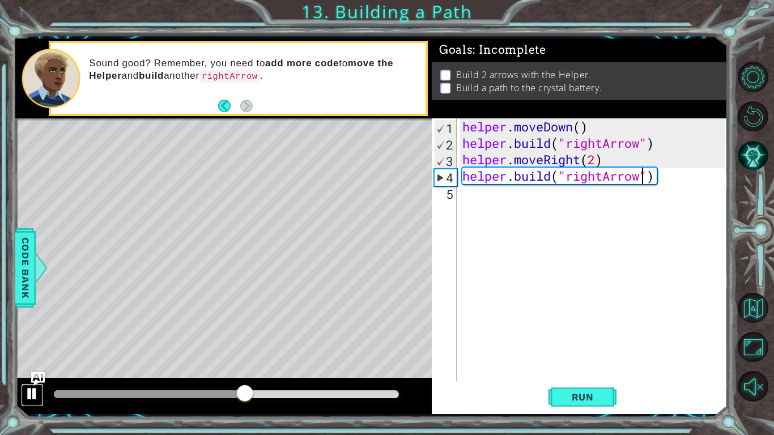
click at [33, 339] on div at bounding box center [32, 393] width 15 height 15
click at [597, 159] on div "helper . moveDown ( ) helper . build ( "rightArrow" ) helper . moveRight ( 2 ) …" at bounding box center [595, 266] width 270 height 296
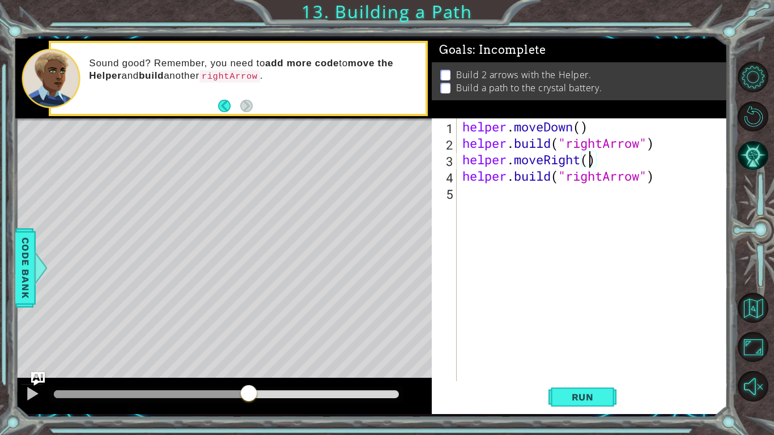
scroll to position [0, 6]
type textarea "helper.moveRight(3)"
click at [224, 103] on button "Back" at bounding box center [229, 106] width 22 height 12
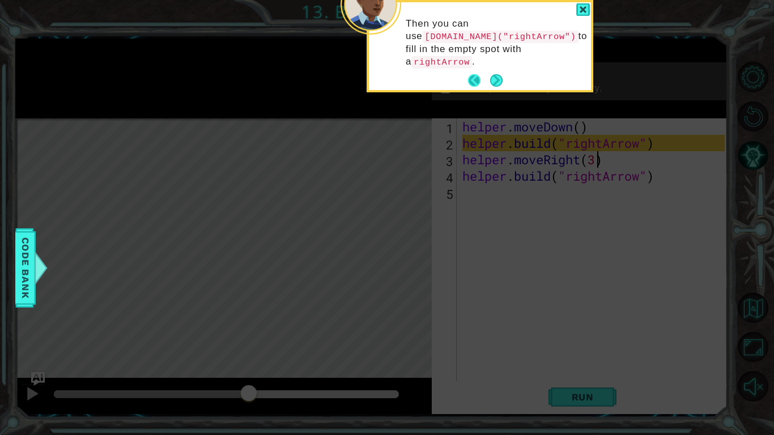
click at [476, 74] on button "Back" at bounding box center [479, 80] width 22 height 12
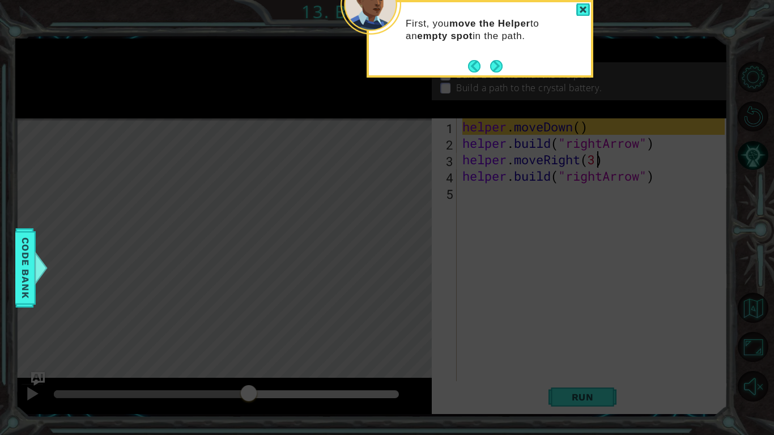
click at [476, 65] on button "Back" at bounding box center [479, 66] width 22 height 12
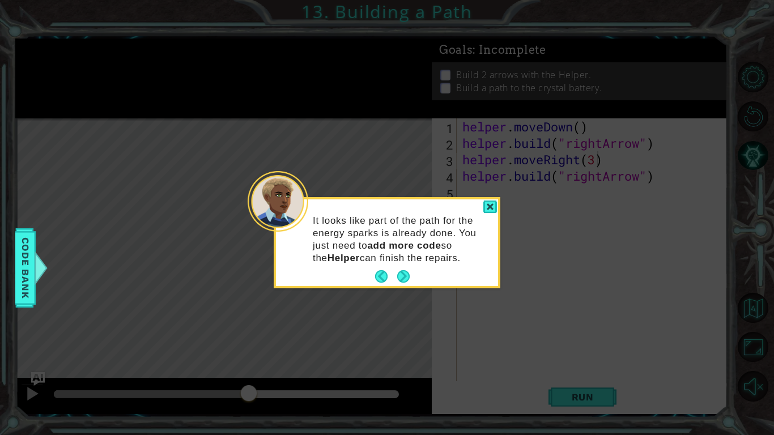
click at [384, 270] on footer at bounding box center [392, 276] width 35 height 17
click at [377, 274] on button "Back" at bounding box center [386, 276] width 22 height 12
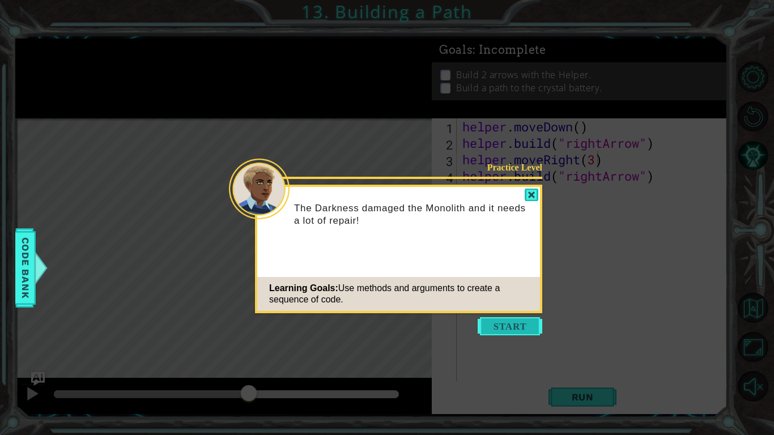
click at [513, 321] on button "Start" at bounding box center [510, 326] width 65 height 18
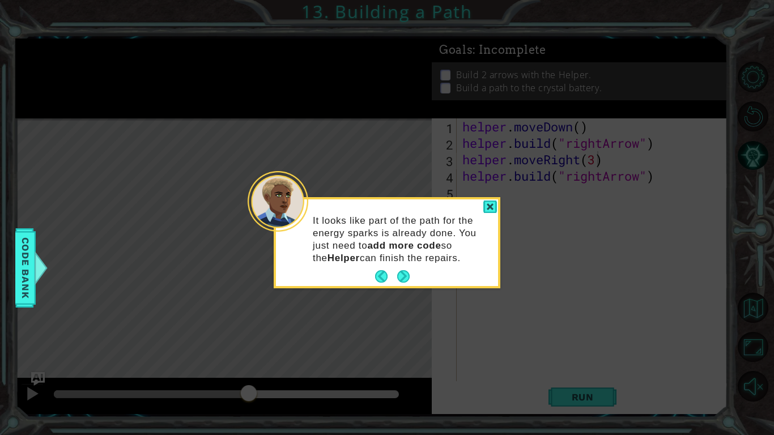
click at [513, 321] on icon at bounding box center [387, 217] width 774 height 435
click at [483, 202] on div at bounding box center [490, 207] width 14 height 13
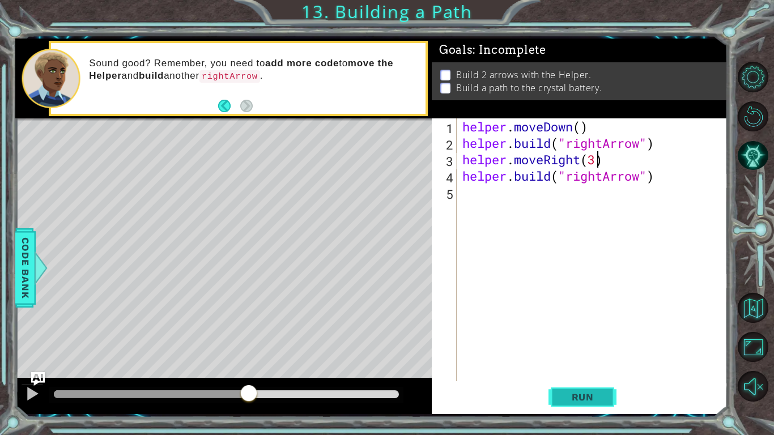
click at [572, 339] on span "Run" at bounding box center [582, 396] width 45 height 11
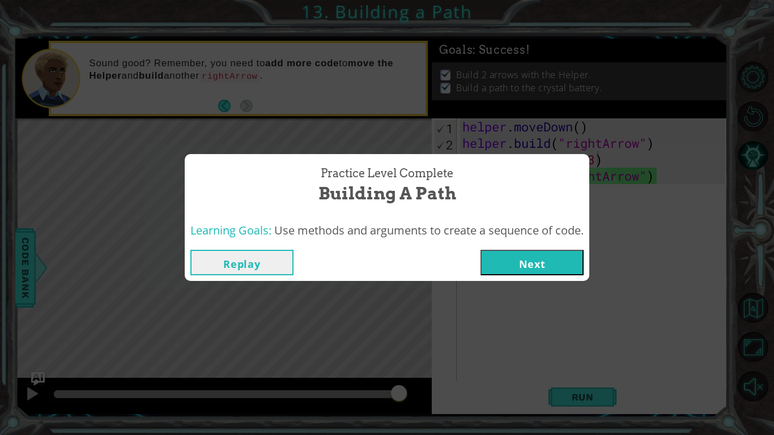
click at [530, 269] on button "Next" at bounding box center [531, 262] width 103 height 25
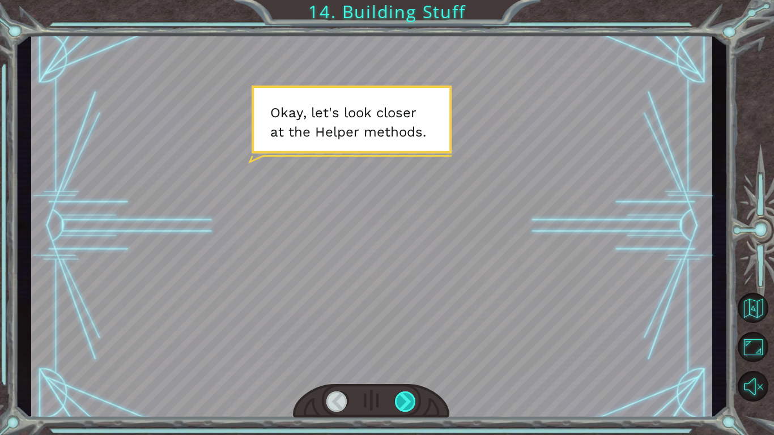
click at [405, 339] on div at bounding box center [406, 401] width 22 height 20
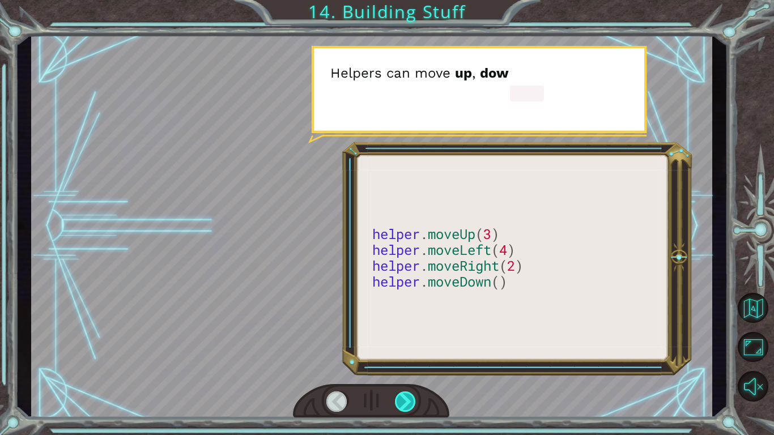
click at [405, 339] on div at bounding box center [406, 401] width 22 height 20
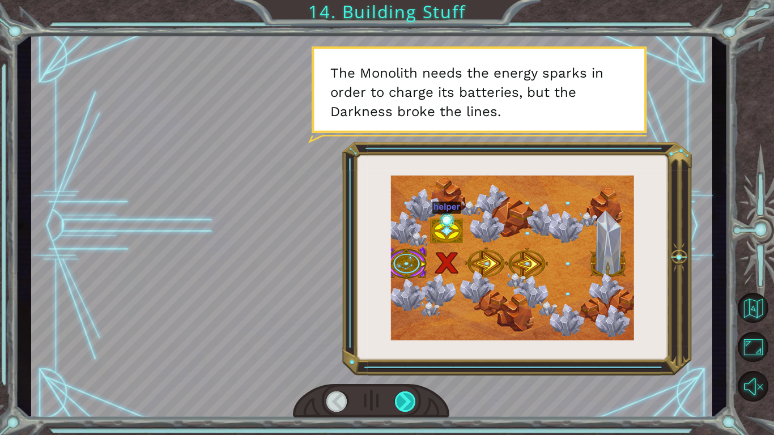
click at [399, 339] on div at bounding box center [406, 401] width 22 height 20
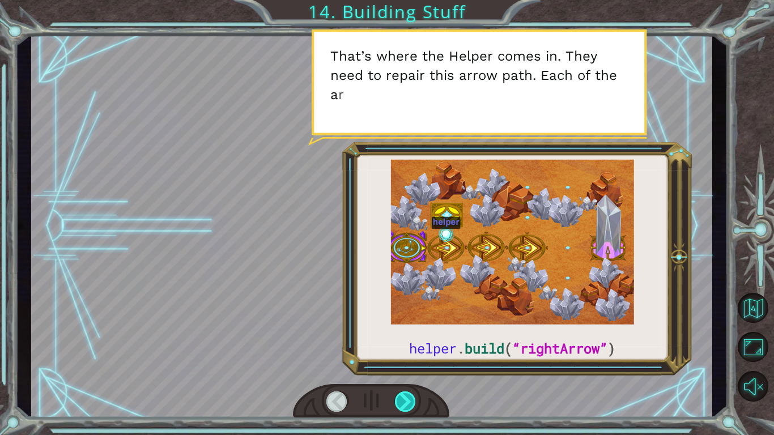
click at [399, 339] on div at bounding box center [406, 401] width 22 height 20
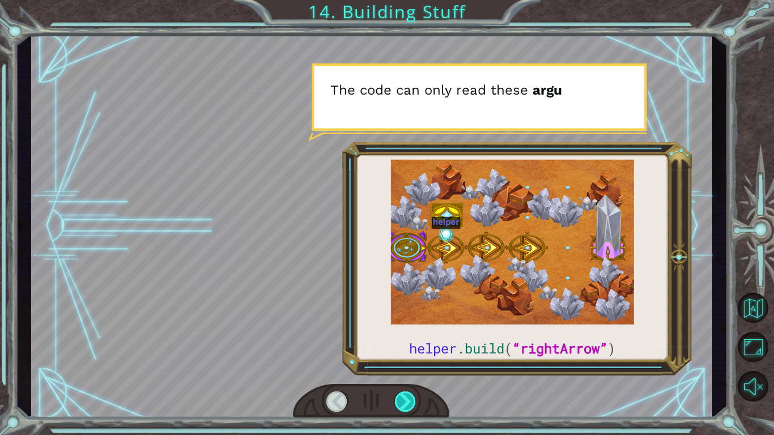
click at [399, 339] on div at bounding box center [406, 401] width 22 height 20
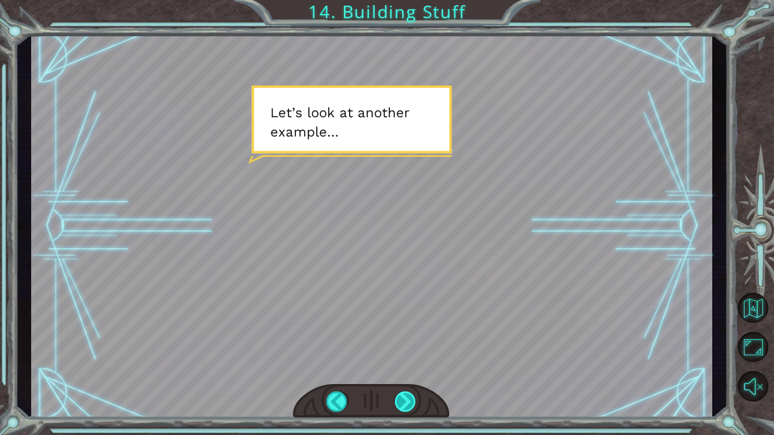
click at [399, 339] on div at bounding box center [406, 401] width 22 height 20
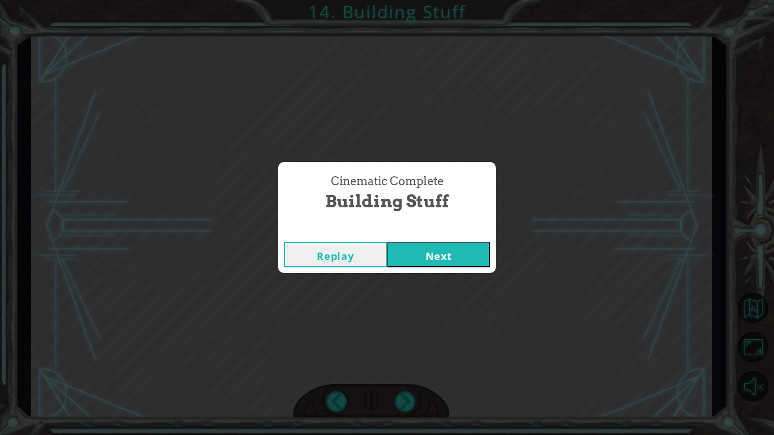
click at [463, 249] on button "Next" at bounding box center [438, 254] width 103 height 25
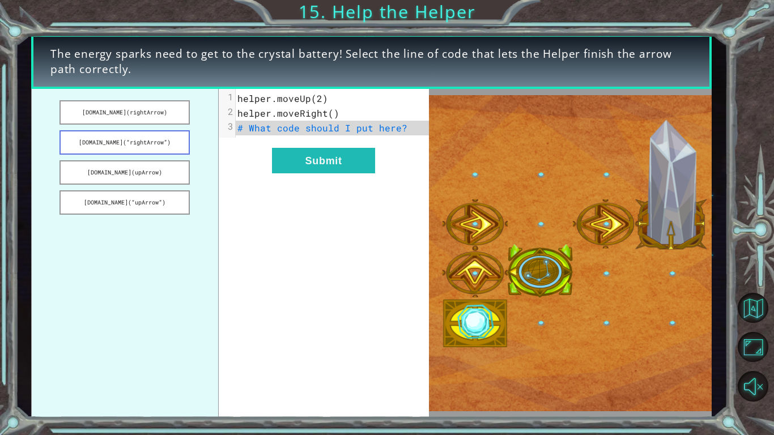
click at [181, 138] on button "helper.build(“rightArrow”)" at bounding box center [124, 142] width 130 height 24
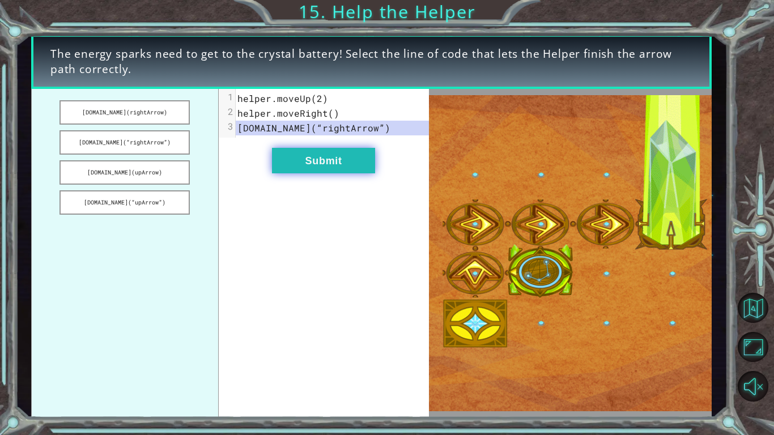
click at [297, 170] on button "Submit" at bounding box center [323, 160] width 103 height 25
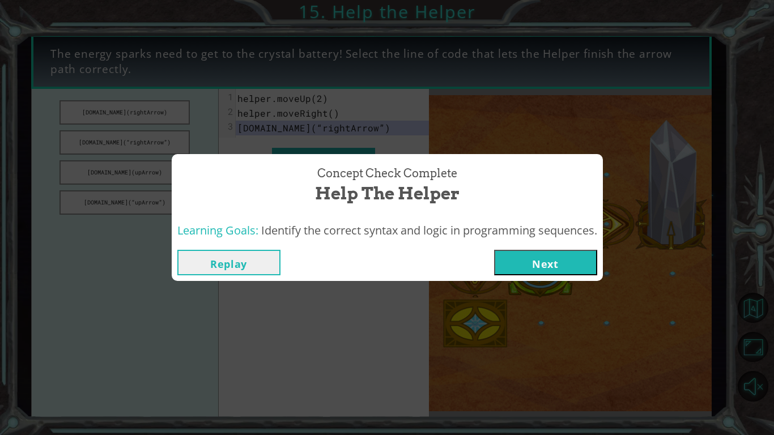
click at [540, 265] on button "Next" at bounding box center [545, 262] width 103 height 25
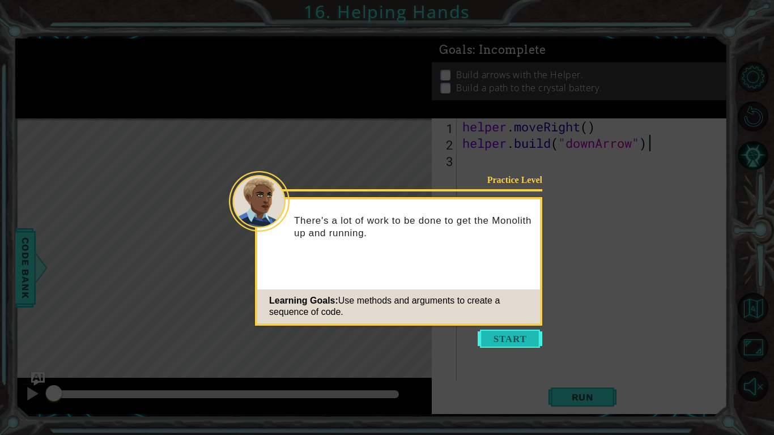
click at [531, 337] on button "Start" at bounding box center [510, 339] width 65 height 18
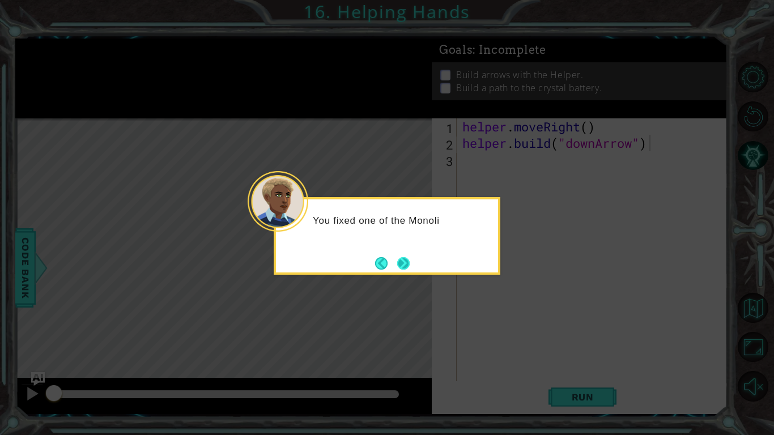
click at [410, 267] on button "Next" at bounding box center [403, 263] width 21 height 21
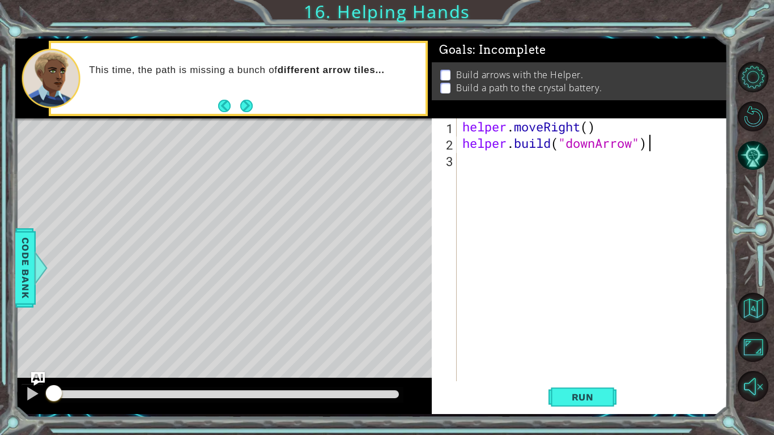
click at [555, 174] on div "helper . moveRight ( ) helper . build ( "downArrow" )" at bounding box center [595, 266] width 270 height 296
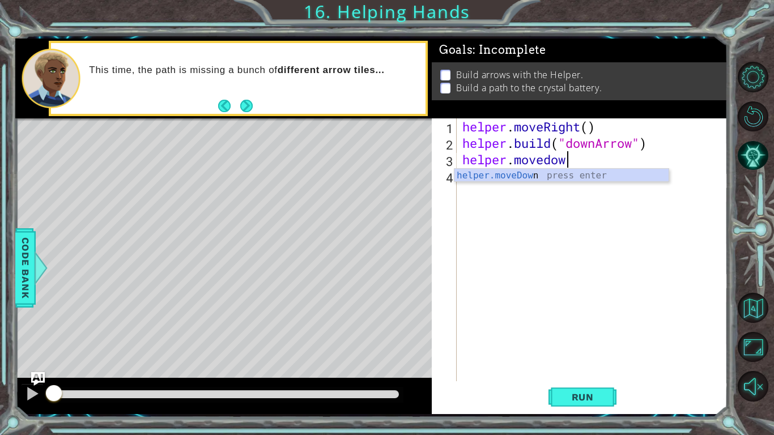
scroll to position [0, 5]
type textarea "helper.moveDown(1)"
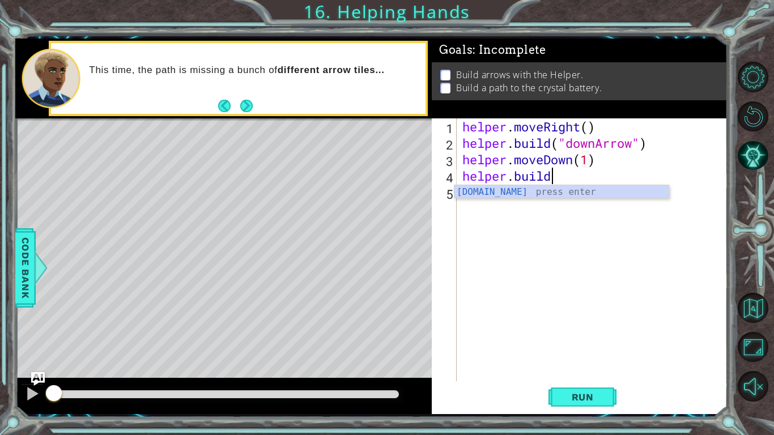
scroll to position [0, 3]
type textarea "helper.build("rightArrow")"
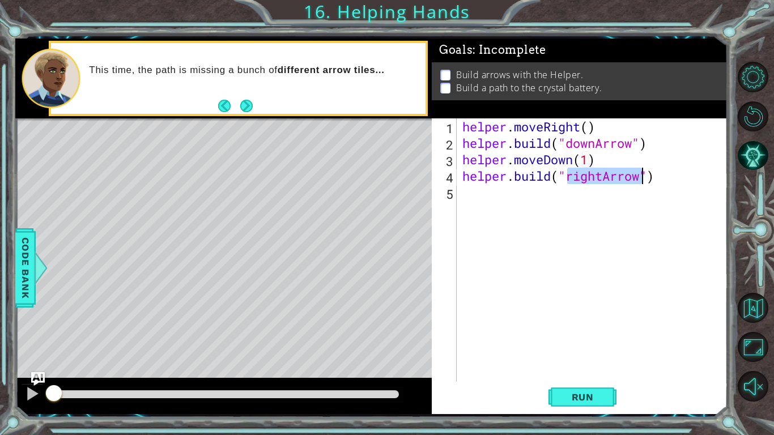
click at [671, 224] on div "helper . moveRight ( ) helper . build ( "downArrow" ) helper . moveDown ( 1 ) h…" at bounding box center [595, 266] width 270 height 296
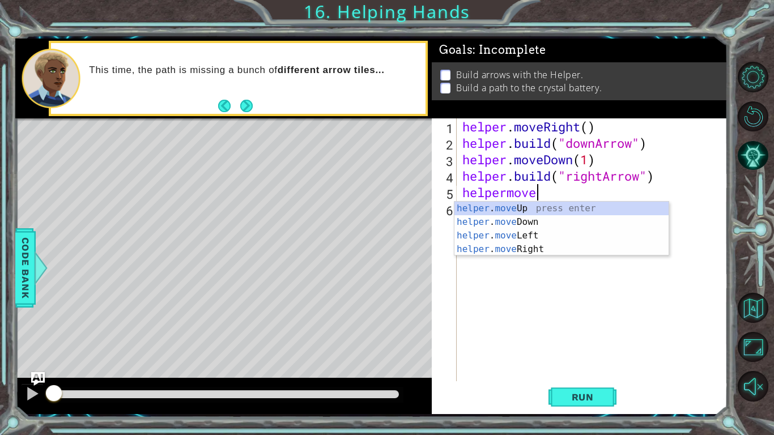
scroll to position [0, 3]
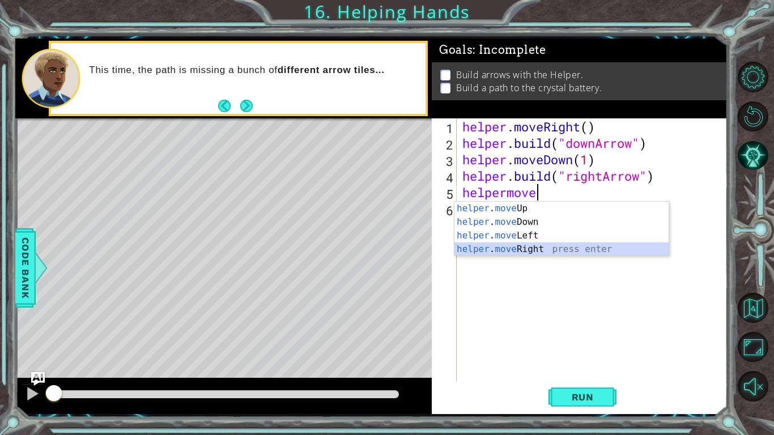
type textarea "helper.moveRight(1)"
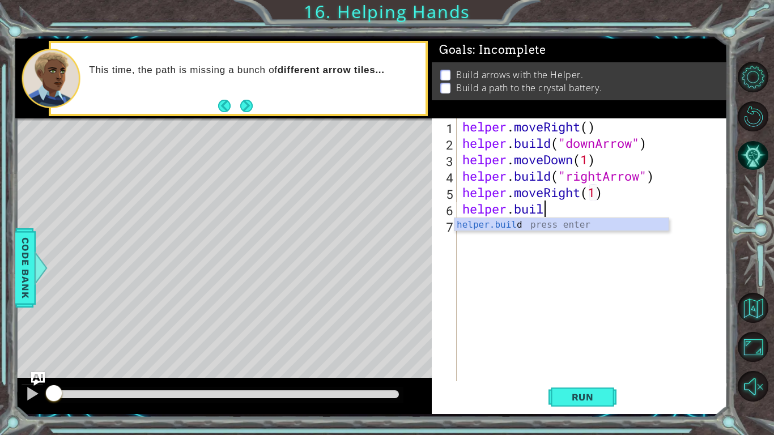
scroll to position [0, 3]
type textarea "helper.build("rightArrow")"
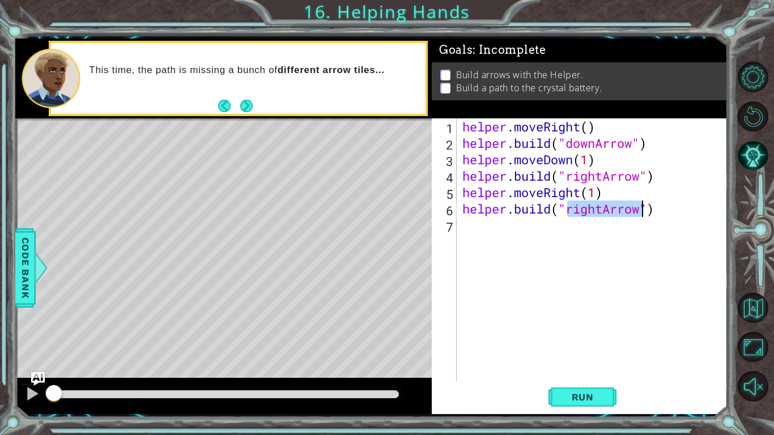
click at [661, 303] on div "helper . moveRight ( ) helper . build ( "downArrow" ) helper . moveDown ( 1 ) h…" at bounding box center [595, 266] width 270 height 296
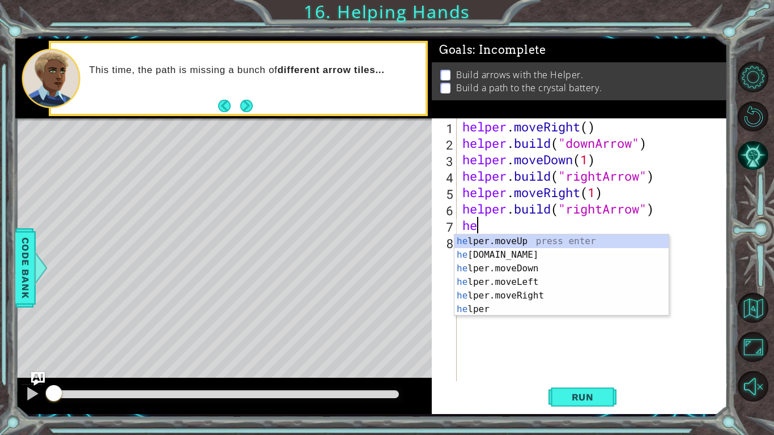
scroll to position [0, 0]
type textarea "h"
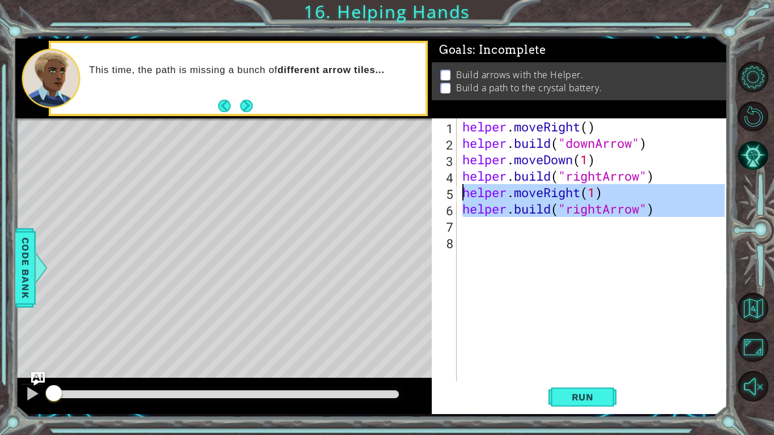
drag, startPoint x: 563, startPoint y: 220, endPoint x: 461, endPoint y: 193, distance: 105.5
click at [461, 193] on div "helper . moveRight ( ) helper . build ( "downArrow" ) helper . moveDown ( 1 ) h…" at bounding box center [595, 266] width 270 height 296
type textarea "helper.moveRight(1) helper.build("rightArrow")"
click at [471, 229] on div "helper . moveRight ( ) helper . build ( "downArrow" ) helper . moveDown ( 1 ) h…" at bounding box center [595, 266] width 270 height 296
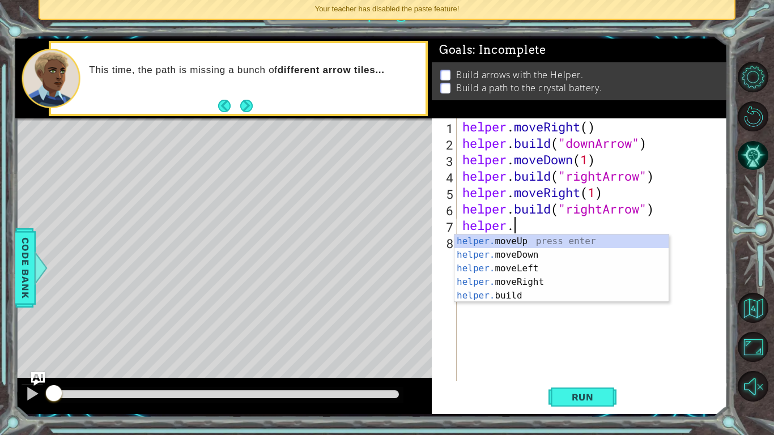
scroll to position [0, 2]
type textarea "helper."
click at [588, 339] on button "Run" at bounding box center [582, 396] width 68 height 29
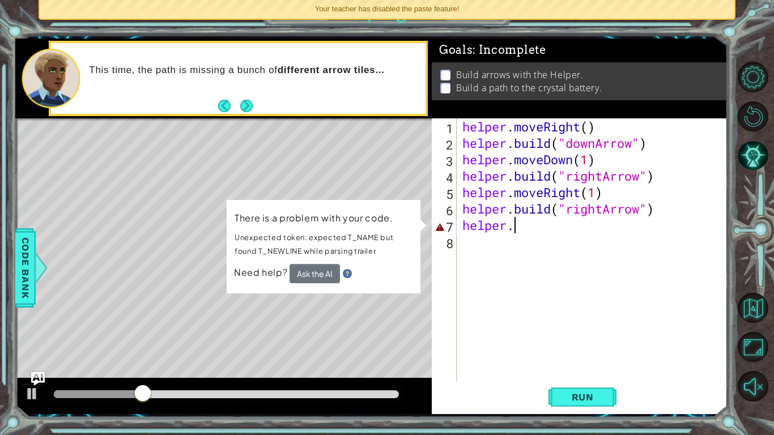
click at [567, 235] on div "helper . moveRight ( ) helper . build ( "downArrow" ) helper . moveDown ( 1 ) h…" at bounding box center [595, 266] width 270 height 296
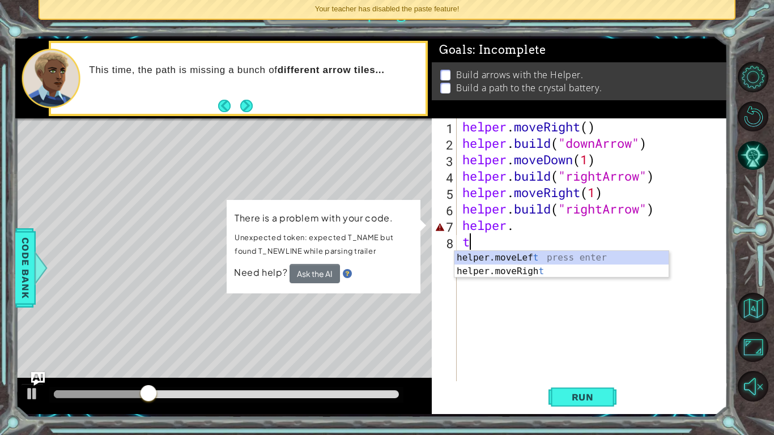
type textarea "t"
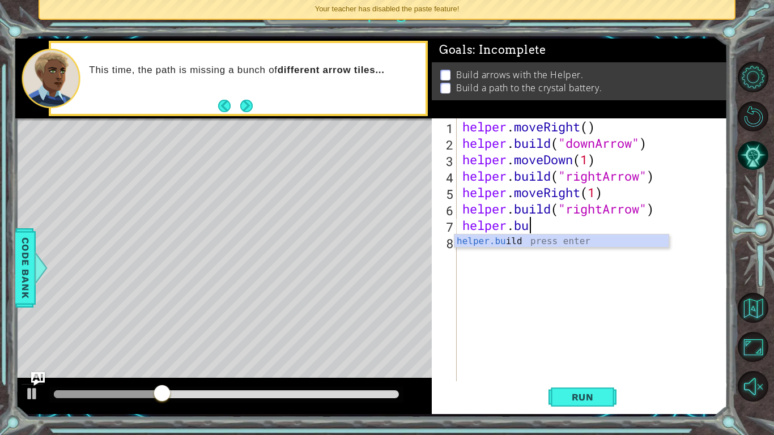
scroll to position [0, 3]
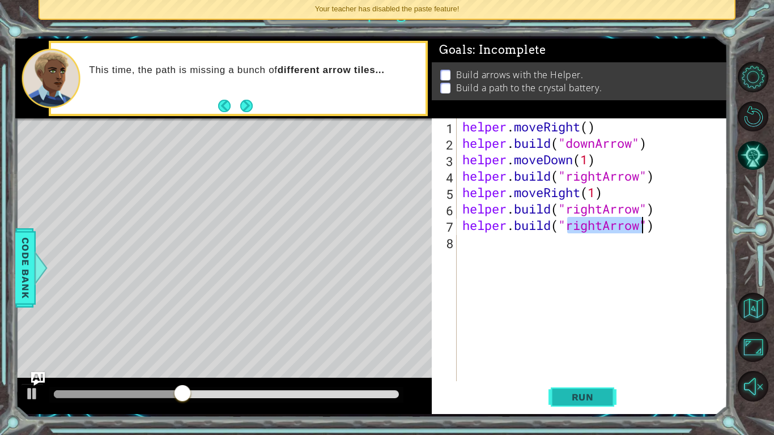
click at [605, 339] on button "Run" at bounding box center [582, 396] width 68 height 29
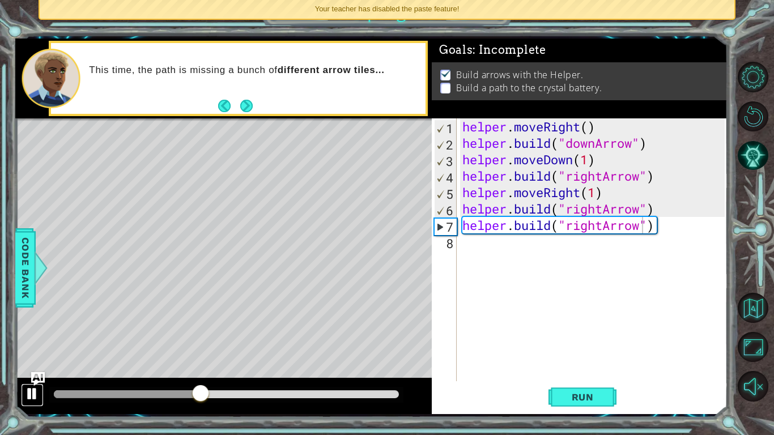
click at [28, 339] on div at bounding box center [32, 393] width 15 height 15
click at [537, 231] on div "helper . moveRight ( ) helper . build ( "downArrow" ) helper . moveDown ( 1 ) h…" at bounding box center [595, 266] width 270 height 296
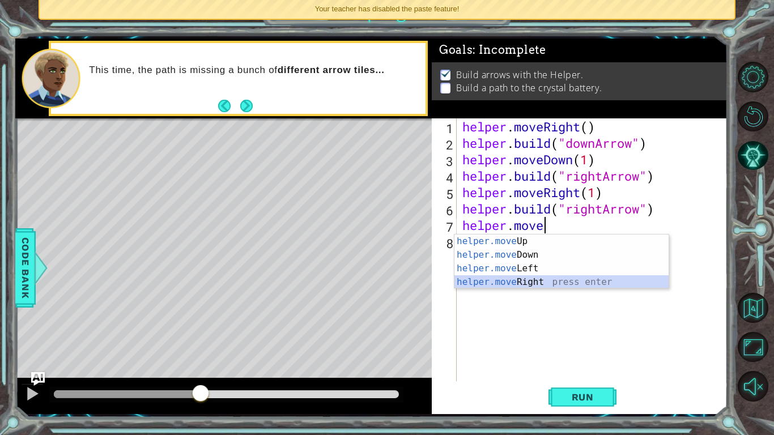
type textarea "helper.moveRight(1)"
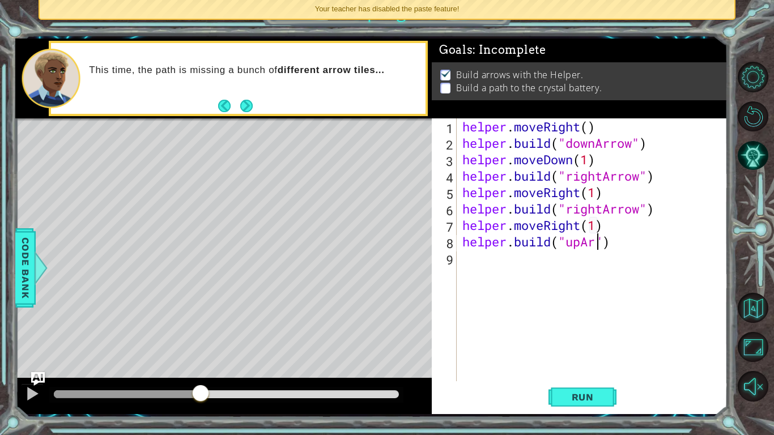
scroll to position [0, 7]
type textarea "helper.build("upArrow")"
click at [590, 339] on span "Run" at bounding box center [582, 396] width 45 height 11
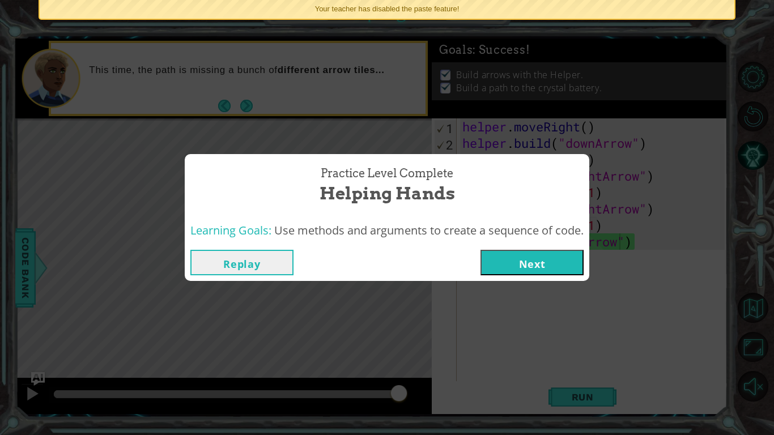
click at [568, 265] on button "Next" at bounding box center [531, 262] width 103 height 25
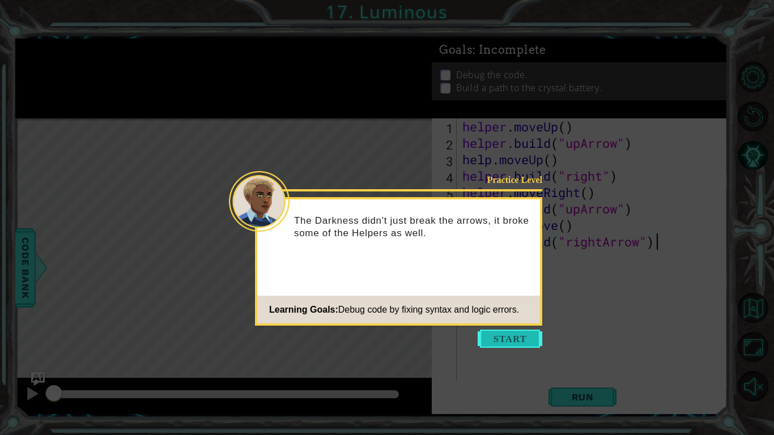
click at [510, 338] on button "Start" at bounding box center [510, 339] width 65 height 18
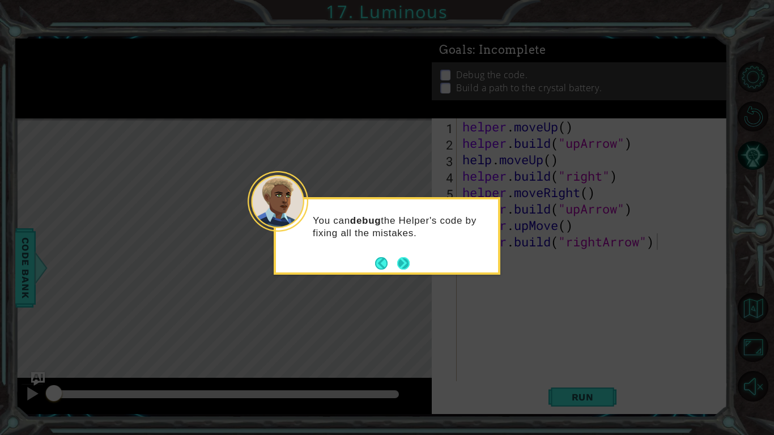
click at [408, 264] on button "Next" at bounding box center [403, 263] width 21 height 21
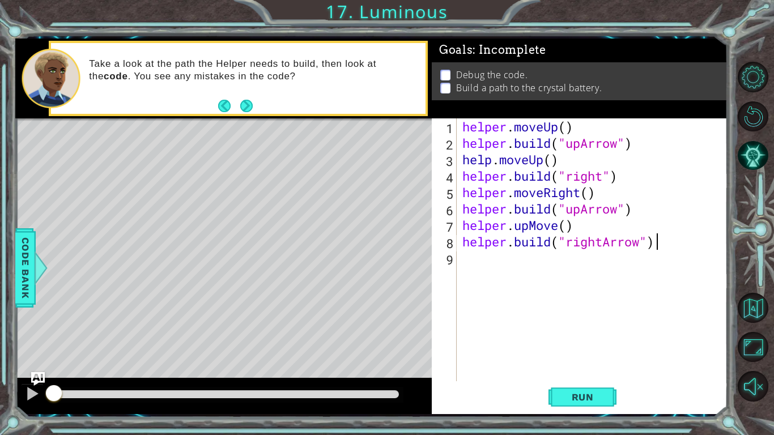
click at [548, 225] on div "helper . moveUp ( ) helper . build ( "upArrow" ) help . moveUp ( ) helper . bui…" at bounding box center [595, 266] width 270 height 296
type textarea "helper.upMove()"
click at [632, 307] on div "helper . moveUp ( ) helper . build ( "upArrow" ) help . moveUp ( ) helper . bui…" at bounding box center [595, 266] width 270 height 296
click at [552, 203] on div "helper . moveUp ( ) helper . build ( "upArrow" ) help . moveUp ( ) helper . bui…" at bounding box center [595, 266] width 270 height 296
click at [251, 107] on button "Next" at bounding box center [246, 106] width 15 height 15
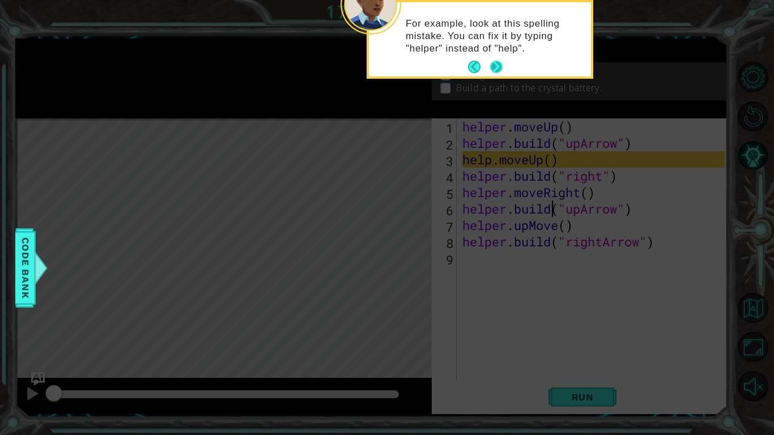
click at [501, 65] on button "Next" at bounding box center [496, 67] width 15 height 15
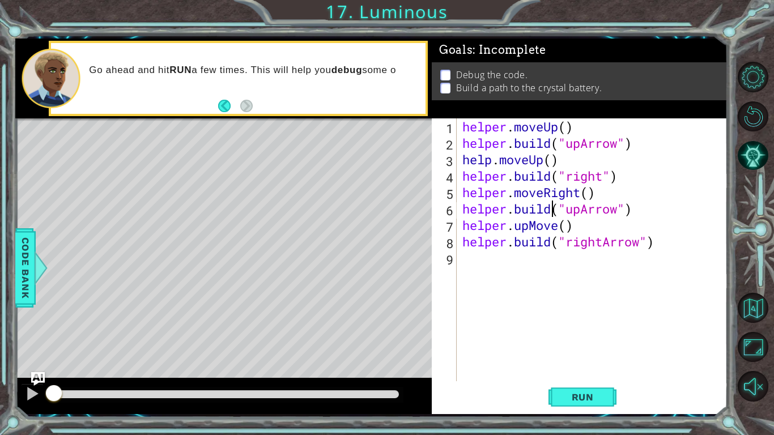
click at [496, 164] on div "helper . moveUp ( ) helper . build ( "upArrow" ) help . moveUp ( ) helper . bui…" at bounding box center [595, 266] width 270 height 296
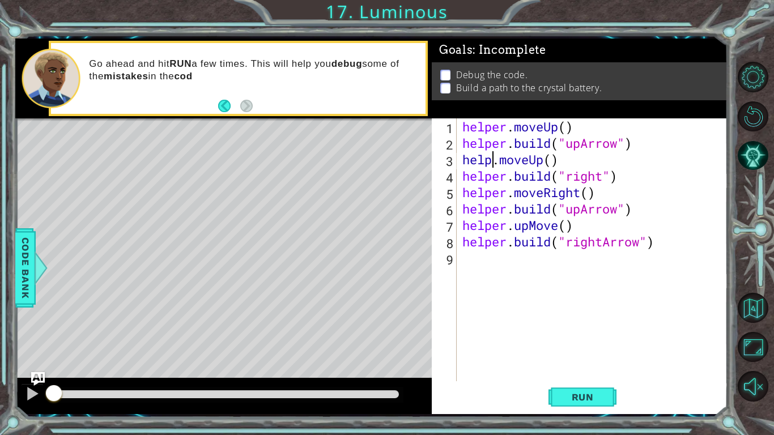
scroll to position [0, 2]
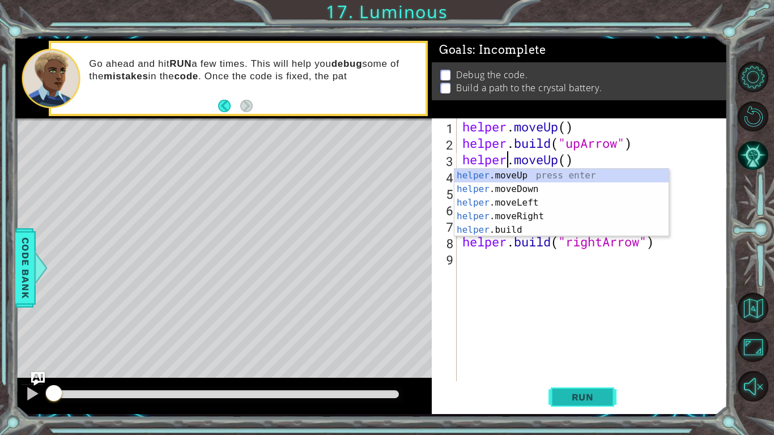
type textarea "helper.moveUp()"
click at [588, 339] on button "Run" at bounding box center [582, 396] width 68 height 29
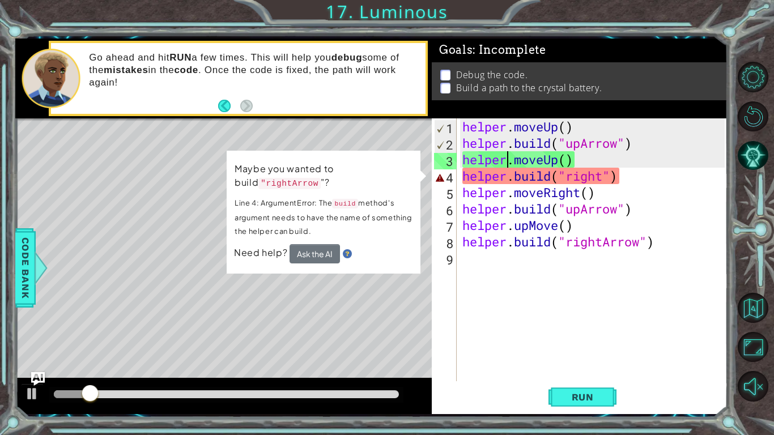
click at [582, 272] on div "helper . moveUp ( ) helper . build ( "upArrow" ) helper . moveUp ( ) helper . b…" at bounding box center [595, 266] width 270 height 296
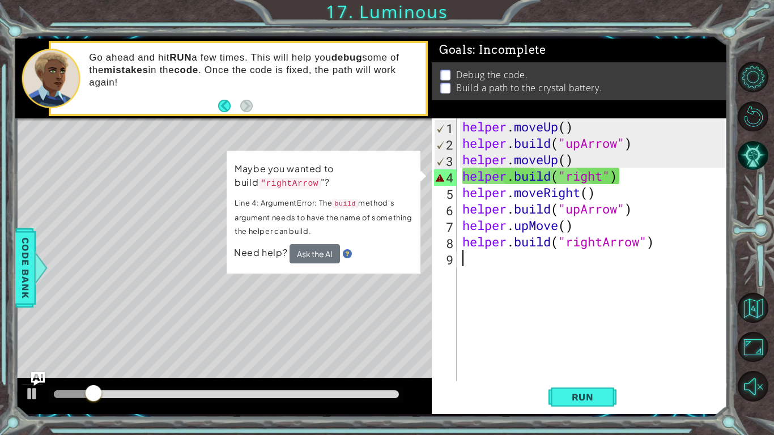
scroll to position [0, 0]
click at [607, 172] on div "helper . moveUp ( ) helper . build ( "upArrow" ) helper . moveUp ( ) helper . b…" at bounding box center [595, 266] width 270 height 296
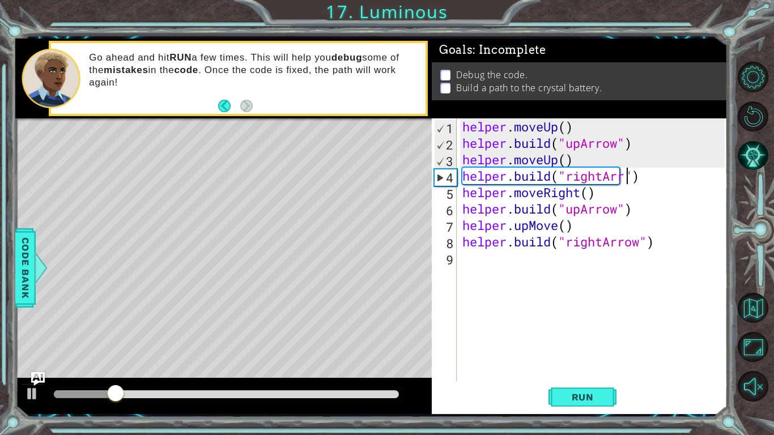
scroll to position [0, 8]
click at [572, 339] on span "Run" at bounding box center [582, 396] width 45 height 11
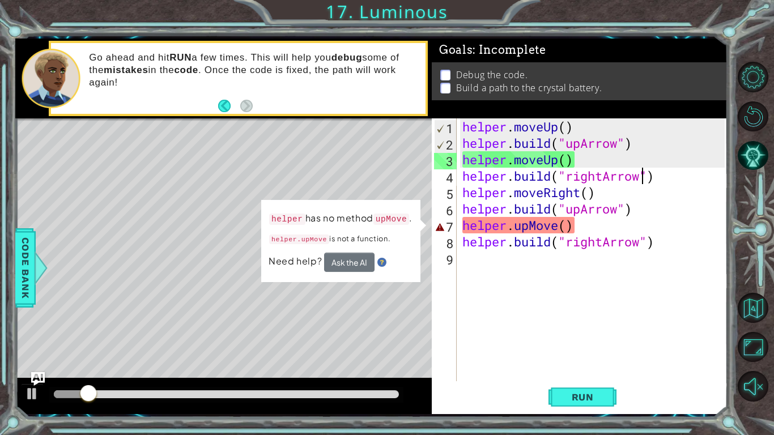
click at [556, 224] on div "helper . moveUp ( ) helper . build ( "upArrow" ) helper . moveUp ( ) helper . b…" at bounding box center [595, 266] width 270 height 296
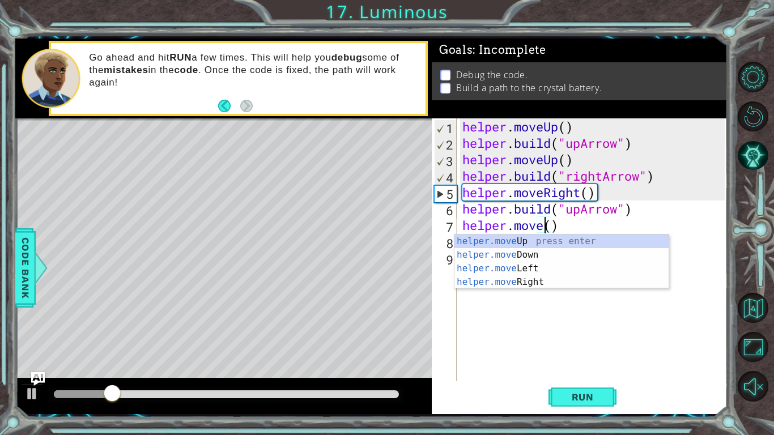
scroll to position [0, 3]
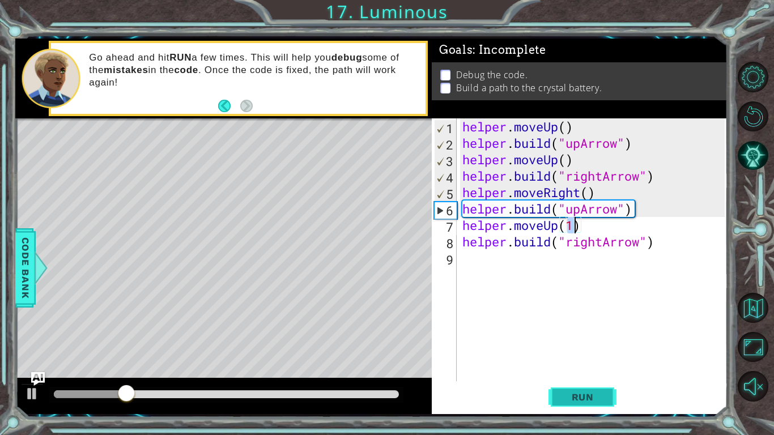
type textarea "helper.moveUp(1)"
click at [588, 339] on button "Run" at bounding box center [582, 396] width 68 height 29
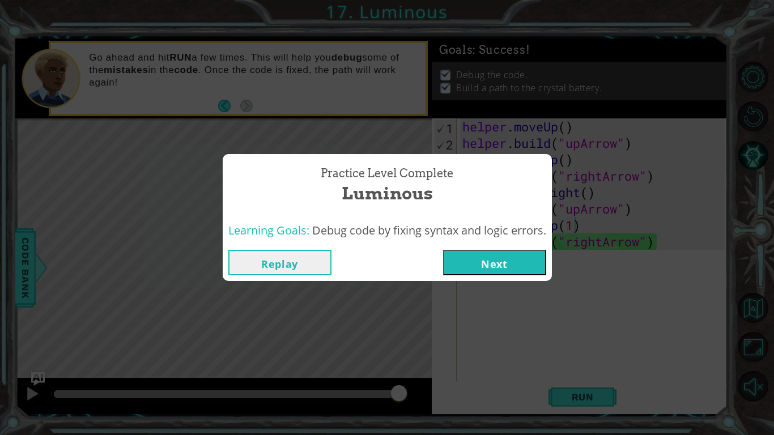
click at [507, 254] on button "Next" at bounding box center [494, 262] width 103 height 25
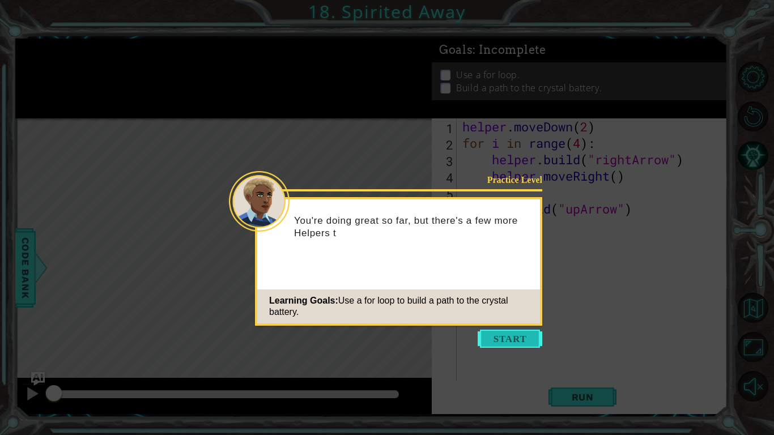
click at [513, 339] on button "Start" at bounding box center [510, 339] width 65 height 18
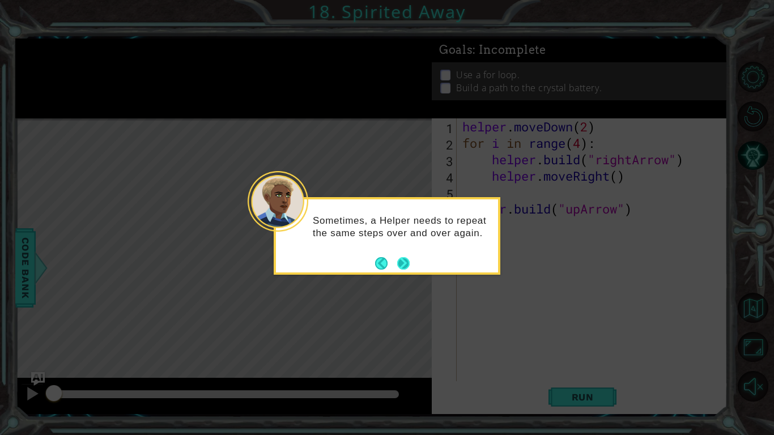
click at [407, 259] on button "Next" at bounding box center [404, 263] width 14 height 14
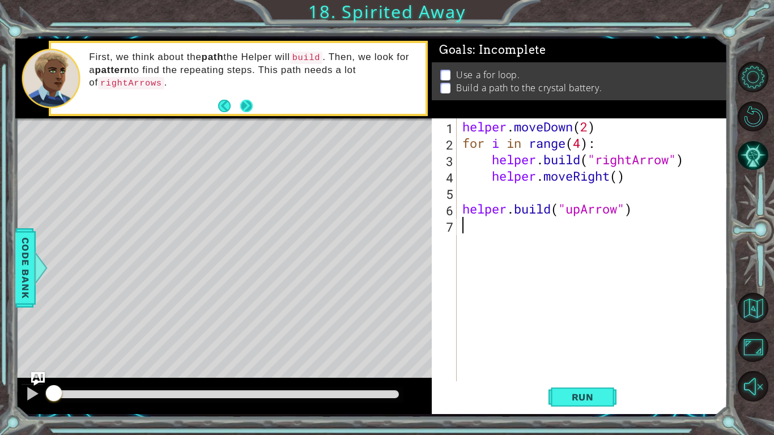
click at [246, 102] on button "Next" at bounding box center [246, 105] width 19 height 19
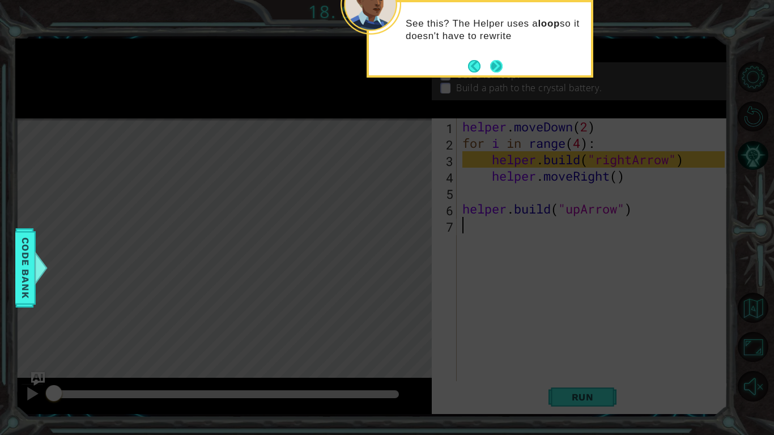
click at [500, 65] on button "Next" at bounding box center [496, 66] width 18 height 18
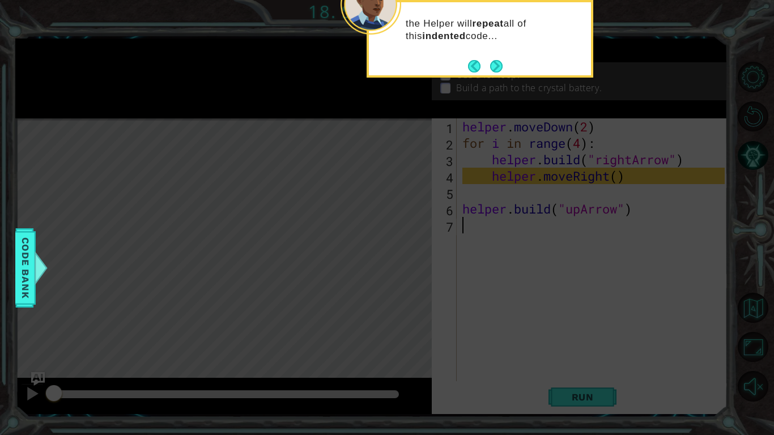
click at [500, 65] on button "Next" at bounding box center [496, 66] width 16 height 16
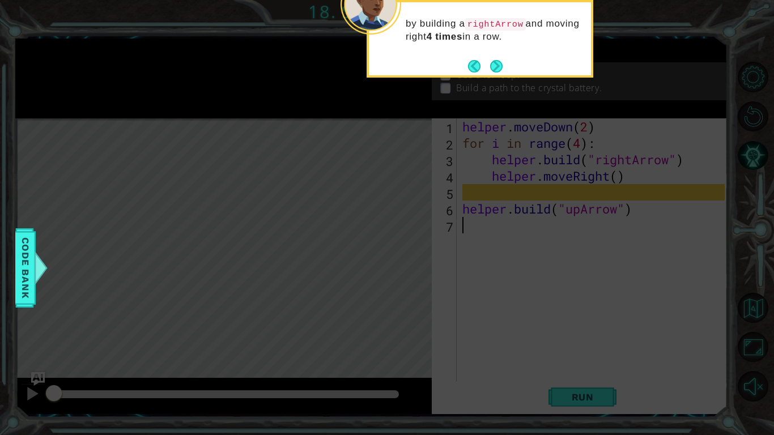
click at [500, 65] on button "Next" at bounding box center [497, 66] width 14 height 14
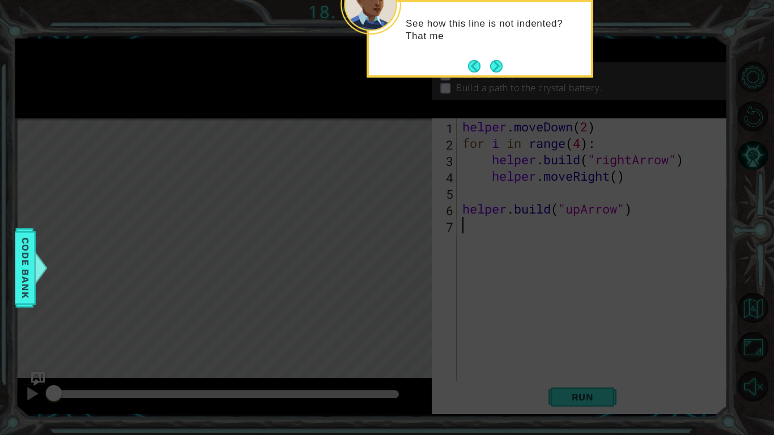
click at [500, 65] on button "Next" at bounding box center [496, 65] width 13 height 13
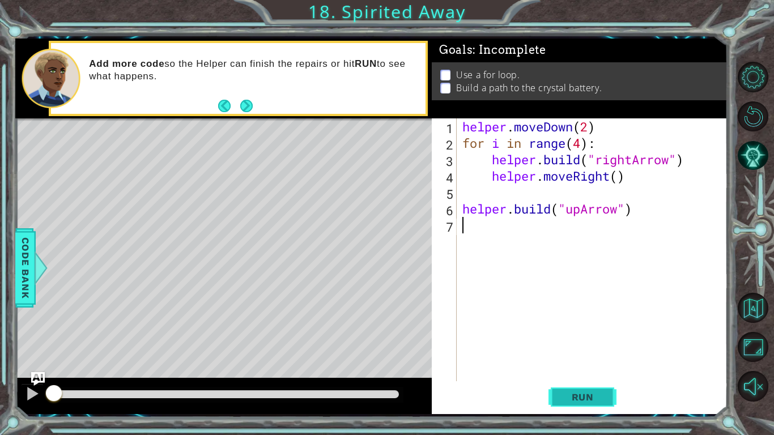
click at [587, 339] on button "Run" at bounding box center [582, 396] width 68 height 29
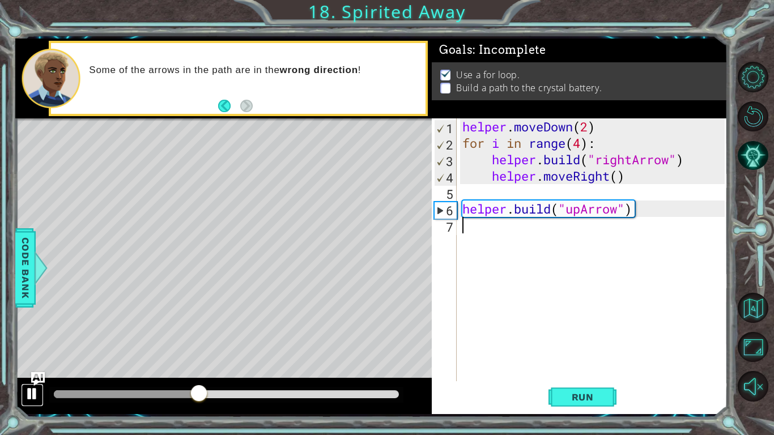
click at [35, 339] on div at bounding box center [32, 393] width 15 height 15
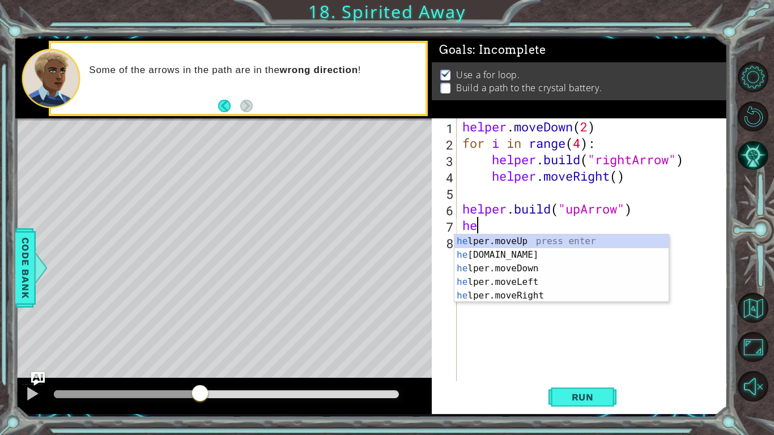
type textarea "helper.moveUp(1)"
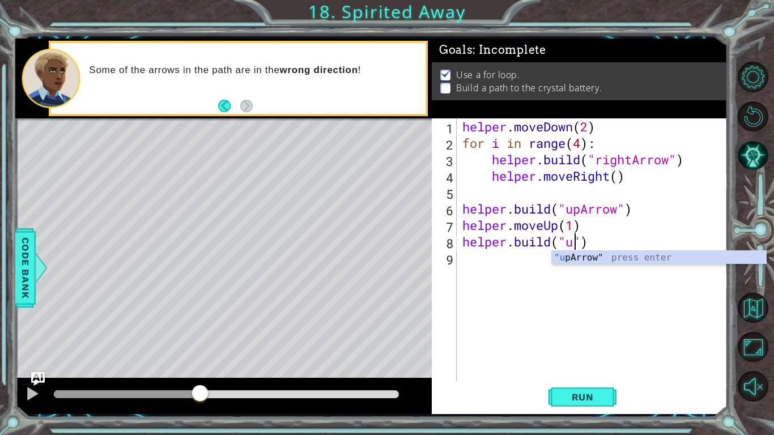
scroll to position [0, 5]
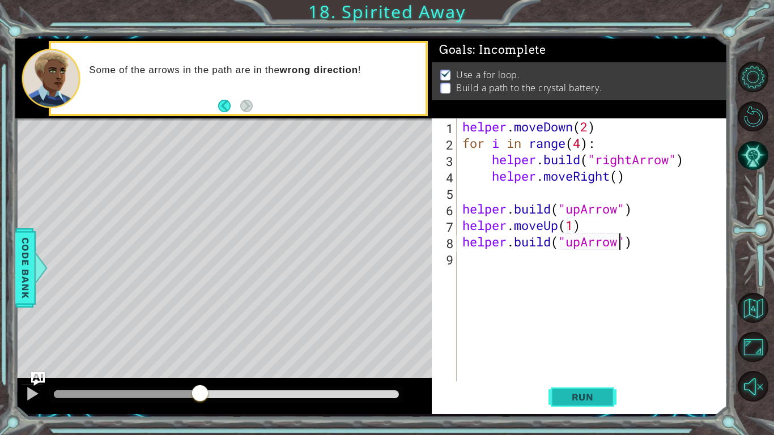
type textarea "helper.build("upArrow")"
click at [582, 339] on button "Run" at bounding box center [582, 396] width 68 height 29
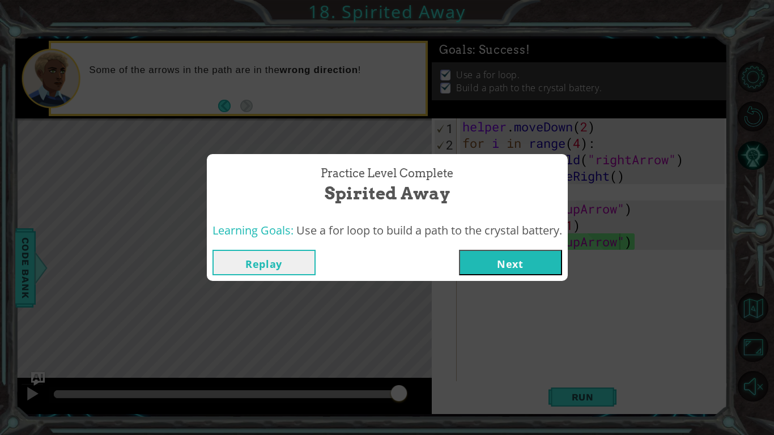
click at [551, 261] on button "Next" at bounding box center [510, 262] width 103 height 25
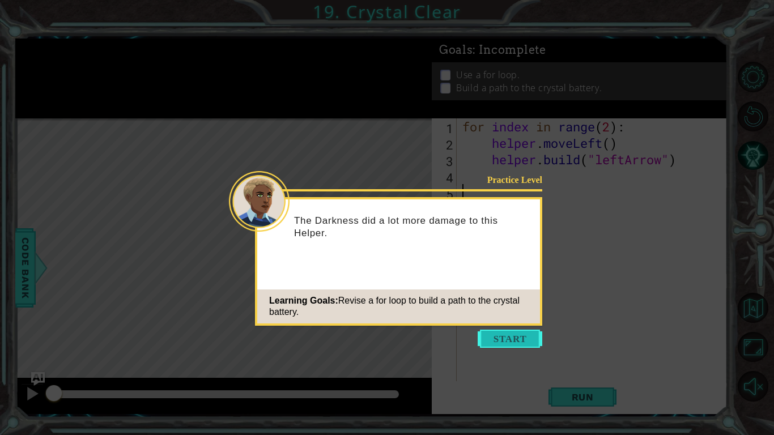
click at [505, 336] on button "Start" at bounding box center [510, 339] width 65 height 18
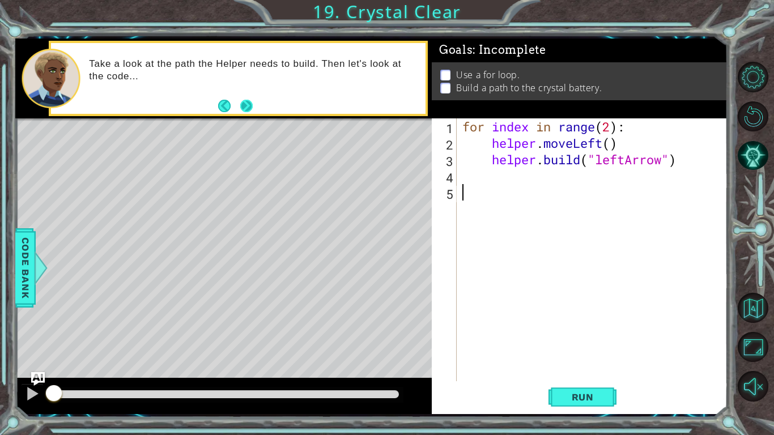
click at [245, 100] on button "Next" at bounding box center [246, 105] width 13 height 13
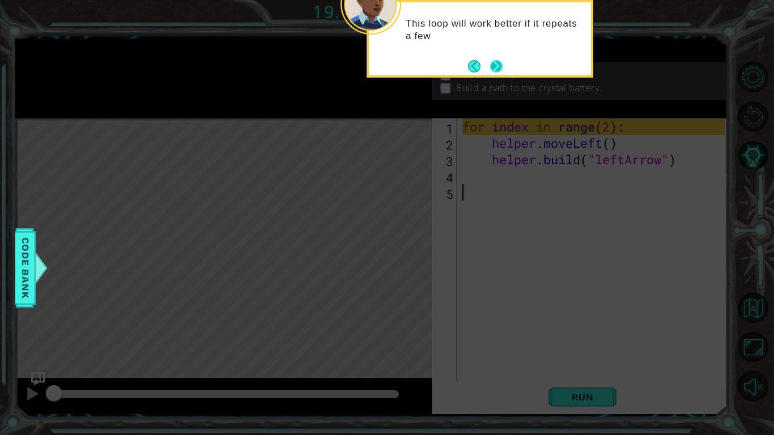
click at [502, 67] on button "Next" at bounding box center [496, 66] width 21 height 21
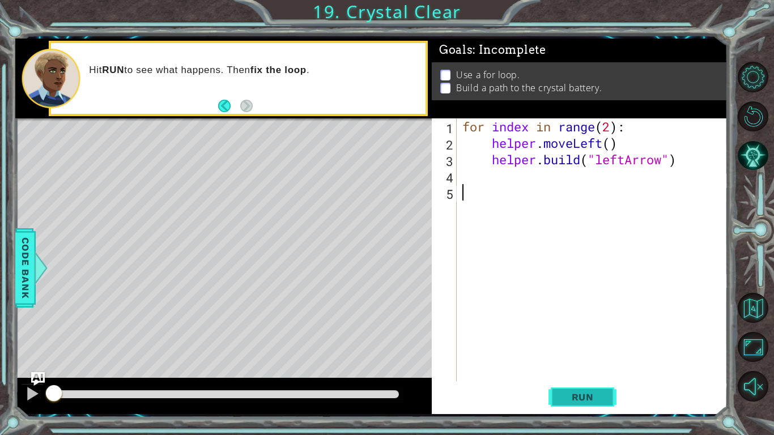
click at [579, 339] on span "Run" at bounding box center [582, 396] width 45 height 11
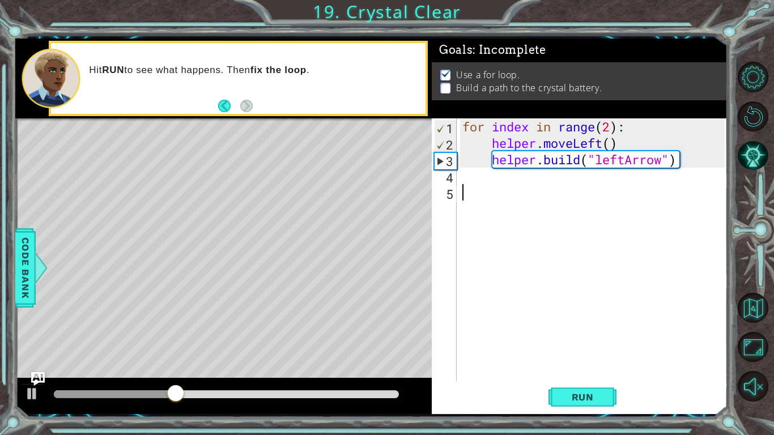
click at [611, 125] on div "for index in range ( 2 ) : helper . moveLeft ( ) helper . build ( "leftArrow" )" at bounding box center [595, 266] width 270 height 296
type textarea "for index in range(4):"
click at [571, 339] on span "Run" at bounding box center [582, 396] width 45 height 11
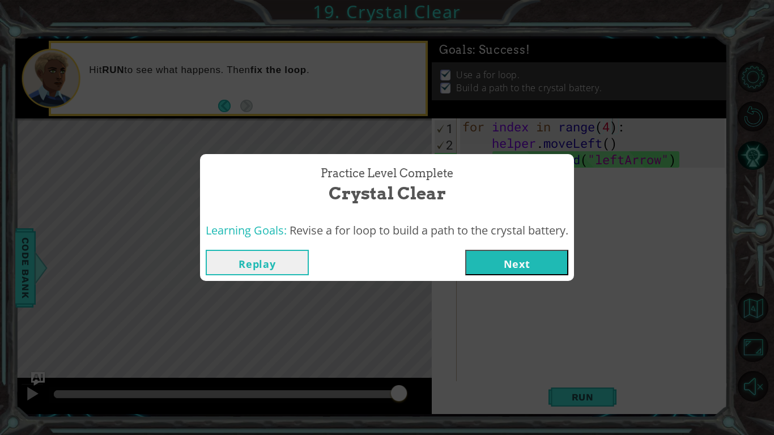
click at [512, 245] on div "Replay Next" at bounding box center [387, 262] width 374 height 37
click at [500, 258] on button "Next" at bounding box center [516, 262] width 103 height 25
